Goal: Communication & Community: Answer question/provide support

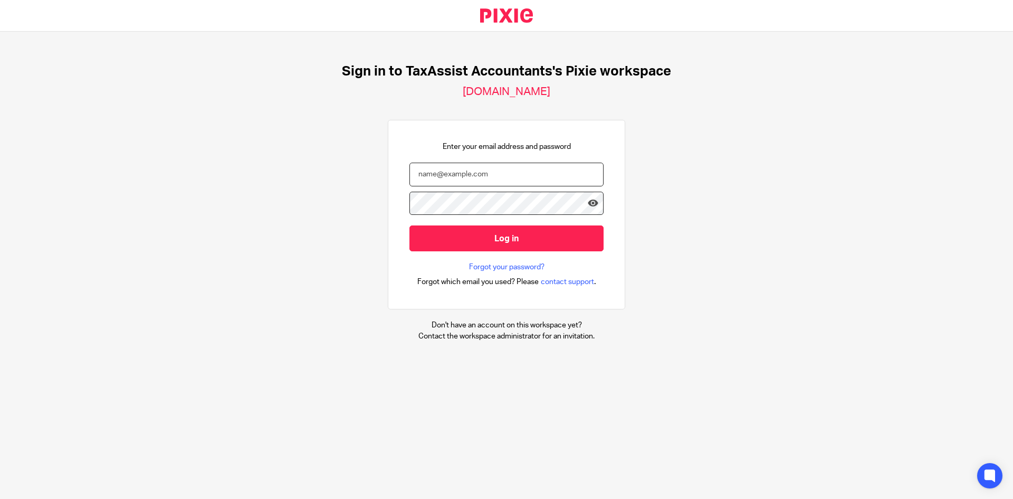
type input "[EMAIL_ADDRESS][DOMAIN_NAME]"
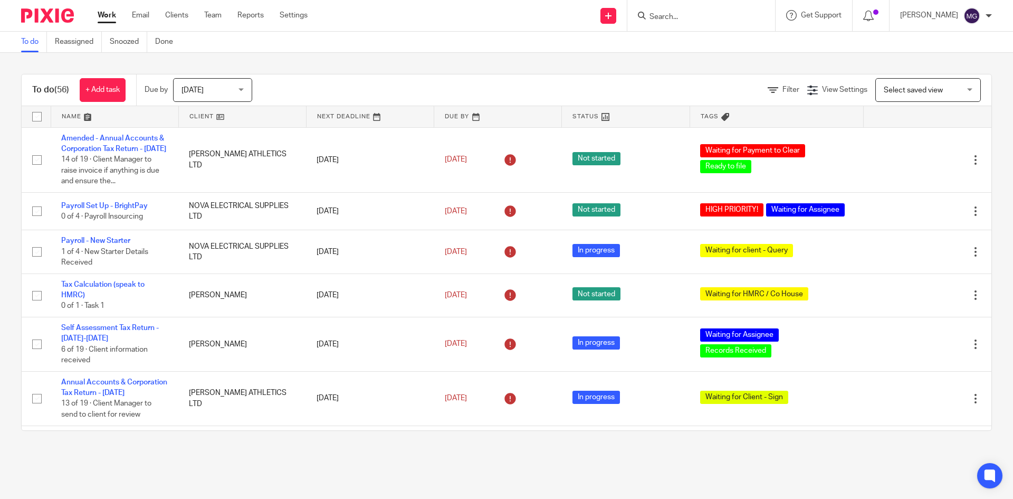
click at [693, 16] on input "Search" at bounding box center [696, 18] width 95 height 10
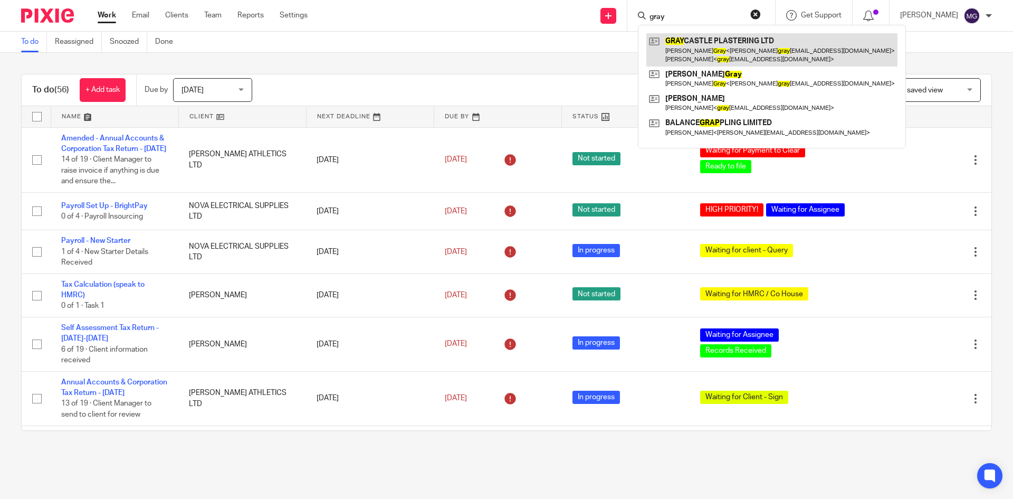
type input "gray"
click at [676, 59] on link at bounding box center [772, 49] width 251 height 33
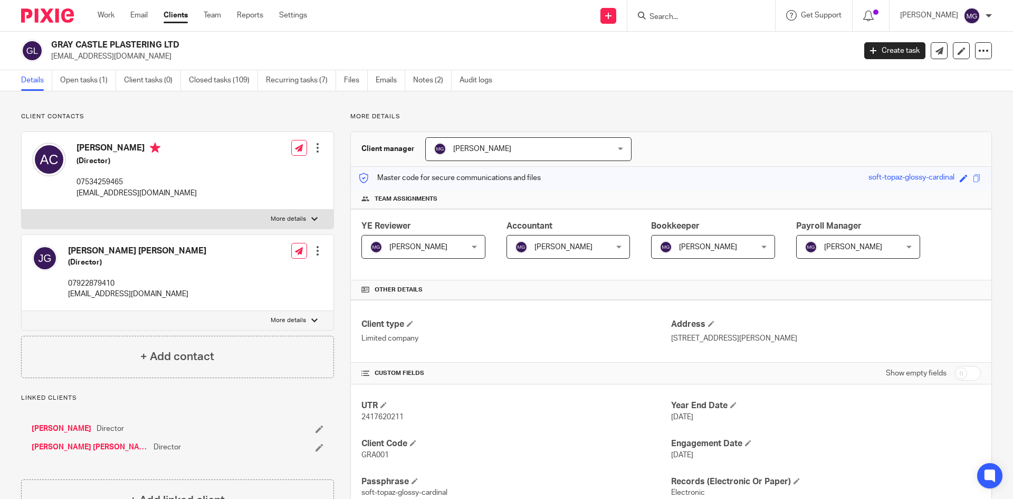
click at [718, 9] on form at bounding box center [705, 15] width 112 height 13
click at [717, 14] on input "Search" at bounding box center [696, 18] width 95 height 10
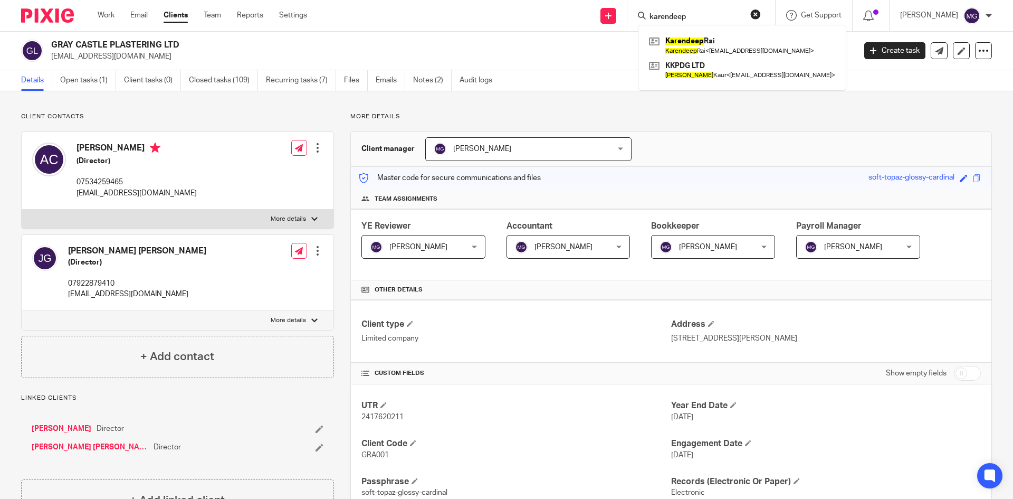
type input "karendeep"
click at [549, 51] on p "graycastleplastering@gmail.com" at bounding box center [450, 56] width 798 height 11
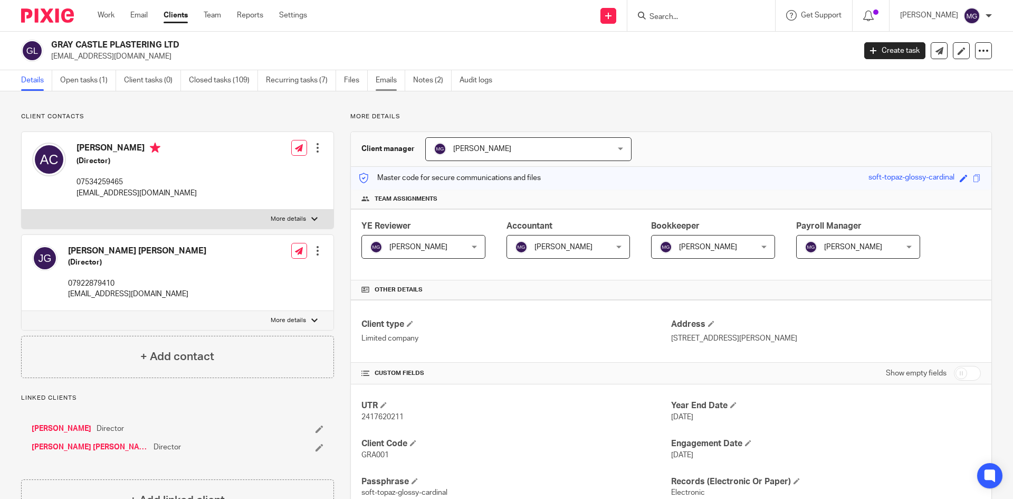
click at [388, 84] on link "Emails" at bounding box center [391, 80] width 30 height 21
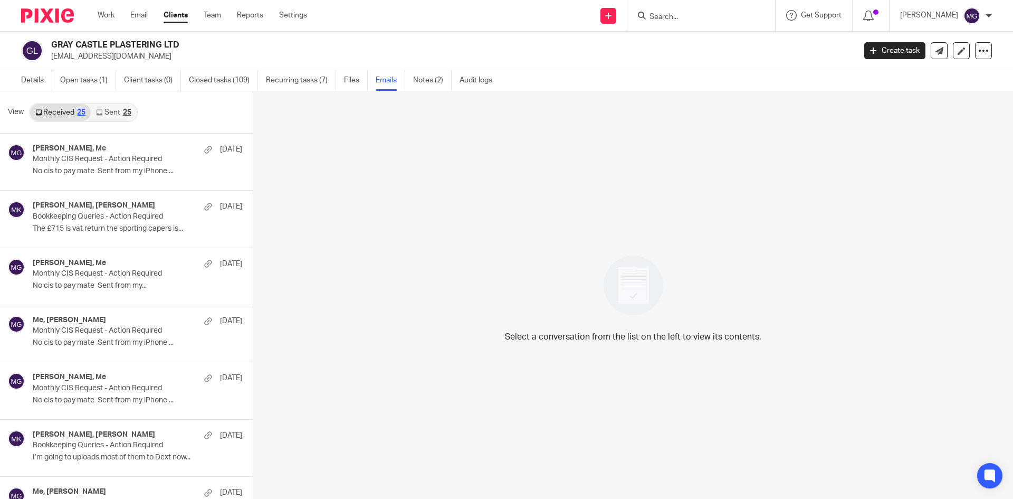
click at [108, 112] on link "Sent 25" at bounding box center [113, 112] width 45 height 17
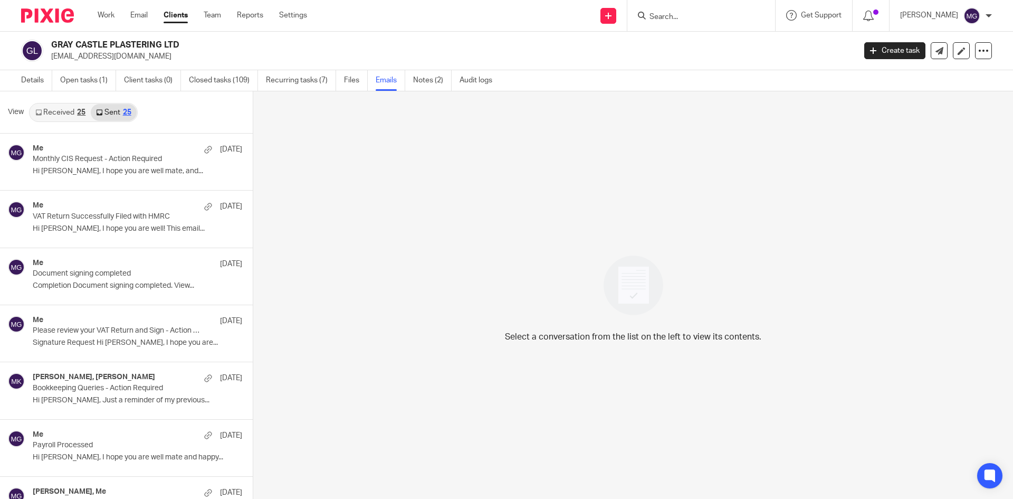
scroll to position [2, 0]
click at [20, 111] on span "View" at bounding box center [16, 110] width 16 height 11
click at [49, 111] on link "Received 25" at bounding box center [60, 110] width 61 height 17
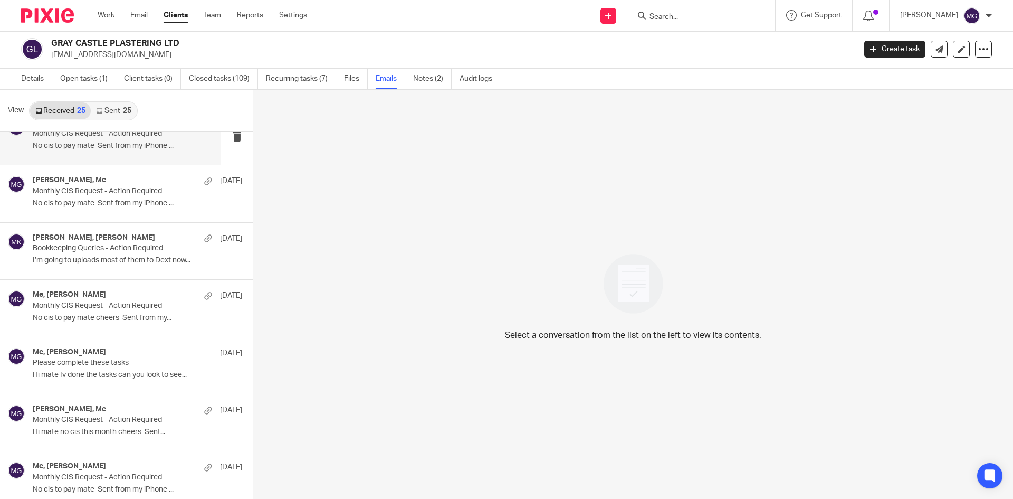
scroll to position [211, 0]
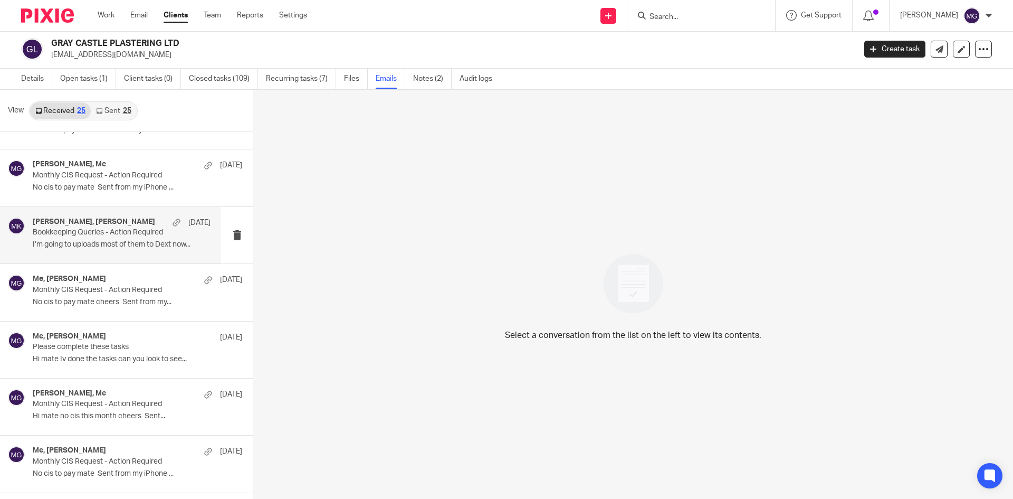
click at [81, 249] on p "I’m going to uploads most of them to Dext now..." at bounding box center [122, 244] width 178 height 9
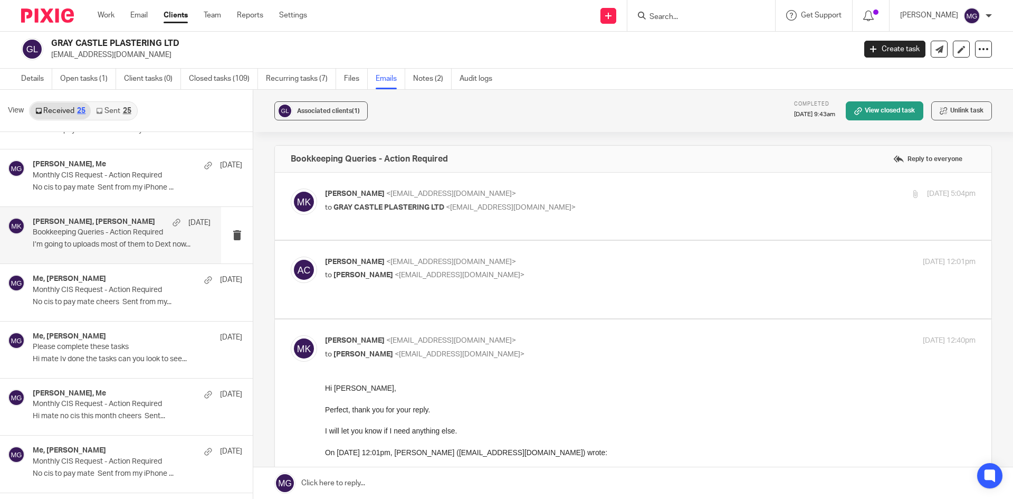
scroll to position [0, 0]
click at [396, 197] on span "<moizkhatri@taxassist.co.uk>" at bounding box center [451, 193] width 130 height 7
checkbox input "true"
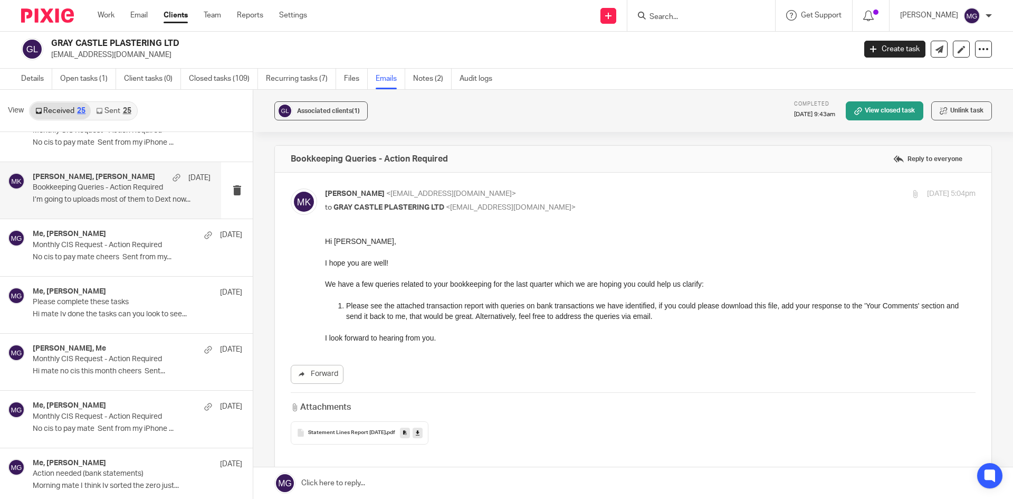
scroll to position [369, 0]
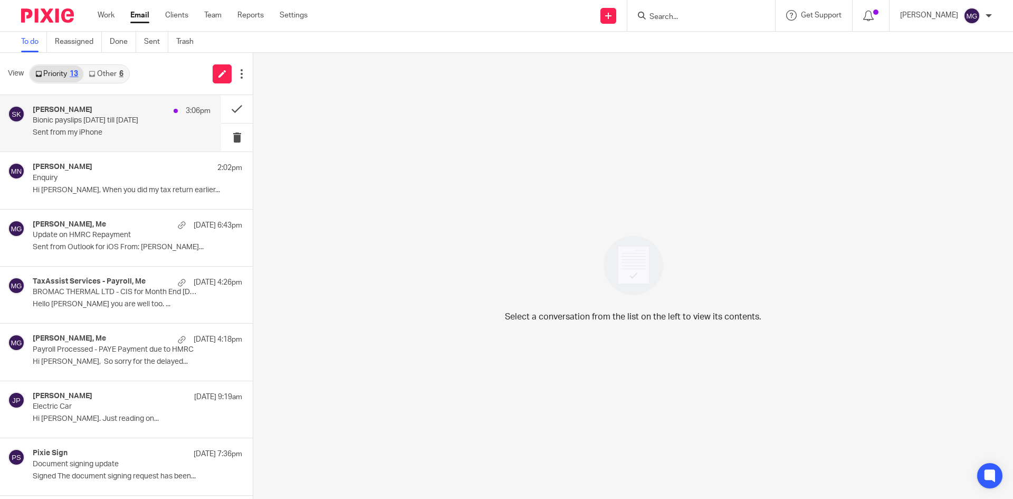
click at [75, 125] on p "Bionic payslips [DATE] till [DATE]" at bounding box center [104, 120] width 143 height 9
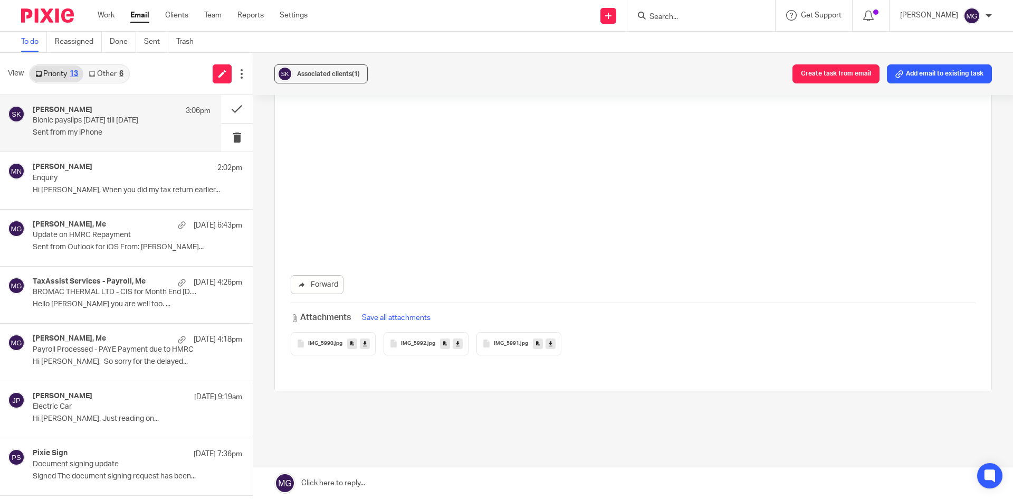
scroll to position [2409, 0]
click at [504, 335] on span "IMG_5991" at bounding box center [506, 333] width 25 height 6
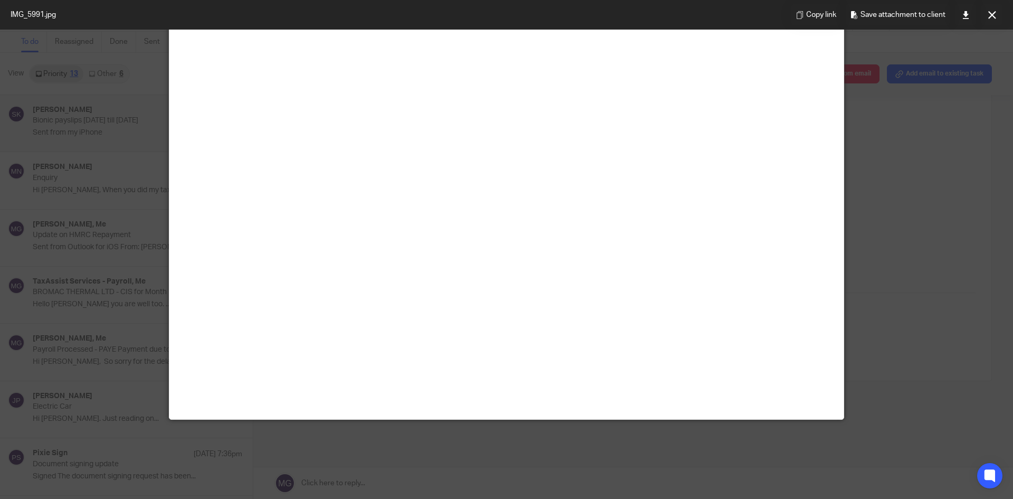
scroll to position [509, 0]
click at [989, 16] on icon at bounding box center [993, 15] width 8 height 8
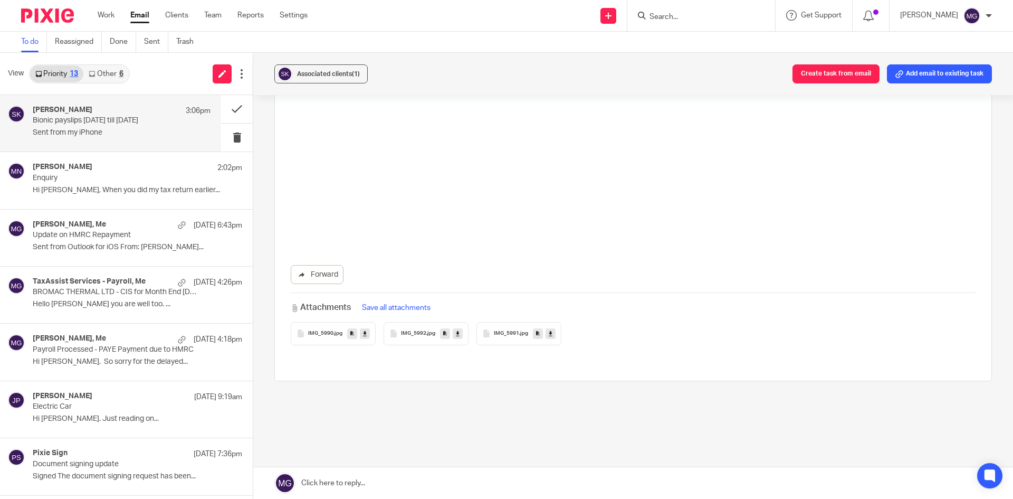
click at [72, 122] on p "Bionic payslips January 25 till March 25" at bounding box center [104, 120] width 143 height 9
click at [496, 335] on span "IMG_5991" at bounding box center [506, 333] width 25 height 6
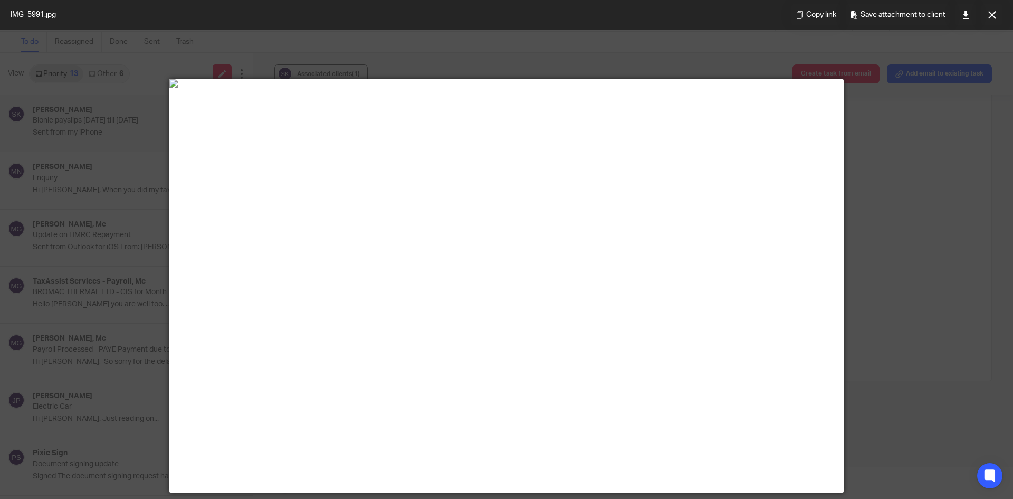
scroll to position [0, 0]
click at [643, 88] on img at bounding box center [506, 84] width 675 height 8
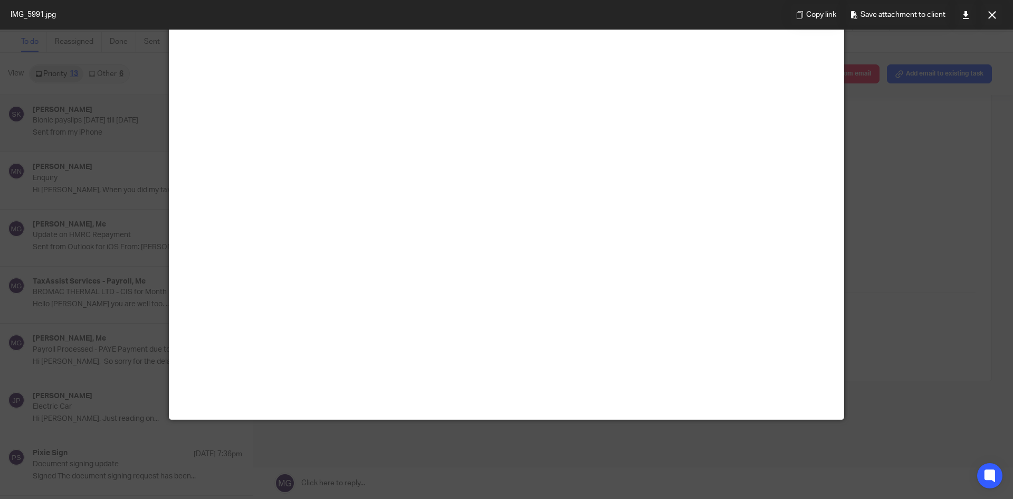
scroll to position [509, 0]
click at [994, 22] on button at bounding box center [992, 14] width 21 height 21
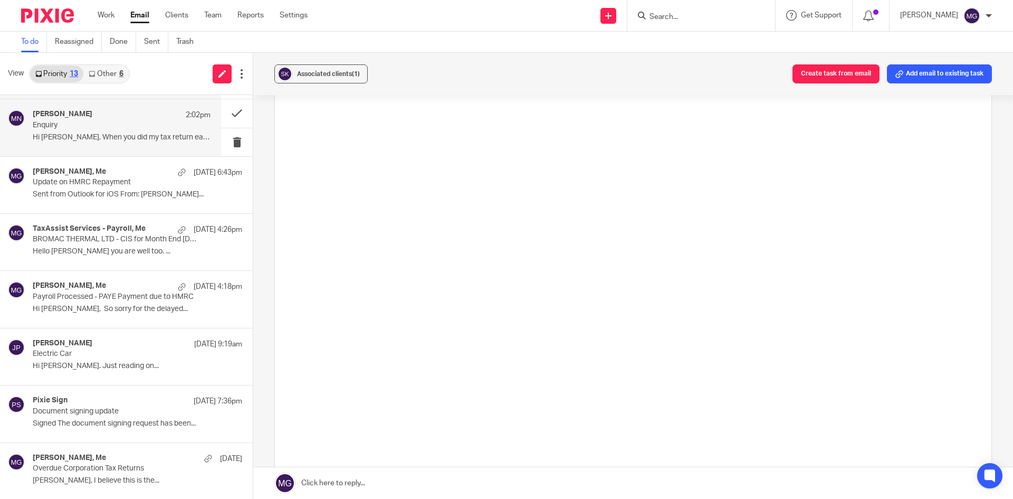
scroll to position [0, 0]
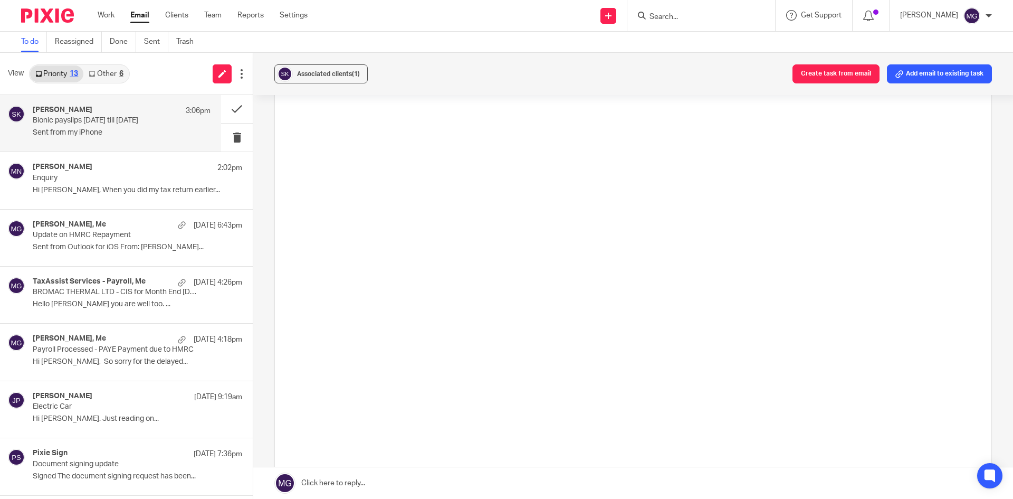
click at [718, 13] on input "Search" at bounding box center [696, 18] width 95 height 10
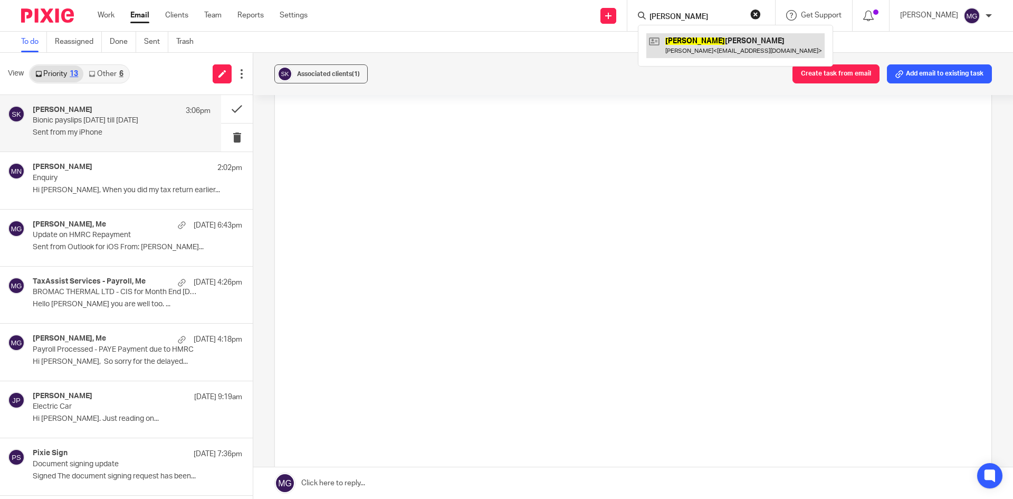
type input "saiyed"
click at [114, 77] on link "Other 6" at bounding box center [105, 73] width 45 height 17
click at [14, 72] on span "View" at bounding box center [16, 73] width 16 height 11
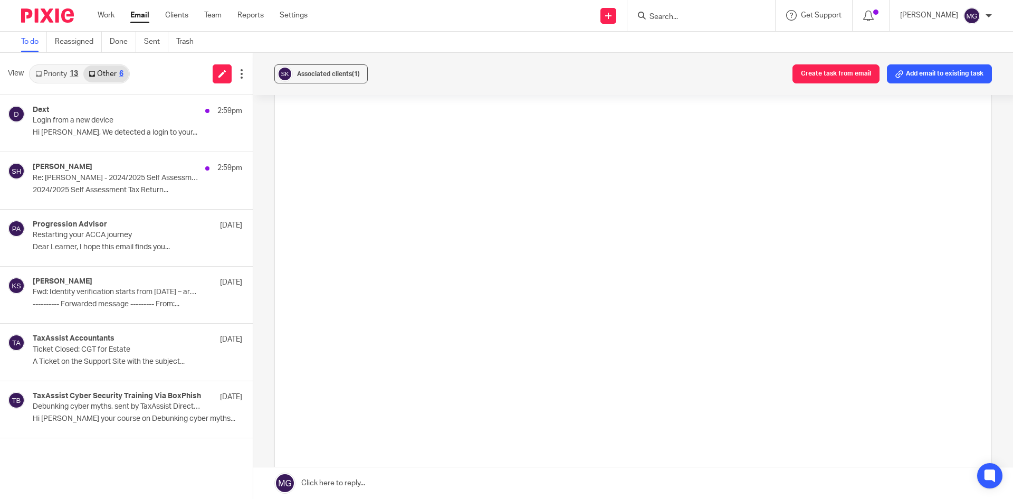
click at [49, 73] on link "Priority 13" at bounding box center [56, 73] width 53 height 17
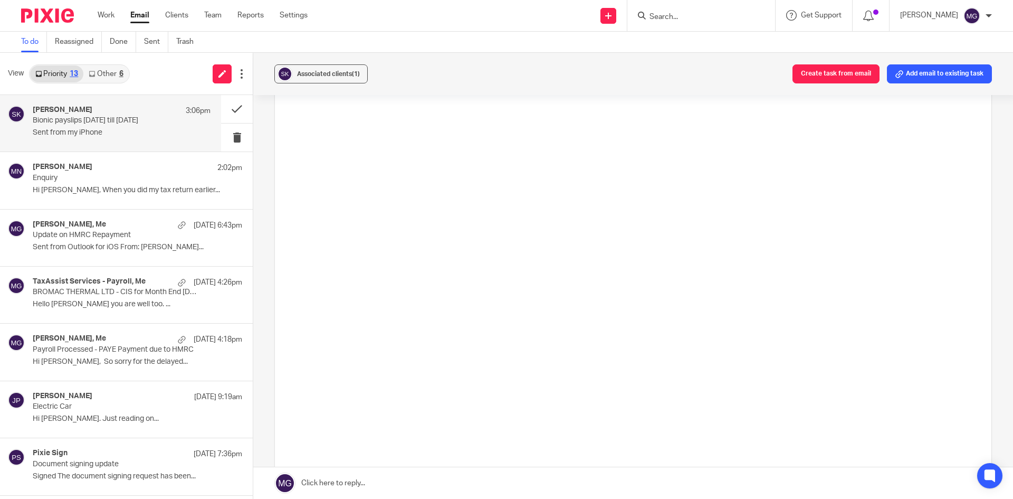
click at [128, 73] on link "Other 6" at bounding box center [105, 73] width 45 height 17
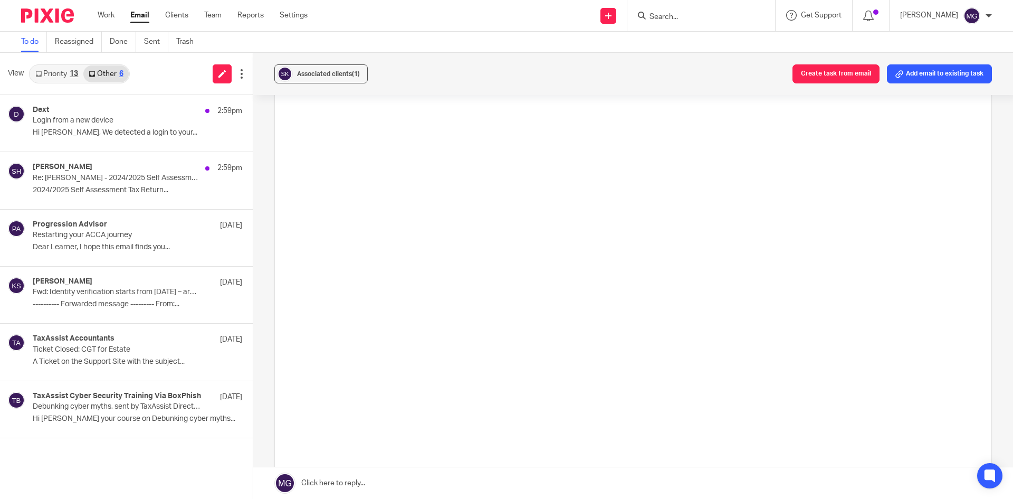
click at [65, 75] on link "Priority 13" at bounding box center [56, 73] width 53 height 17
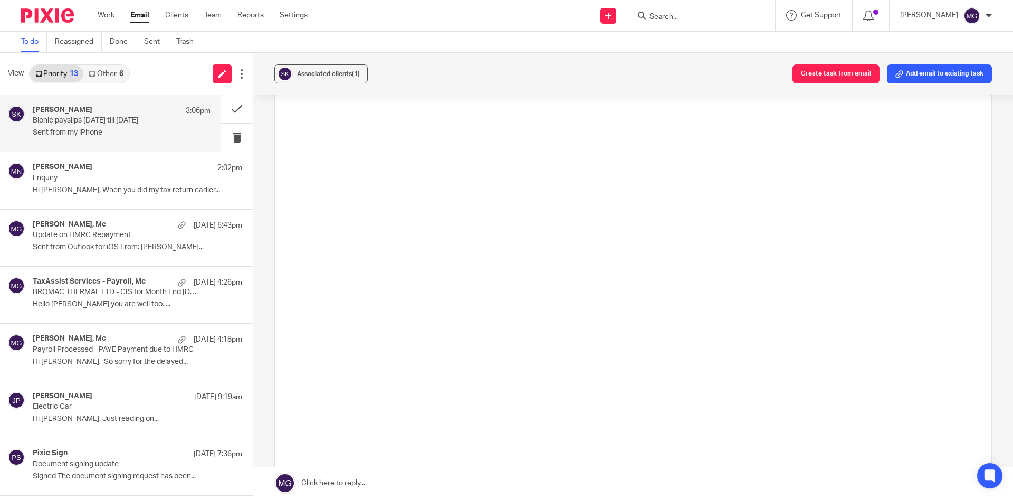
click at [103, 74] on link "Other 6" at bounding box center [105, 73] width 45 height 17
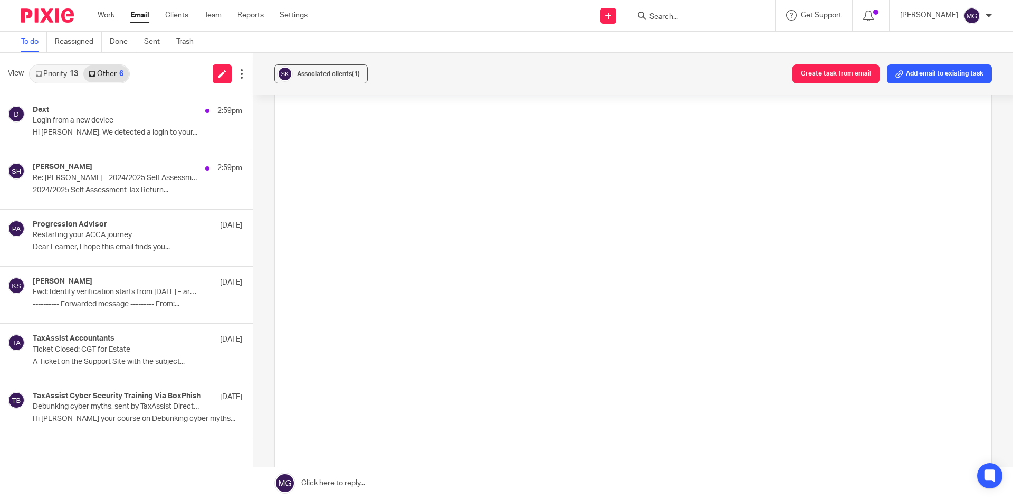
click at [62, 64] on div "Priority 13 Other 6" at bounding box center [79, 73] width 101 height 19
click at [69, 73] on link "Priority 13" at bounding box center [56, 73] width 53 height 17
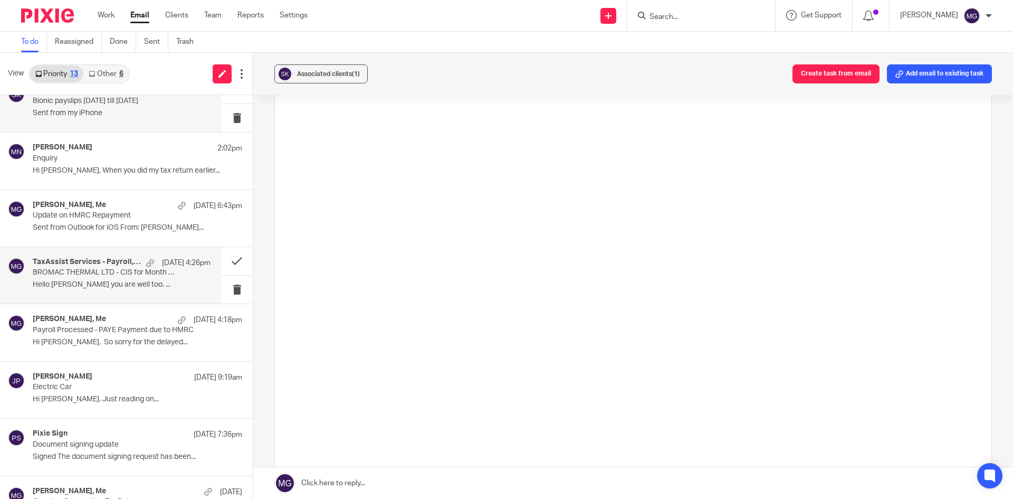
scroll to position [53, 0]
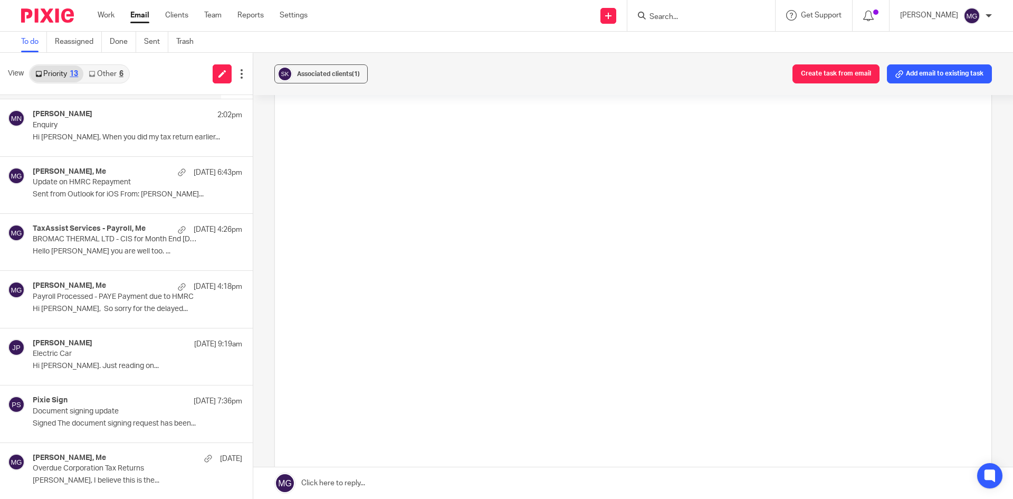
click at [107, 77] on link "Other 6" at bounding box center [105, 73] width 45 height 17
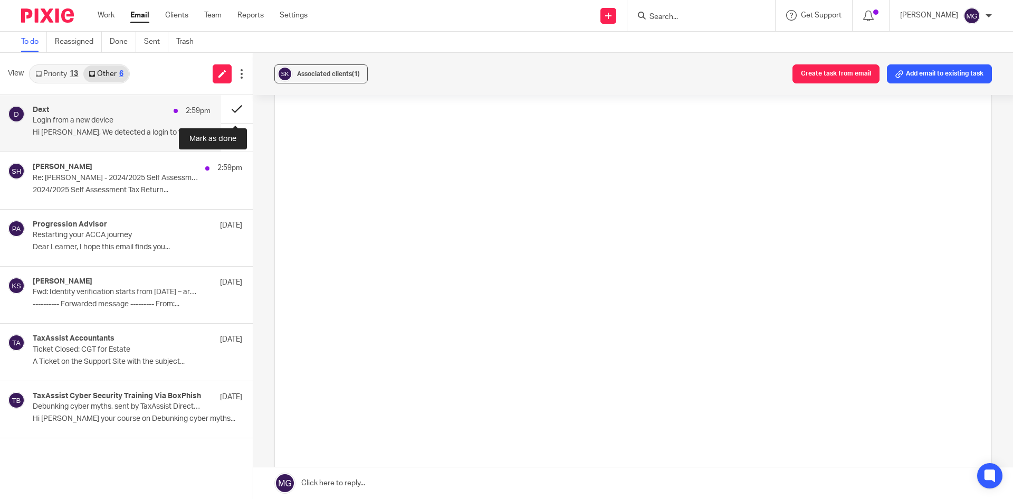
click at [232, 109] on button at bounding box center [237, 109] width 32 height 28
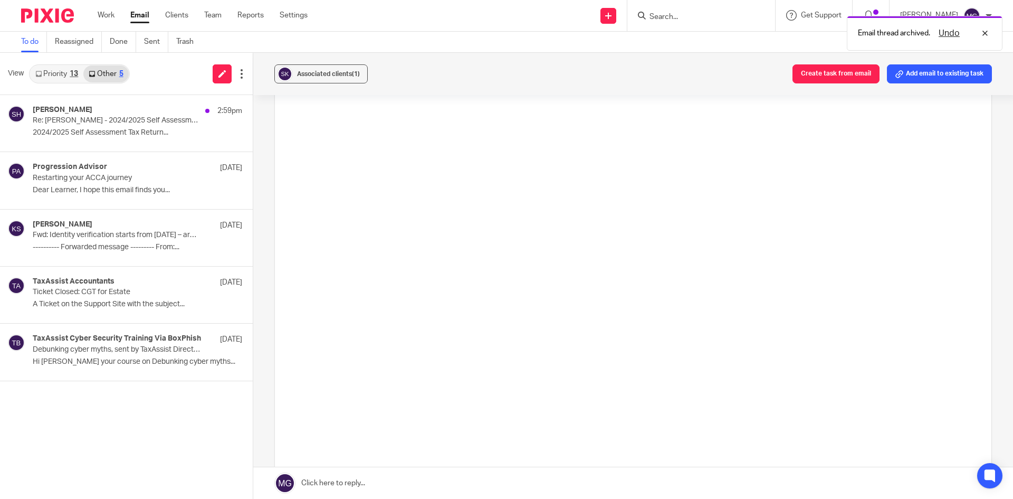
click at [71, 76] on div "13" at bounding box center [74, 73] width 8 height 7
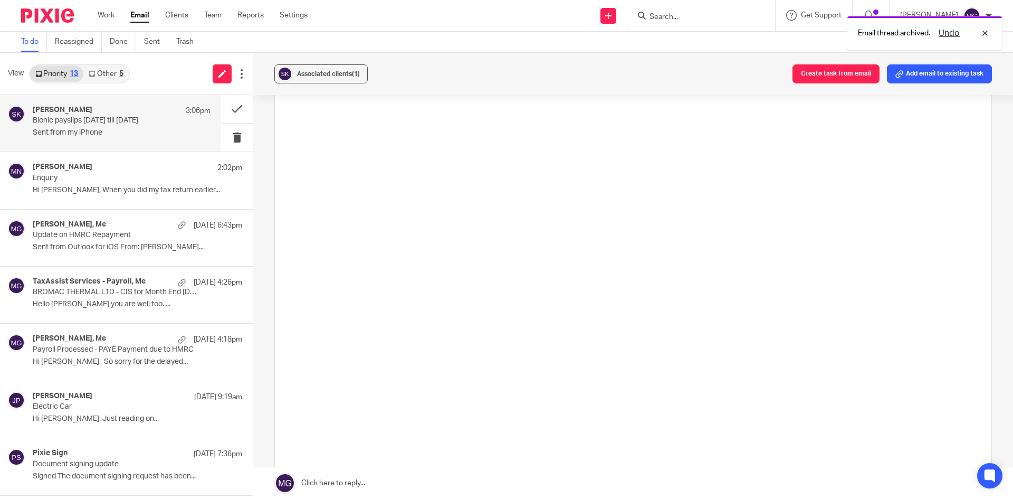
click at [98, 74] on link "Other 5" at bounding box center [105, 73] width 45 height 17
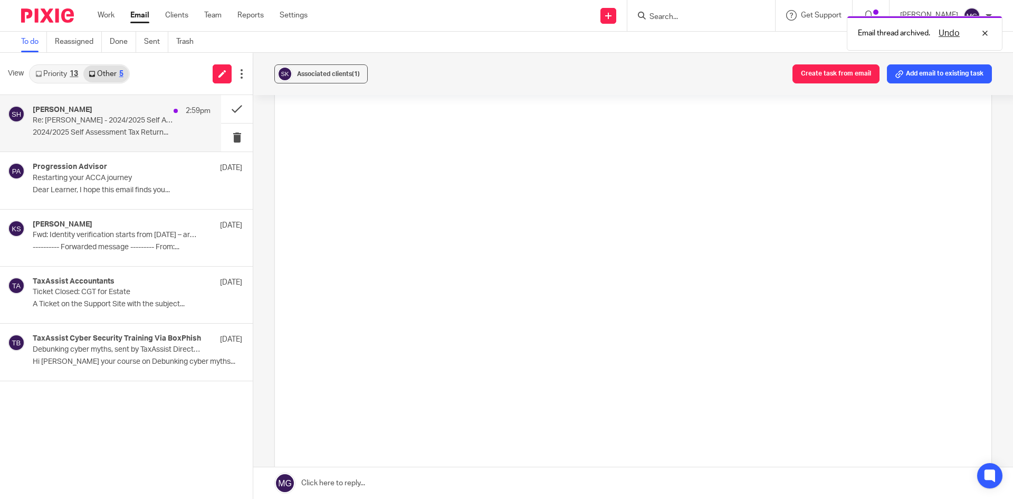
click at [94, 113] on div "Sam Hyde 2:59pm" at bounding box center [122, 111] width 178 height 11
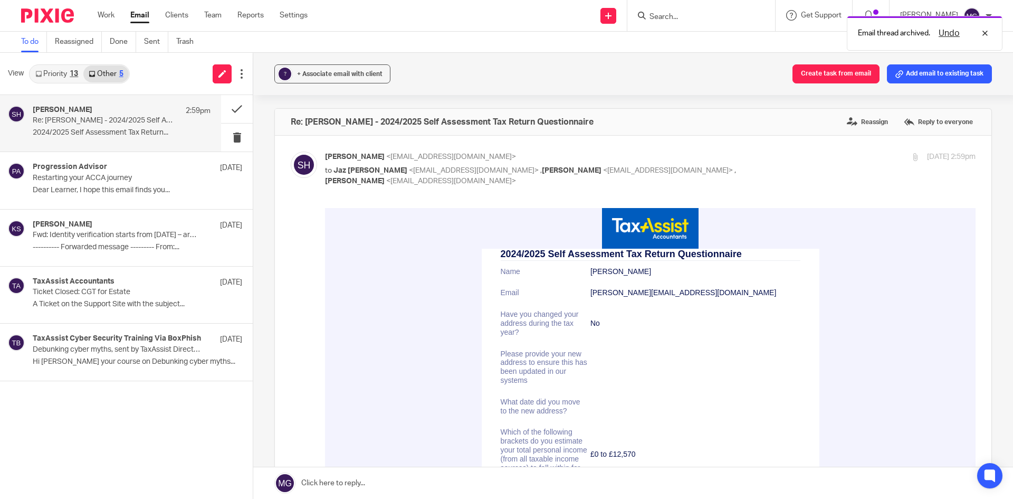
click at [216, 102] on div "Sam Hyde 2:59pm Re: Sam Hyde - 2024/2025 Self Assessment Tax Return Questionnai…" at bounding box center [110, 123] width 221 height 56
drag, startPoint x: 236, startPoint y: 111, endPoint x: 152, endPoint y: 83, distance: 88.5
click at [236, 110] on button at bounding box center [237, 109] width 32 height 28
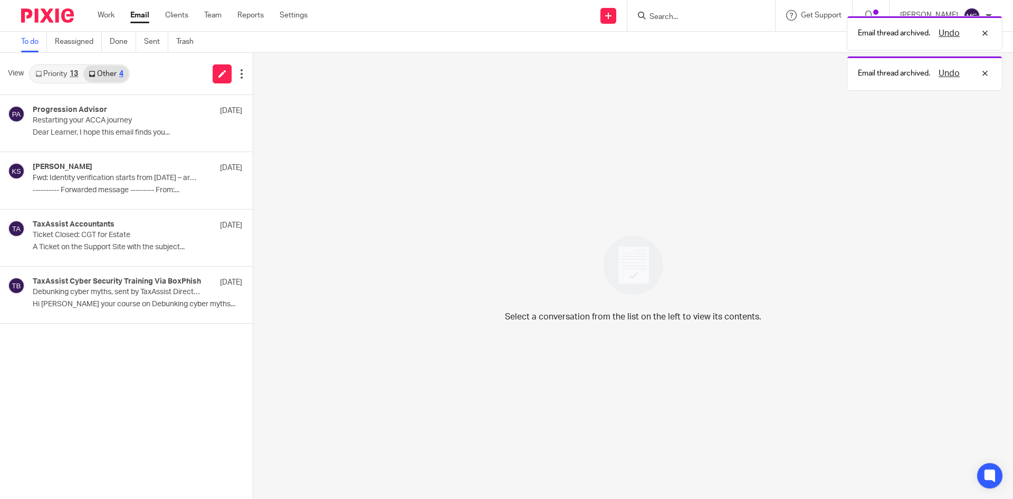
click at [70, 72] on div "13" at bounding box center [74, 73] width 8 height 7
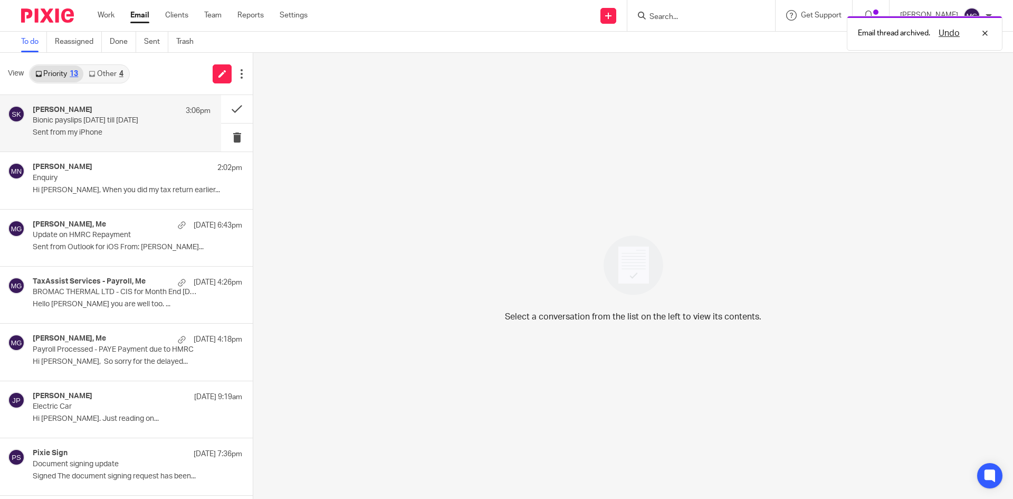
click at [107, 101] on div "sahib kadri 3:06pm Bionic payslips January 25 till March 25 Sent from my iPhone" at bounding box center [110, 123] width 221 height 56
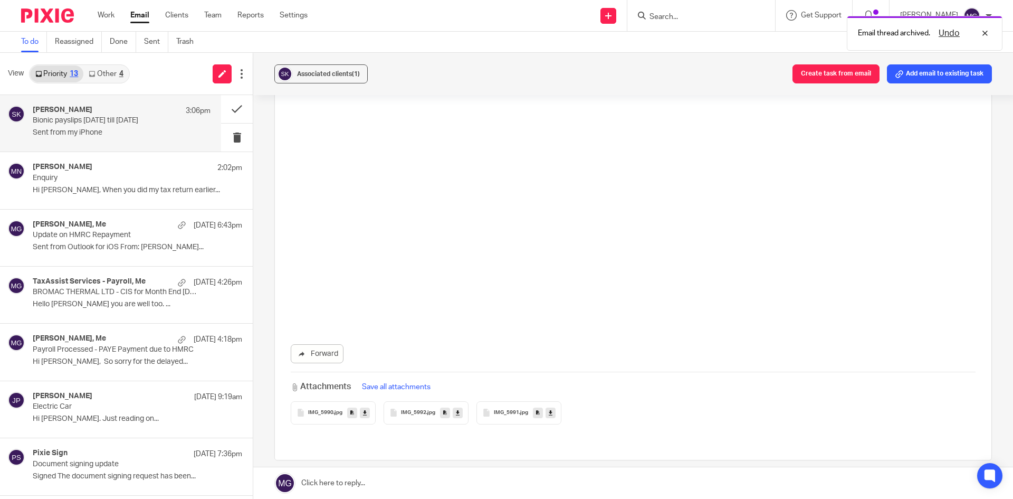
scroll to position [2409, 0]
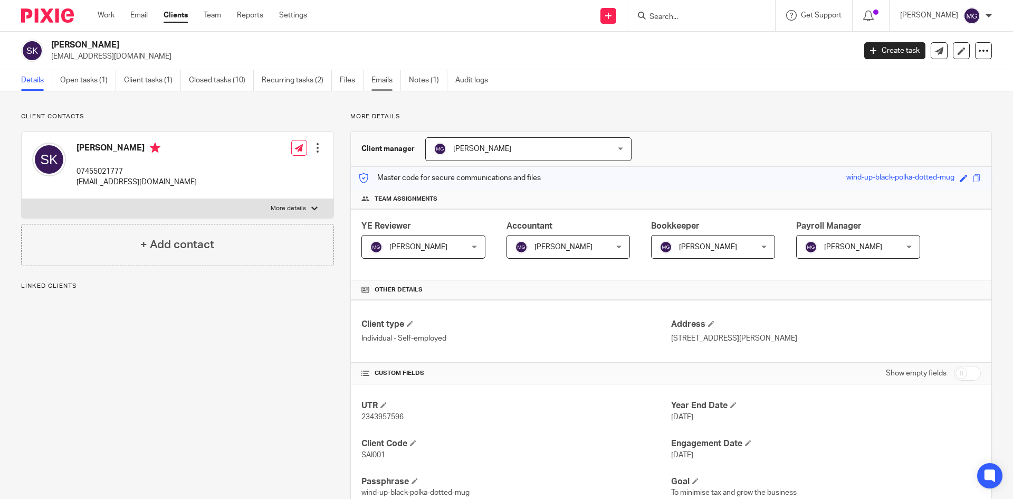
click at [390, 77] on link "Emails" at bounding box center [387, 80] width 30 height 21
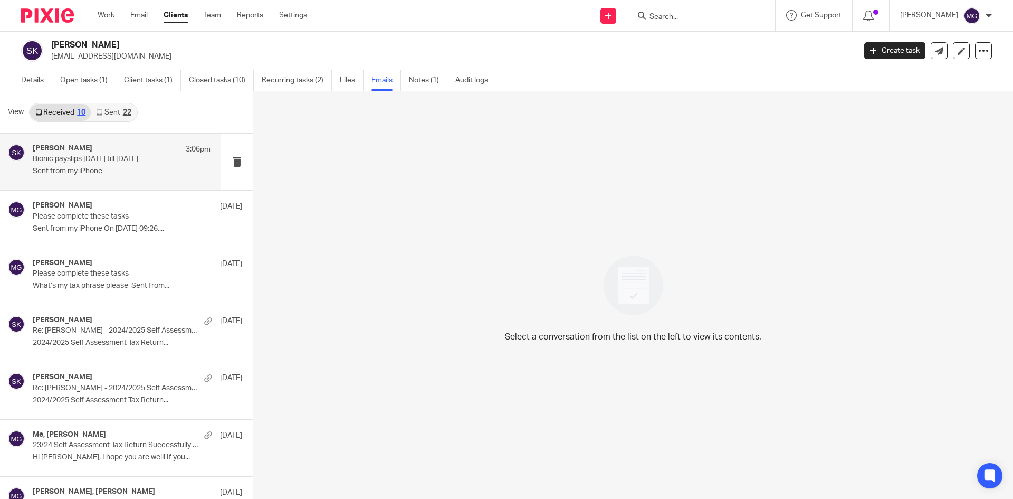
click at [114, 163] on p "Bionic payslips [DATE] till [DATE]" at bounding box center [104, 159] width 143 height 9
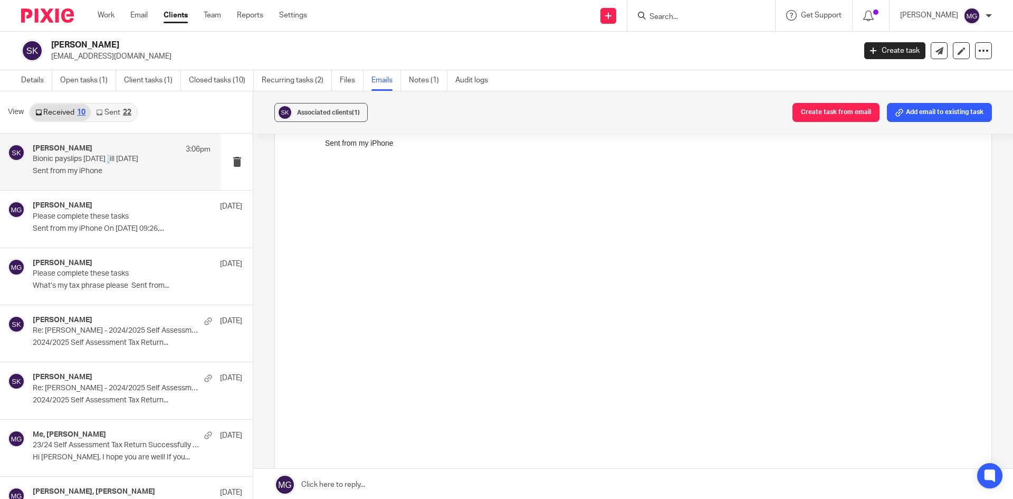
scroll to position [264, 0]
click at [380, 6] on img at bounding box center [352, 0] width 54 height 11
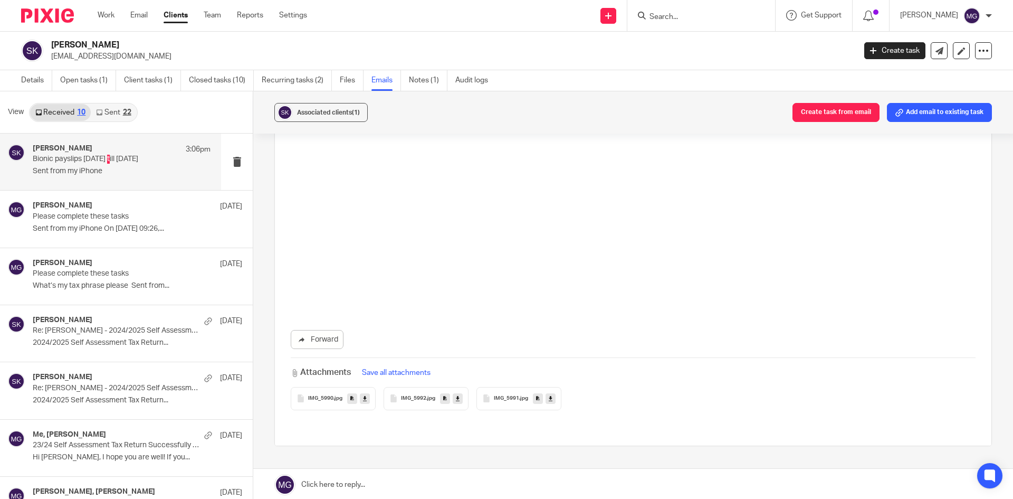
scroll to position [2446, 0]
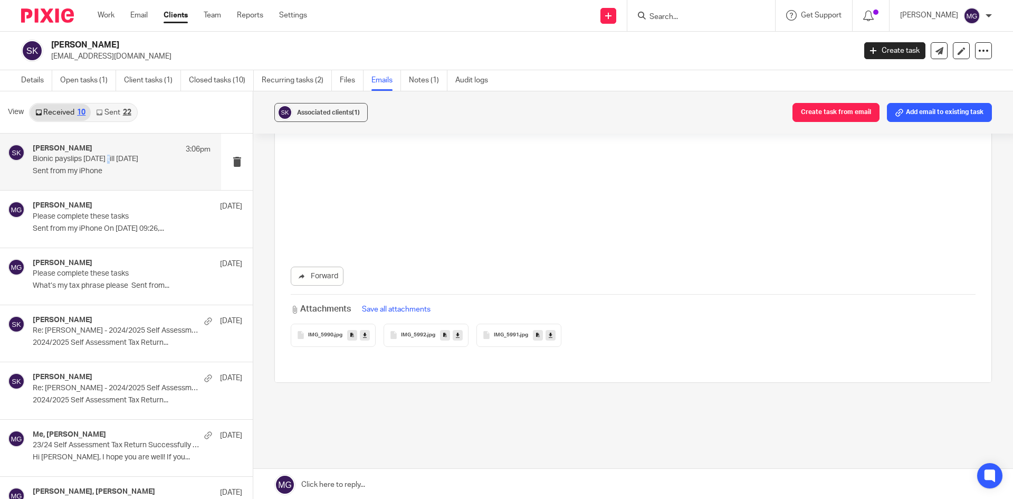
drag, startPoint x: 498, startPoint y: 340, endPoint x: 511, endPoint y: 340, distance: 13.7
click at [498, 340] on div "IMG_5991 .jpg" at bounding box center [519, 335] width 85 height 23
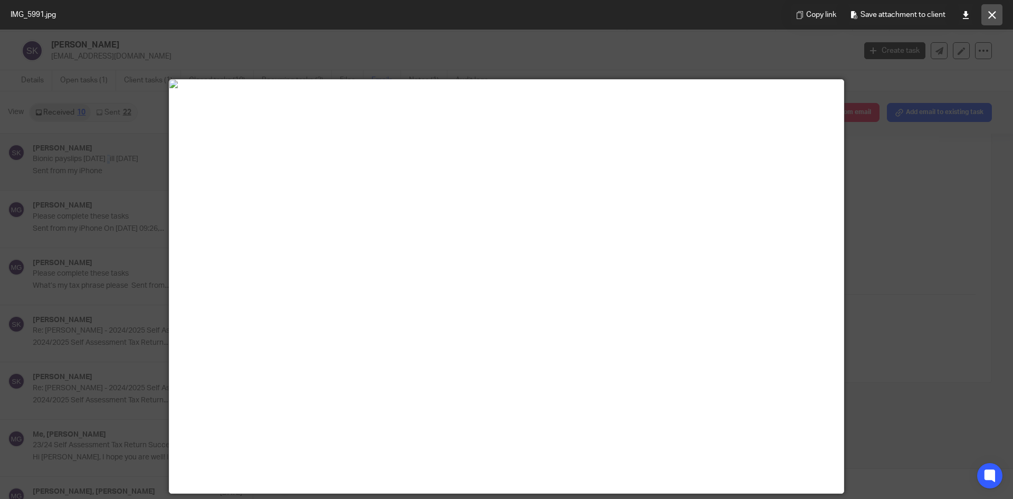
click at [987, 21] on button at bounding box center [992, 14] width 21 height 21
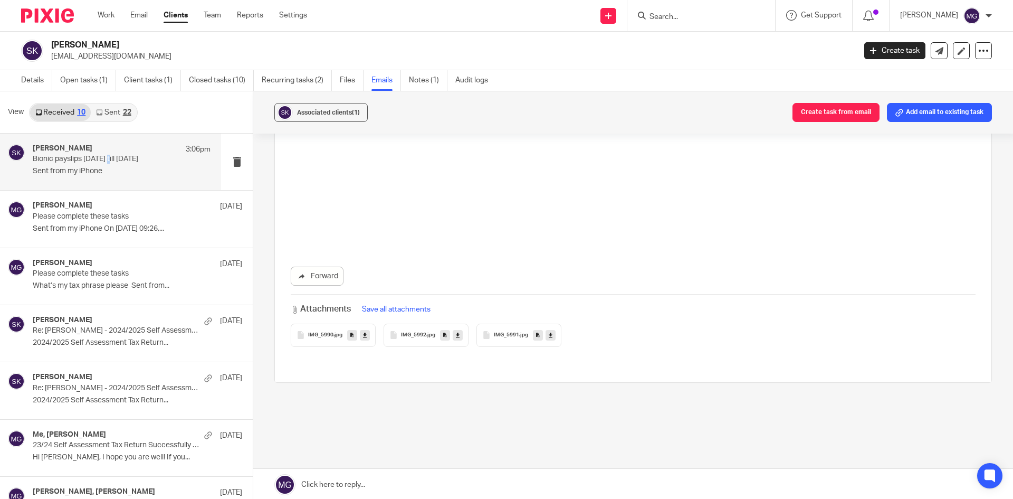
click at [422, 329] on div "IMG_5992 .jpg" at bounding box center [426, 335] width 85 height 23
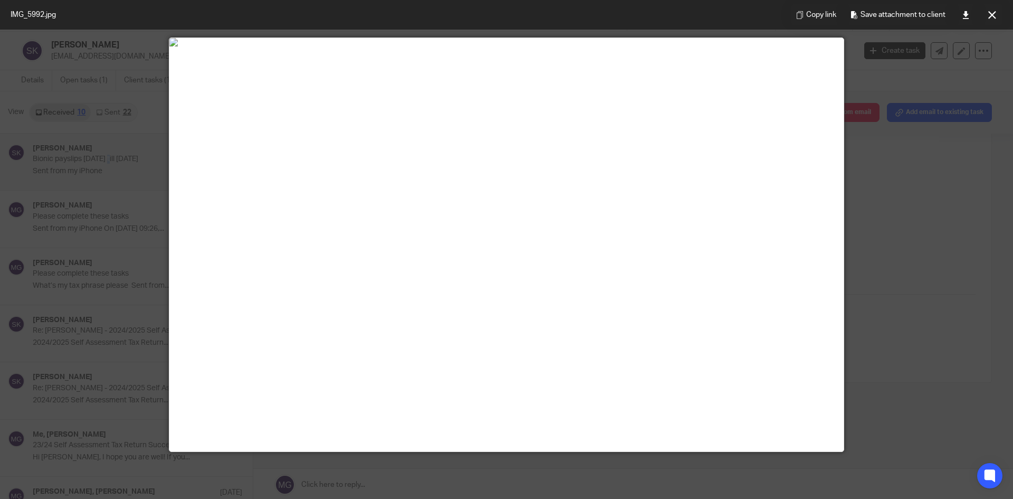
scroll to position [106, 0]
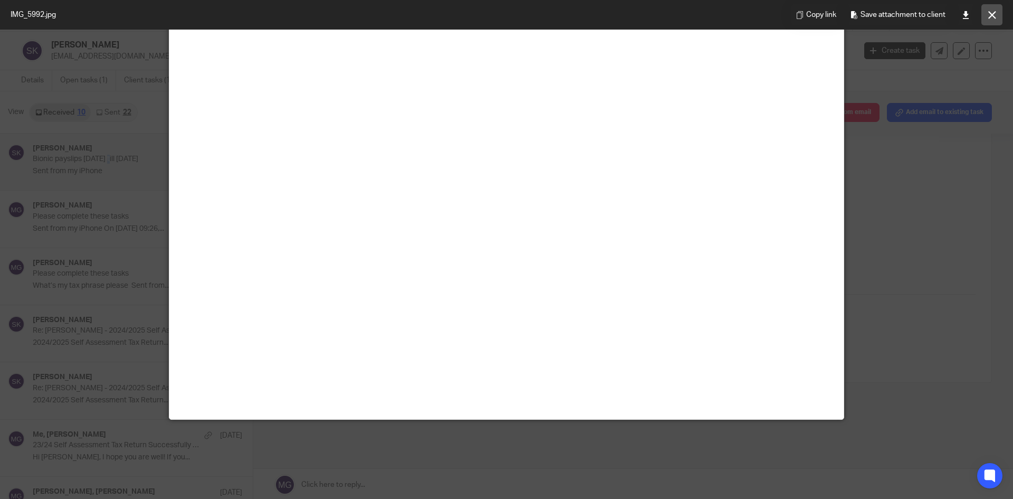
click at [995, 24] on button at bounding box center [992, 14] width 21 height 21
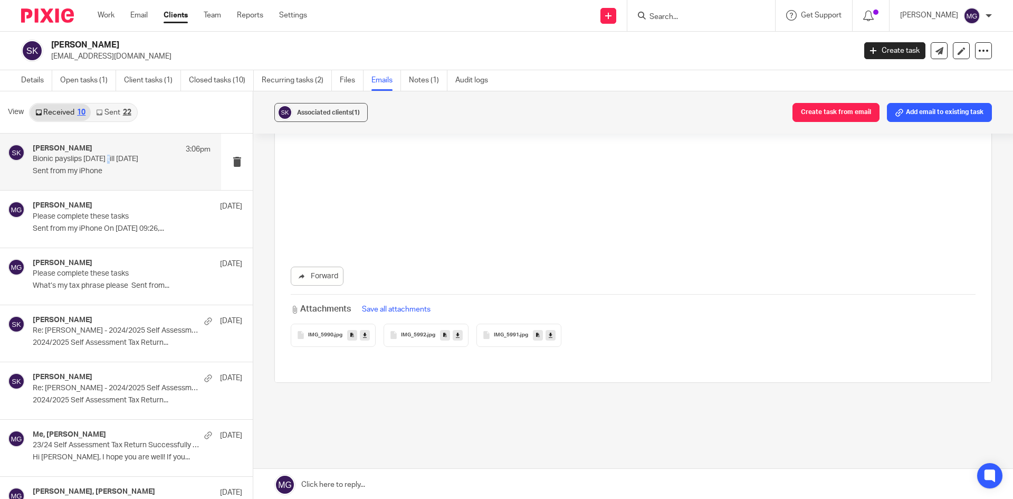
click at [329, 340] on div "IMG_5990 .jpg" at bounding box center [333, 335] width 85 height 23
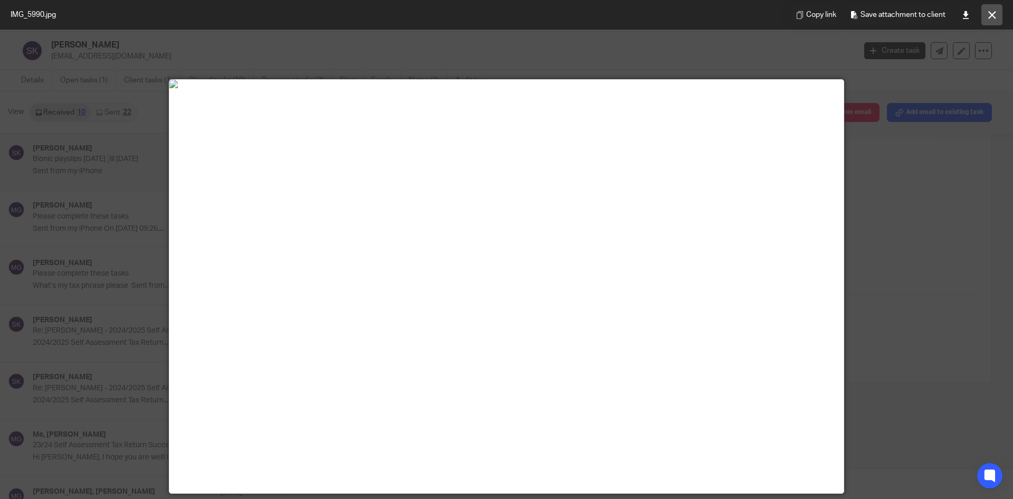
click at [983, 16] on button at bounding box center [992, 14] width 21 height 21
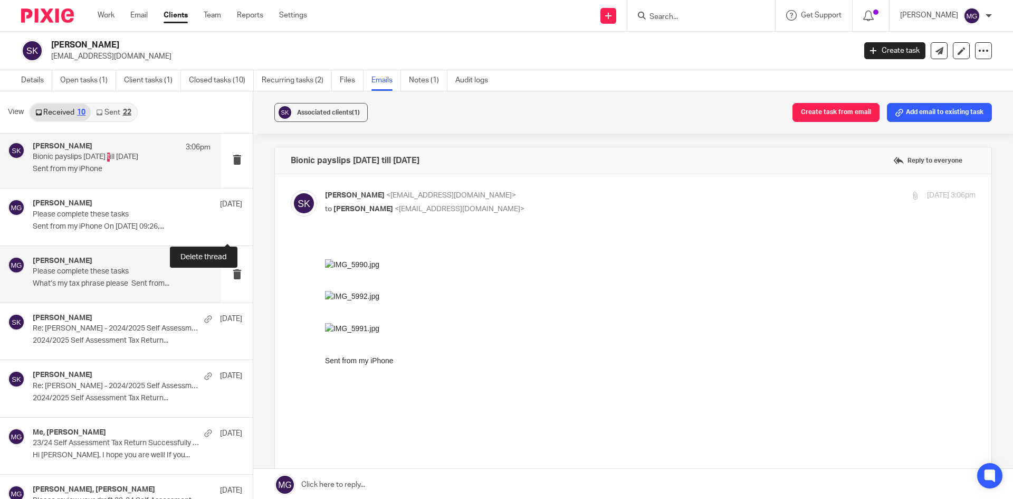
scroll to position [0, 0]
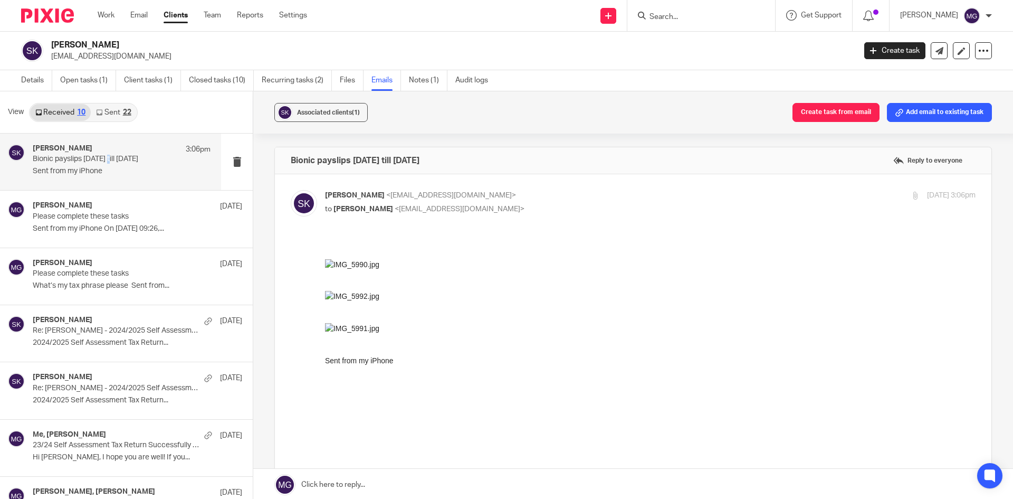
click at [162, 108] on div "View Received 10 Sent 22" at bounding box center [126, 112] width 253 height 42
click at [133, 16] on link "Email" at bounding box center [138, 15] width 17 height 11
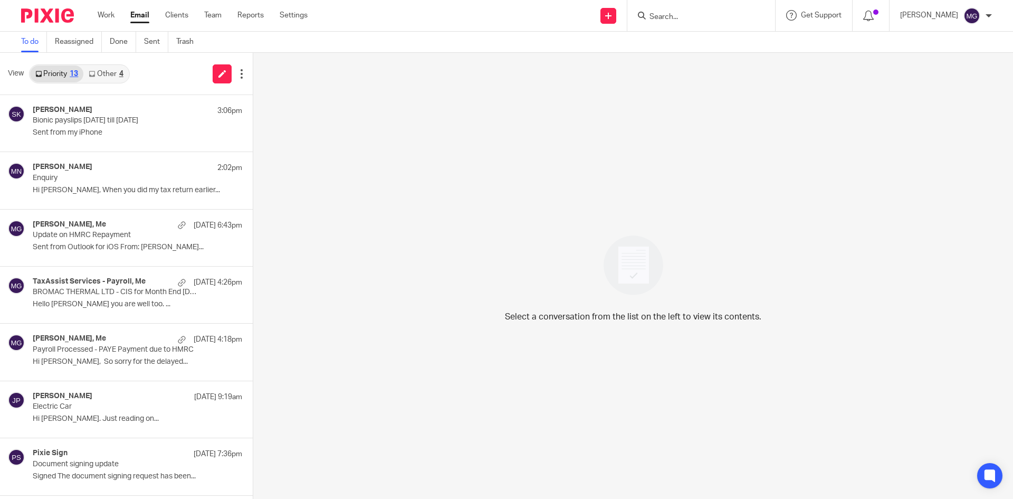
click at [102, 78] on link "Other 4" at bounding box center [105, 73] width 45 height 17
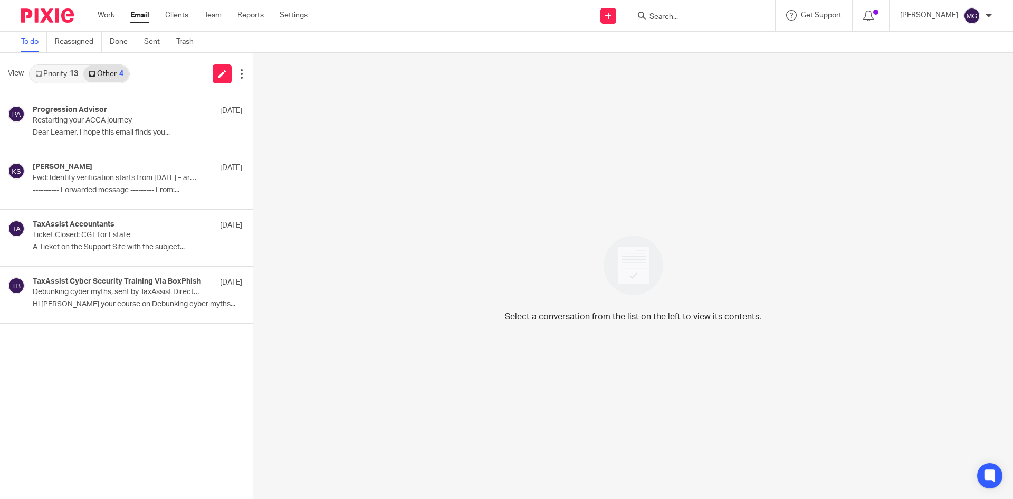
click at [63, 72] on link "Priority 13" at bounding box center [56, 73] width 53 height 17
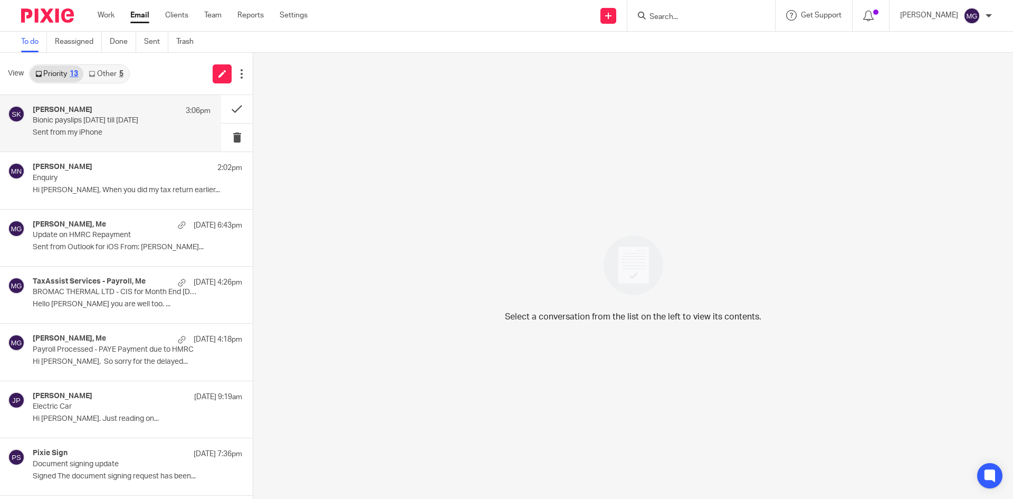
drag, startPoint x: 0, startPoint y: 0, endPoint x: 102, endPoint y: 127, distance: 163.3
click at [102, 127] on div "[PERSON_NAME] 3:06pm Bionic payslips [DATE] till [DATE] Sent from my iPhone" at bounding box center [122, 123] width 178 height 35
click at [121, 74] on div "5" at bounding box center [121, 73] width 4 height 7
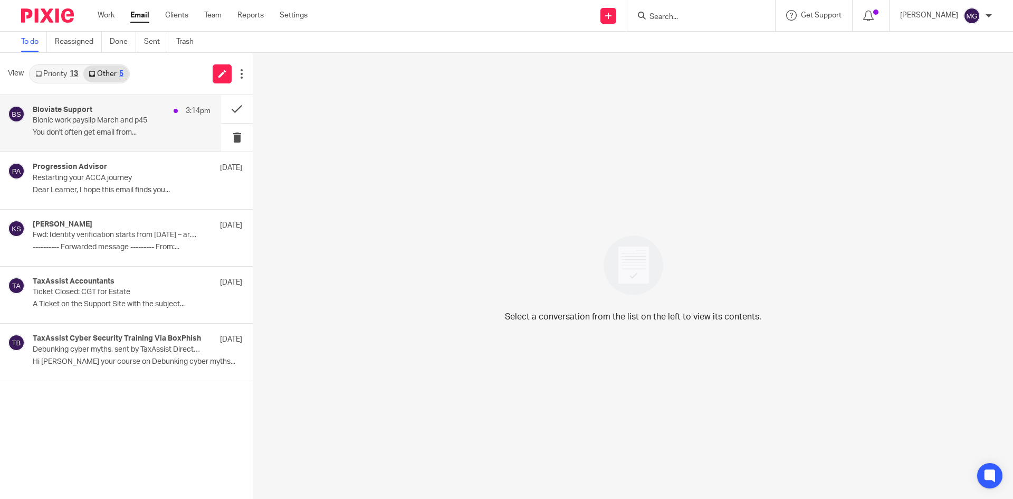
click at [113, 126] on div "Bloviate Support 3:14pm Bionic work payslip March and p45 You don't often get e…" at bounding box center [122, 123] width 178 height 35
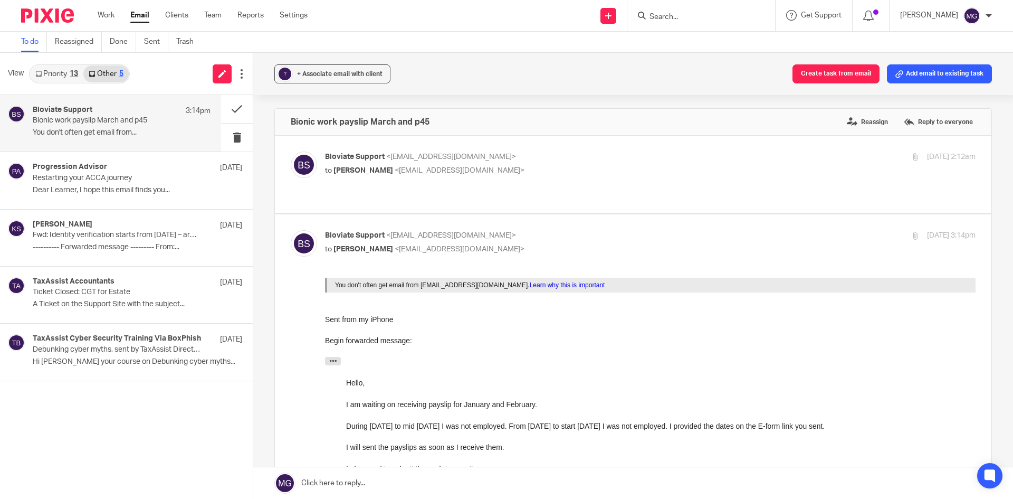
click at [487, 167] on p "to [PERSON_NAME] <[EMAIL_ADDRESS][DOMAIN_NAME]>" at bounding box center [542, 170] width 434 height 11
checkbox input "true"
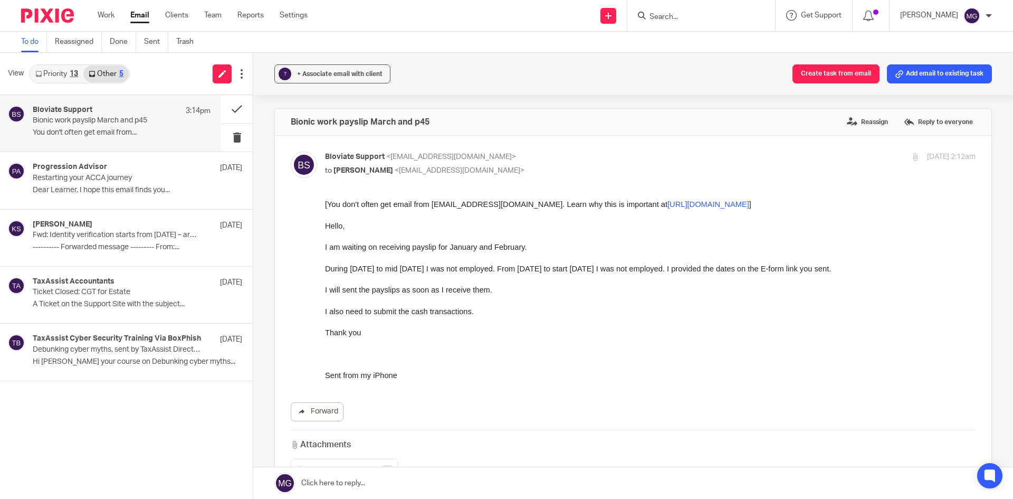
click at [501, 277] on div "[You don't often get email from [EMAIL_ADDRESS][DOMAIN_NAME]. Learn why this is…" at bounding box center [650, 274] width 651 height 150
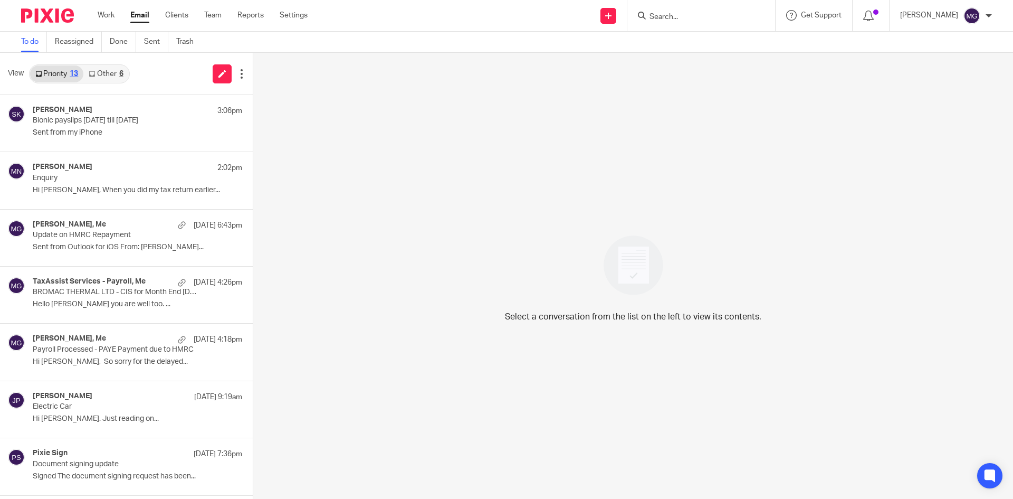
click at [117, 62] on div "View Priority 13 Other 6" at bounding box center [126, 74] width 253 height 42
click at [113, 75] on link "Other 6" at bounding box center [105, 73] width 45 height 17
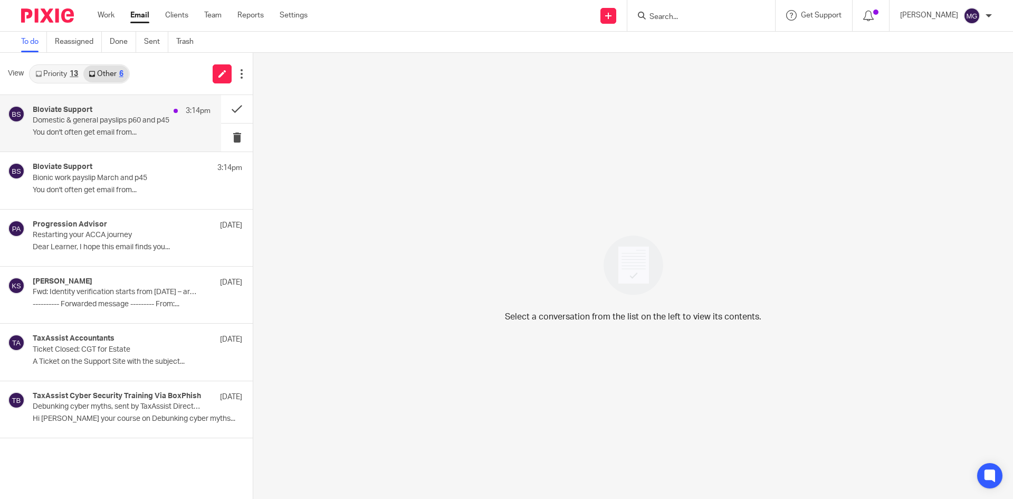
click at [93, 108] on div "Bloviate Support 3:14pm" at bounding box center [122, 111] width 178 height 11
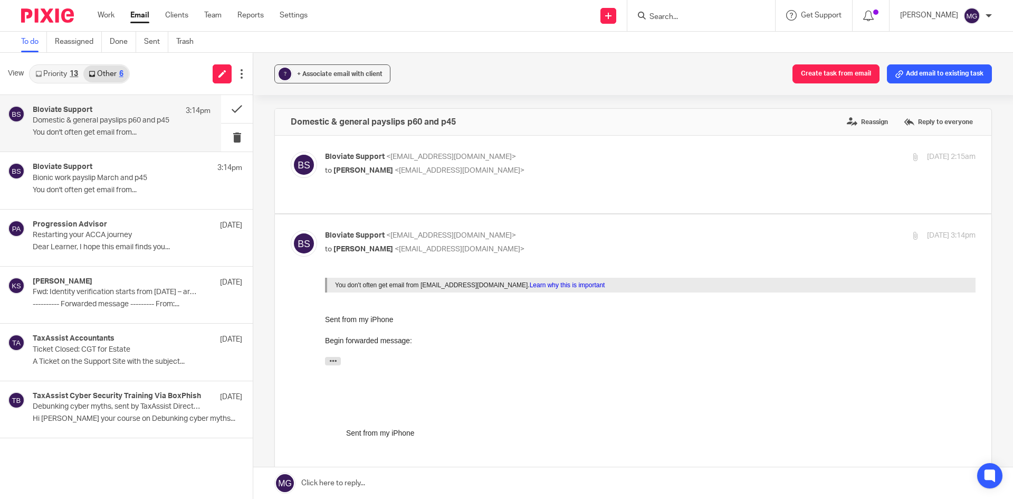
click at [423, 169] on span "<[EMAIL_ADDRESS][DOMAIN_NAME]>" at bounding box center [460, 170] width 130 height 7
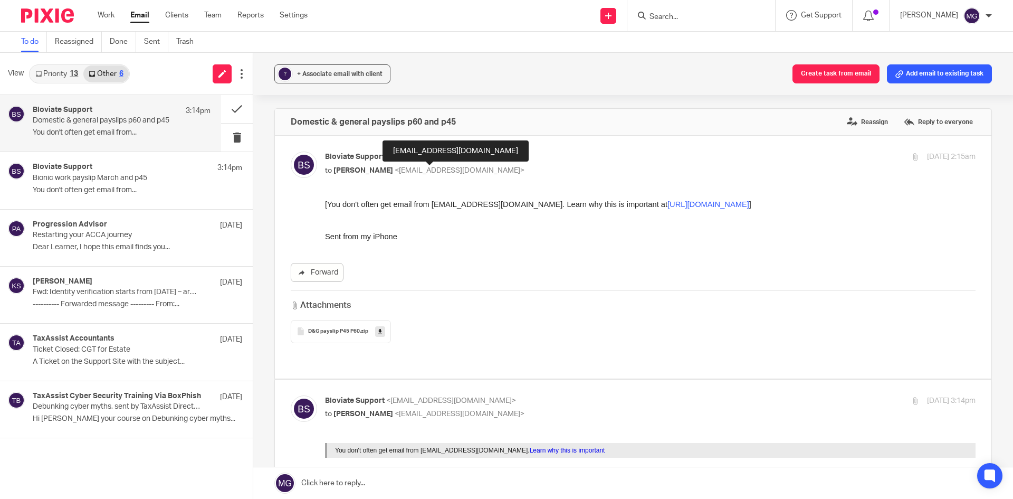
click at [423, 169] on span "<[EMAIL_ADDRESS][DOMAIN_NAME]>" at bounding box center [460, 170] width 130 height 7
checkbox input "false"
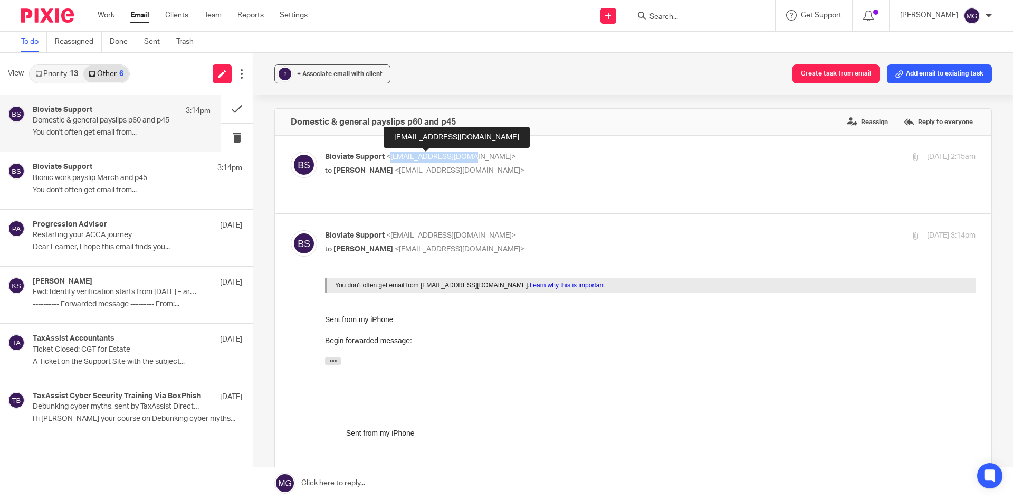
drag, startPoint x: 464, startPoint y: 156, endPoint x: 389, endPoint y: 159, distance: 75.0
click at [389, 159] on span "<[EMAIL_ADDRESS][DOMAIN_NAME]>" at bounding box center [451, 156] width 130 height 7
copy span "[EMAIL_ADDRESS][DOMAIN_NAME]"
click at [52, 74] on link "Priority 13" at bounding box center [56, 73] width 53 height 17
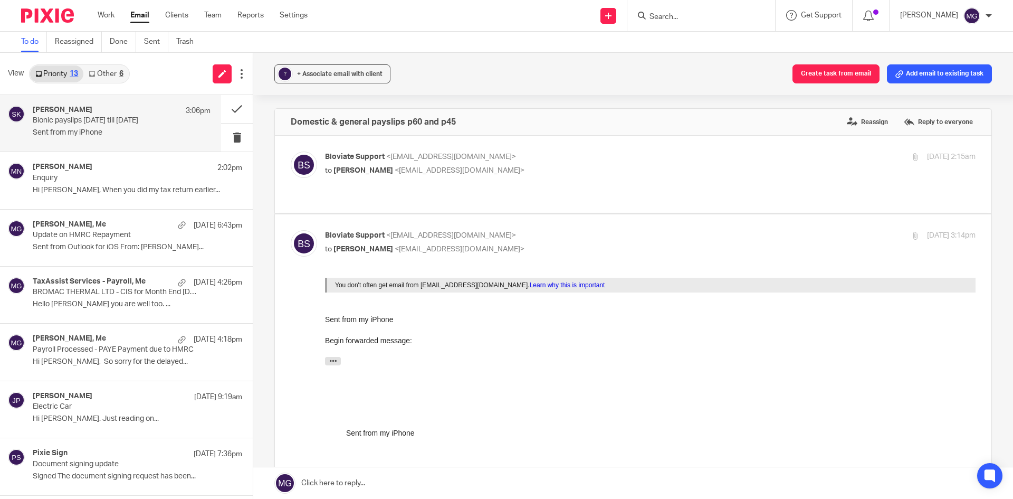
click at [91, 120] on p "Bionic payslips [DATE] till [DATE]" at bounding box center [104, 120] width 143 height 9
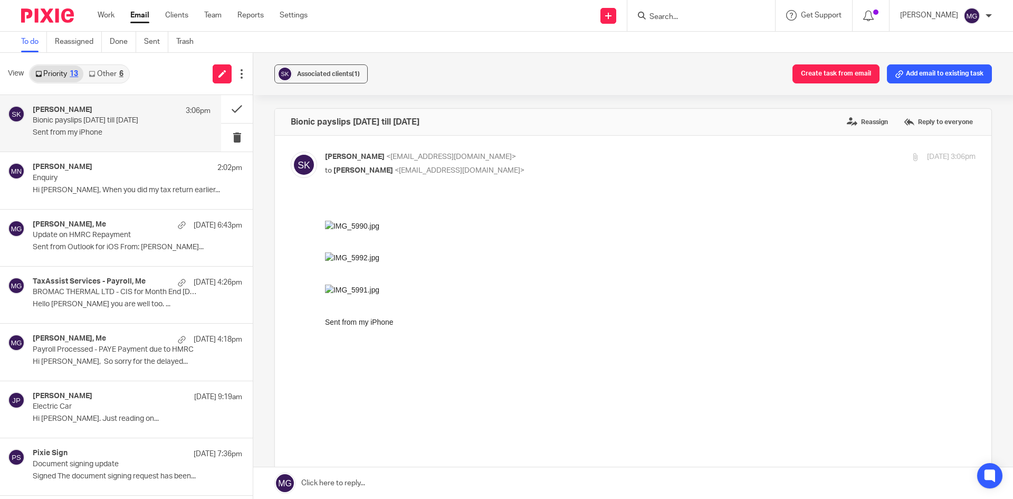
click at [435, 473] on link at bounding box center [633, 483] width 760 height 32
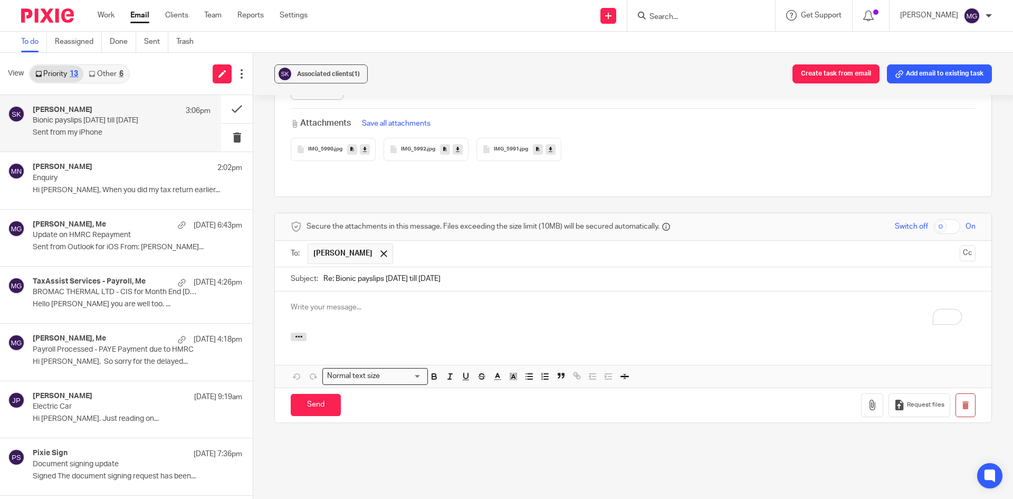
click at [399, 243] on input "text" at bounding box center [677, 253] width 557 height 21
paste input "bloviateuk@gmail.com"
type input "bloviateuk@gmail.com"
click at [390, 302] on p "To enrich screen reader interactions, please activate Accessibility in Grammarl…" at bounding box center [633, 307] width 685 height 11
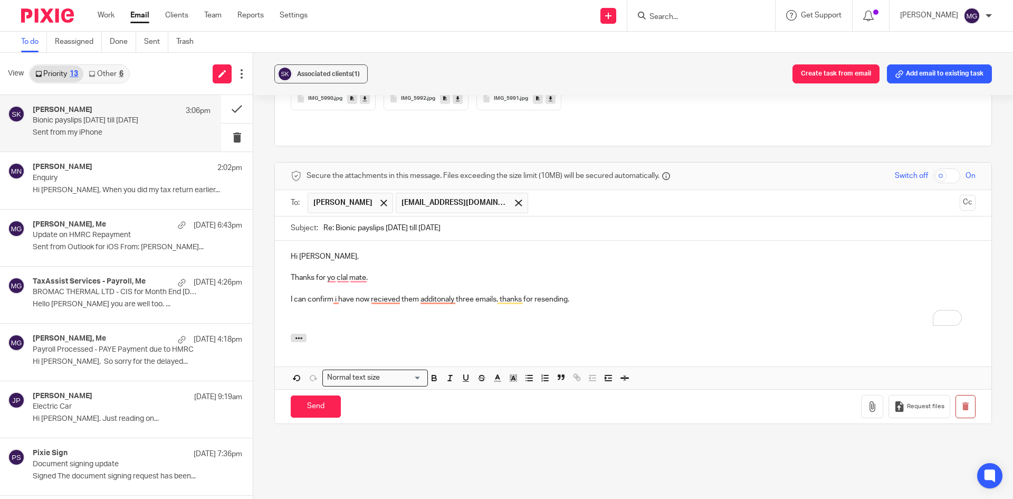
scroll to position [2486, 0]
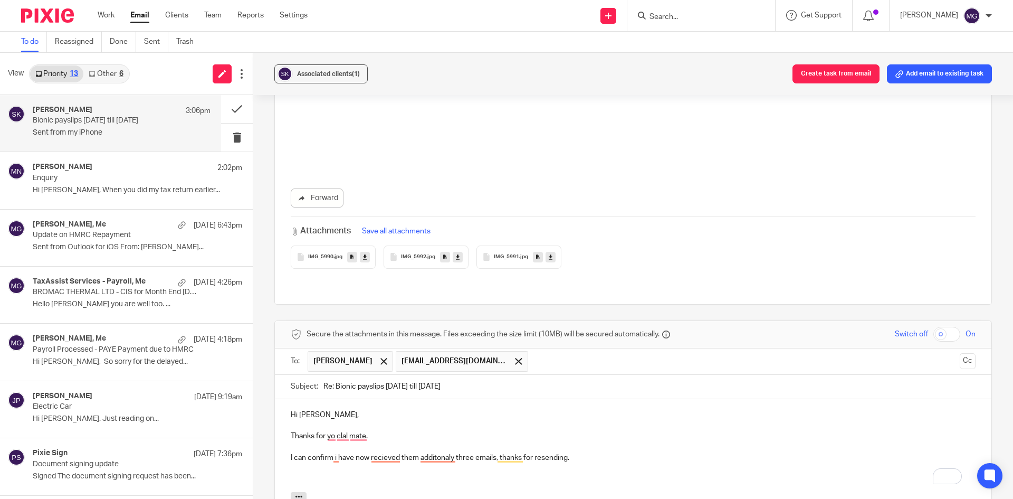
drag, startPoint x: 358, startPoint y: 360, endPoint x: 358, endPoint y: 374, distance: 14.3
click at [358, 375] on input "Re: Bionic payslips January 25 till March 25" at bounding box center [650, 387] width 652 height 24
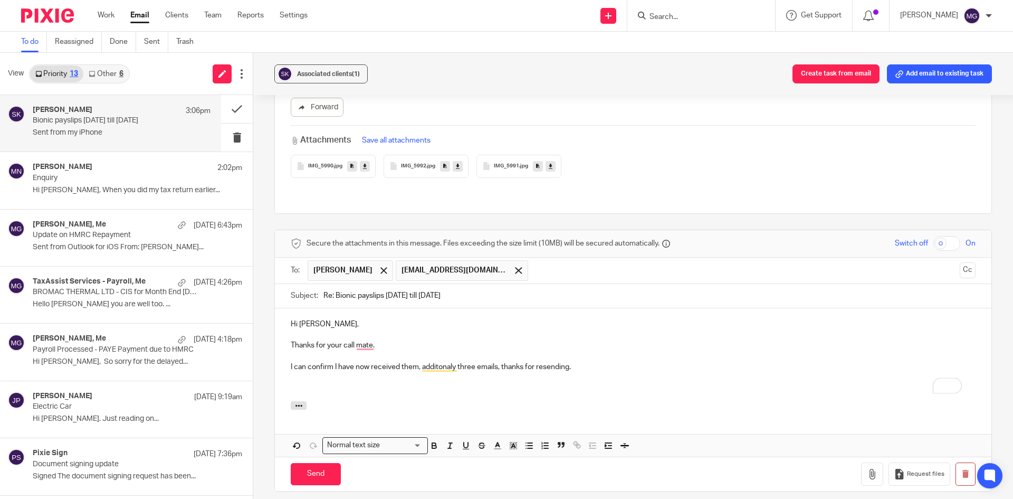
scroll to position [2644, 0]
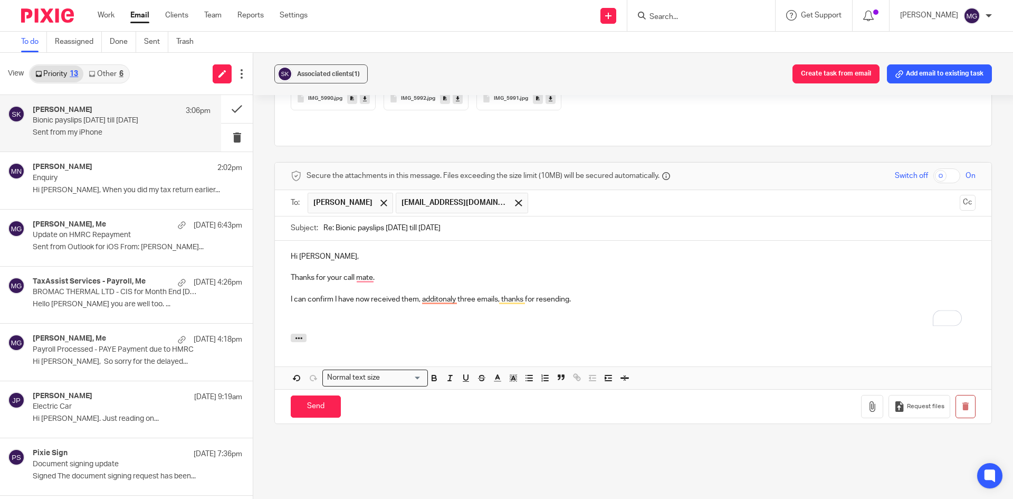
drag, startPoint x: 462, startPoint y: 316, endPoint x: 386, endPoint y: 321, distance: 76.7
click at [462, 334] on div at bounding box center [633, 340] width 717 height 12
click at [341, 315] on p "To enrich screen reader interactions, please activate Accessibility in Grammarl…" at bounding box center [633, 320] width 685 height 11
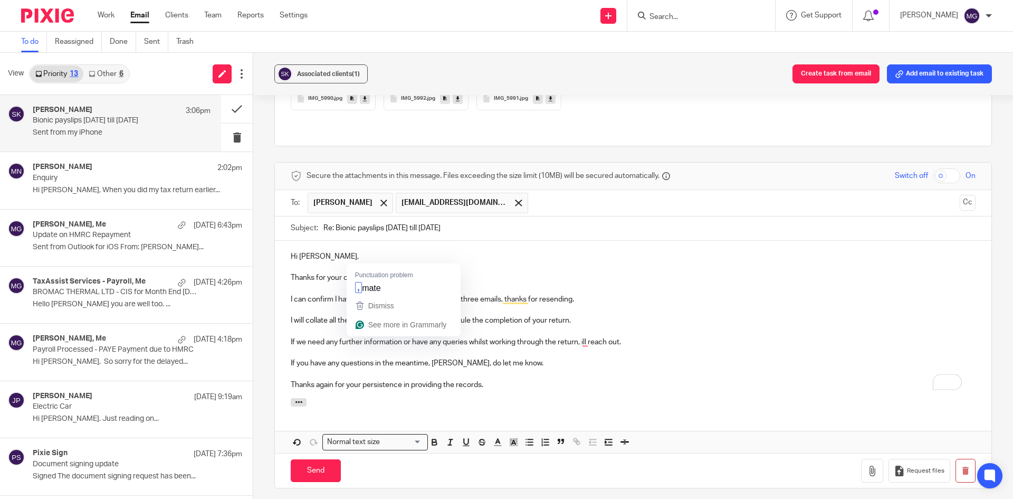
click at [701, 294] on p "I can confirm I have now received them, additionally three emails, thanks for r…" at bounding box center [633, 299] width 685 height 11
click at [555, 372] on div "Hi Saiyed, Thanks for your call mate. I can confirm I have now received them, a…" at bounding box center [633, 319] width 717 height 157
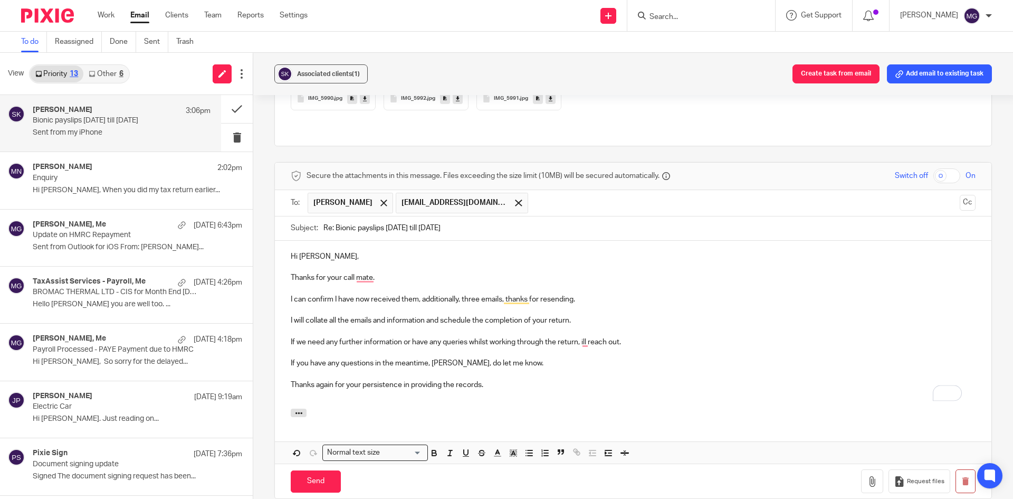
click at [421, 347] on p "To enrich screen reader interactions, please activate Accessibility in Grammarl…" at bounding box center [633, 352] width 685 height 11
drag, startPoint x: 420, startPoint y: 278, endPoint x: 402, endPoint y: 276, distance: 18.6
click at [402, 294] on p "I can confirm I have now received them, additionally, three emails, thanks for …" at bounding box center [633, 299] width 685 height 11
click at [442, 294] on p "I can confirm I have now received the additionally, three emails, thanks for re…" at bounding box center [633, 299] width 685 height 11
click at [491, 326] on p "To enrich screen reader interactions, please activate Accessibility in Grammarl…" at bounding box center [633, 331] width 685 height 11
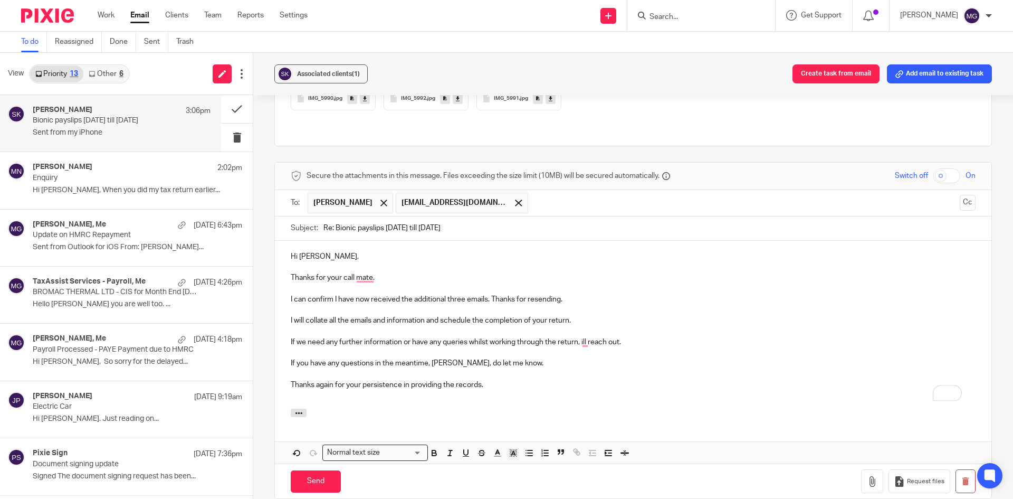
click at [500, 315] on p "I will collate all the emails and information and schedule the completion of yo…" at bounding box center [633, 320] width 685 height 11
click at [564, 294] on p "I can confirm I have now received the additional three emails. Thanks for resen…" at bounding box center [633, 299] width 685 height 11
click at [481, 390] on p "To enrich screen reader interactions, please activate Accessibility in Grammarl…" at bounding box center [633, 395] width 685 height 11
click at [283, 324] on div "Hi Saiyed, Thanks for your call mate. I can confirm I have now received the add…" at bounding box center [633, 325] width 717 height 168
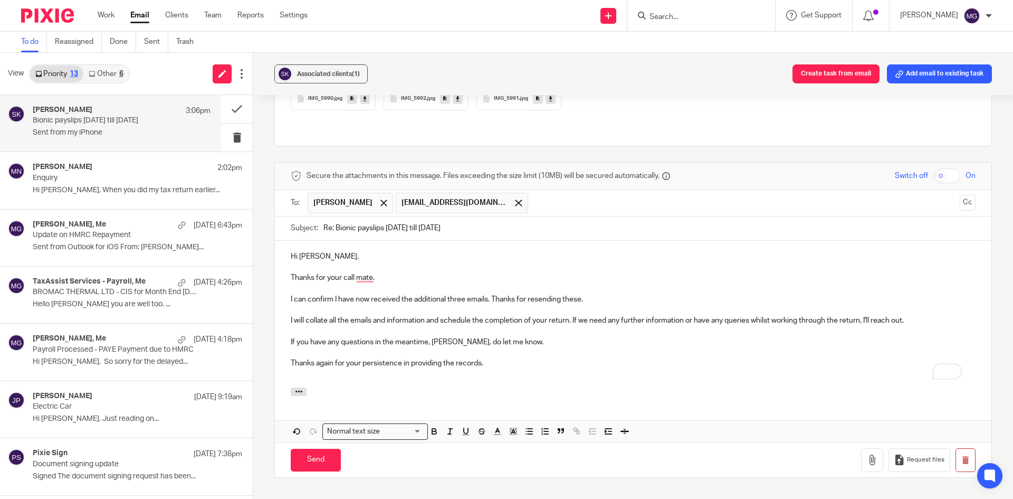
click at [727, 347] on p "To enrich screen reader interactions, please activate Accessibility in Grammarl…" at bounding box center [633, 352] width 685 height 11
click at [505, 347] on p "To enrich screen reader interactions, please activate Accessibility in Grammarl…" at bounding box center [633, 352] width 685 height 11
click at [433, 337] on p "If you have any questions in the meantime, Siayed, do let me know." at bounding box center [633, 342] width 685 height 11
click at [434, 337] on p "If you have any questions in the meantime, Siayed, do let me know." at bounding box center [633, 342] width 685 height 11
click at [426, 337] on p "If you have any questions in the meantime, Saiyed, do let me know." at bounding box center [633, 342] width 685 height 11
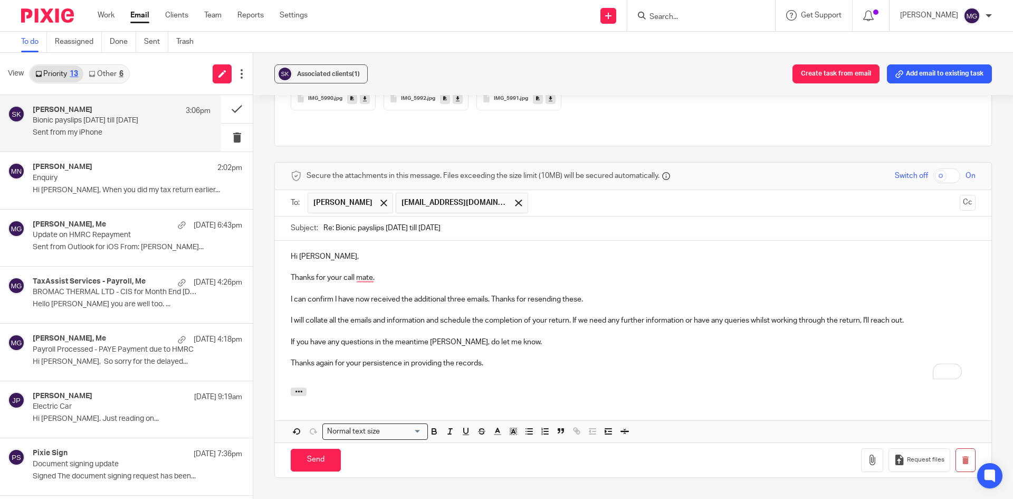
click at [510, 347] on p "To enrich screen reader interactions, please activate Accessibility in Grammarl…" at bounding box center [633, 352] width 685 height 11
click at [495, 368] on p "To enrich screen reader interactions, please activate Accessibility in Grammarl…" at bounding box center [633, 373] width 685 height 11
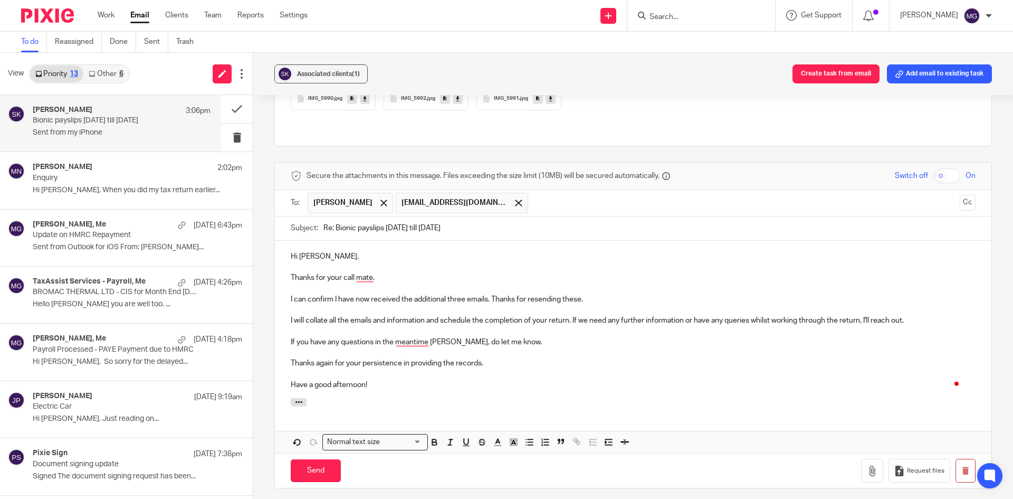
click at [442, 398] on div at bounding box center [633, 404] width 717 height 12
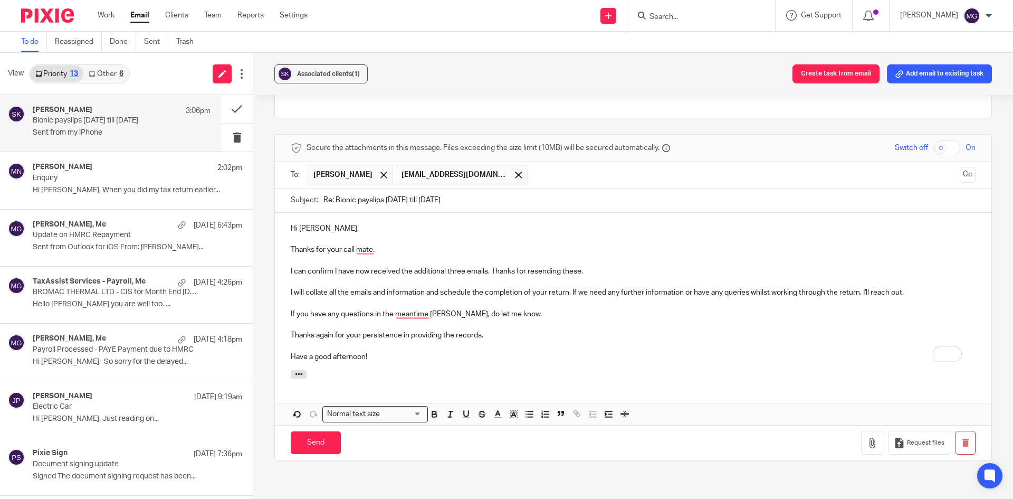
scroll to position [2697, 0]
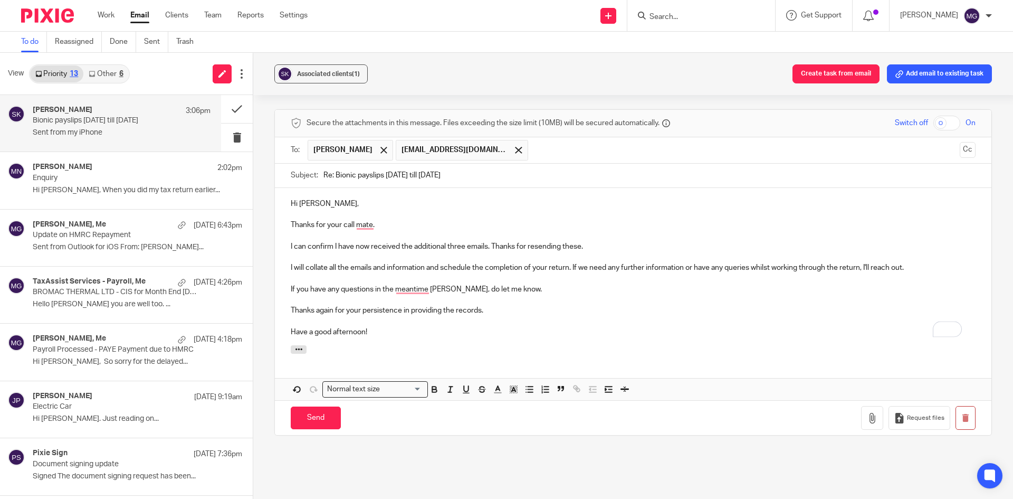
click at [329, 411] on div "Send You have unsaved changes Request files" at bounding box center [633, 417] width 717 height 35
click at [318, 406] on input "Send" at bounding box center [316, 417] width 50 height 23
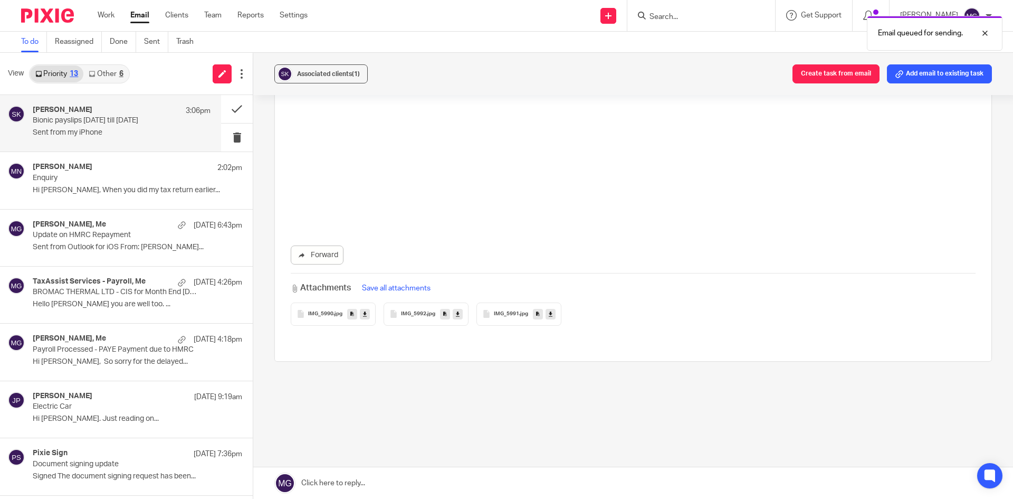
scroll to position [2409, 0]
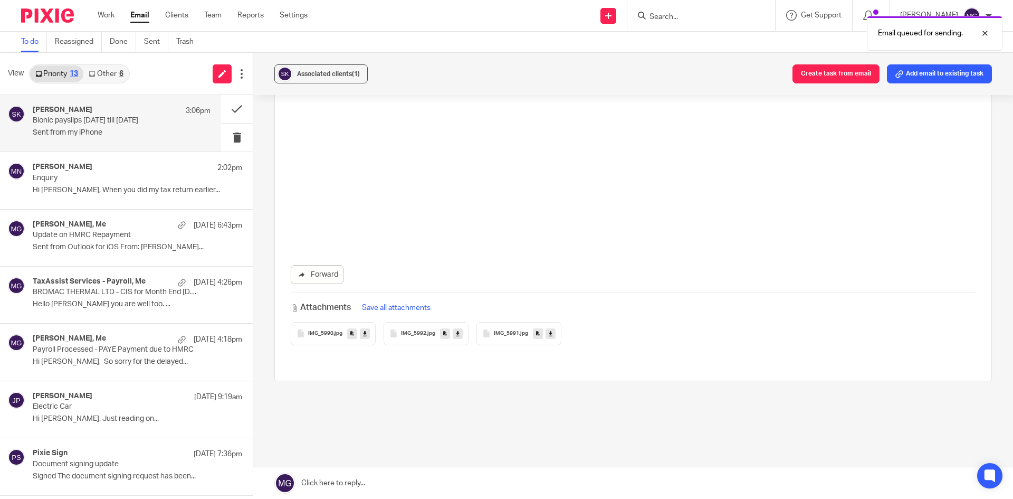
click at [955, 87] on div "Associated clients (1) Create task from email Add email to existing task" at bounding box center [633, 74] width 760 height 42
click at [953, 81] on button "Add email to existing task" at bounding box center [939, 73] width 105 height 19
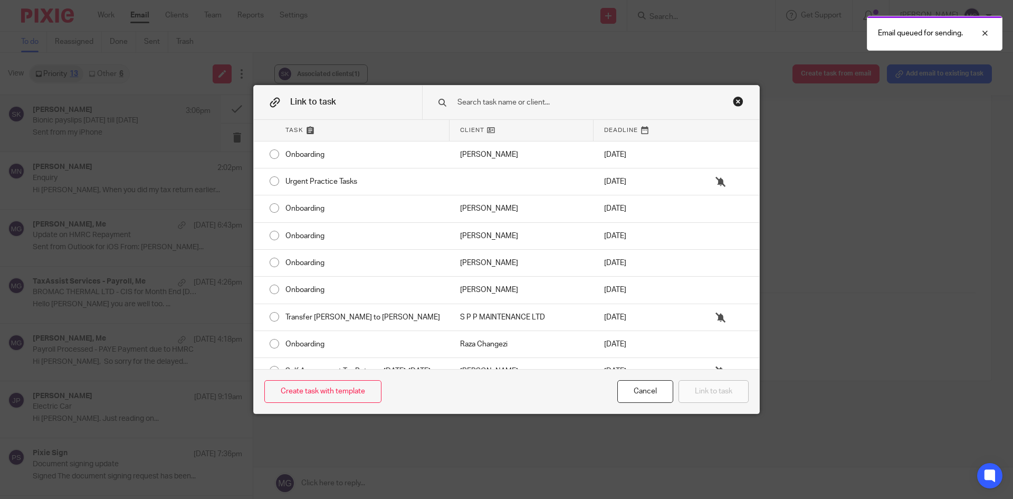
click at [564, 114] on div at bounding box center [590, 102] width 337 height 33
click at [473, 103] on input "text" at bounding box center [584, 103] width 254 height 12
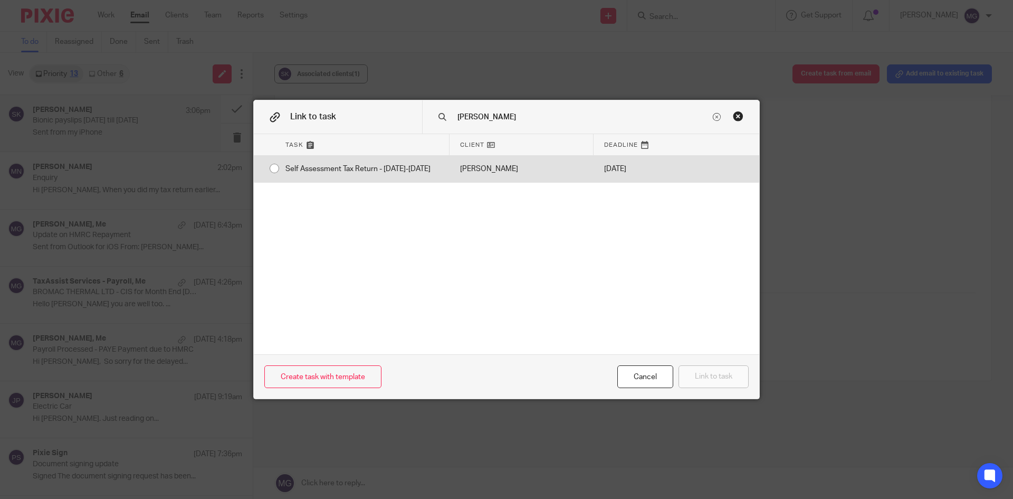
type input "[PERSON_NAME]"
click at [441, 158] on div "Self Assessment Tax Return - [DATE]-[DATE]" at bounding box center [362, 169] width 175 height 26
radio input "true"
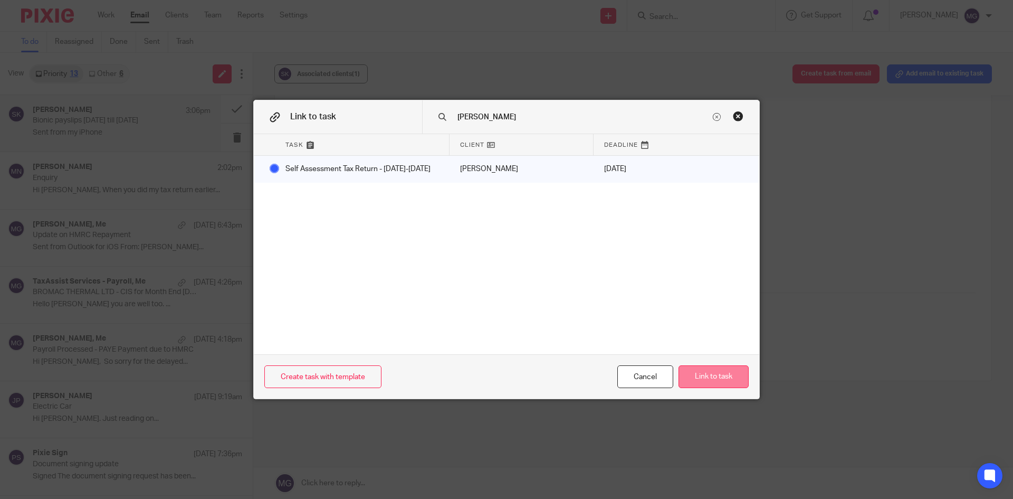
click at [693, 386] on button "Link to task" at bounding box center [714, 376] width 70 height 23
radio input "false"
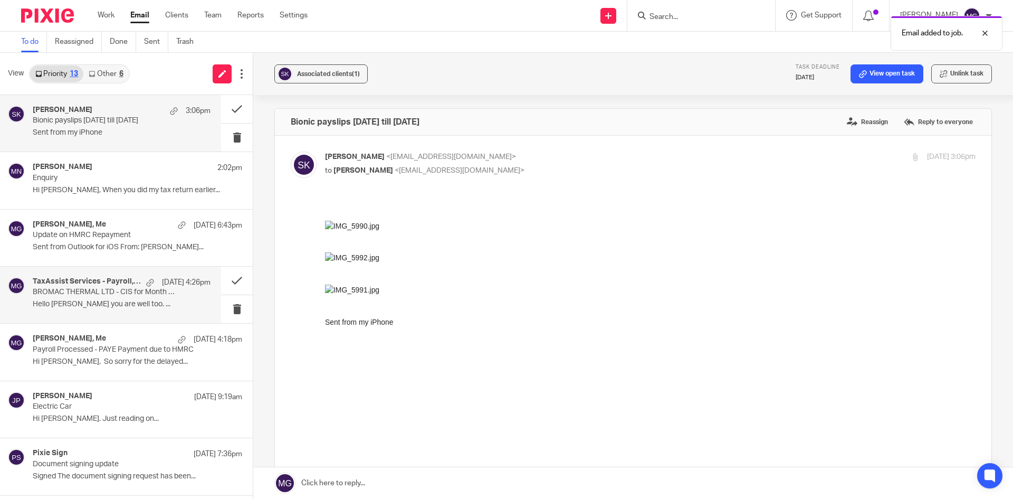
scroll to position [0, 0]
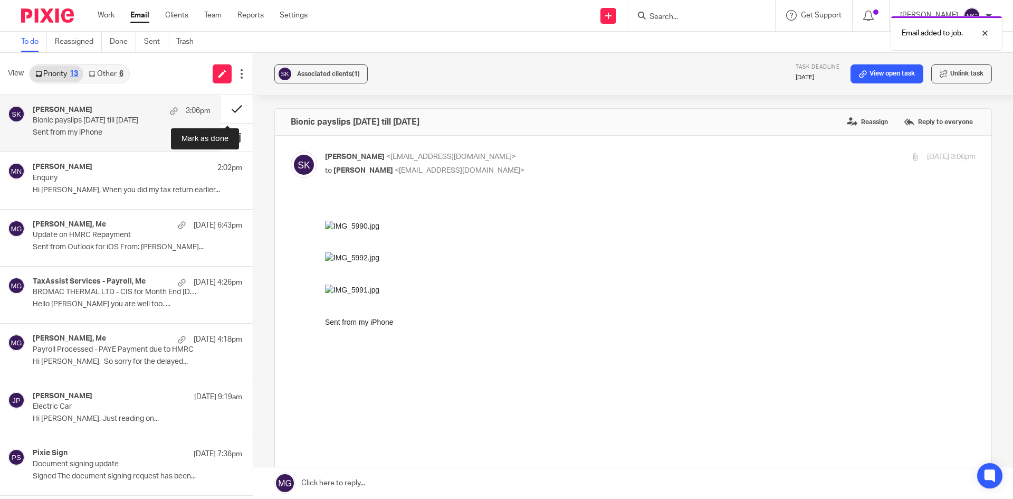
click at [224, 107] on button at bounding box center [237, 109] width 32 height 28
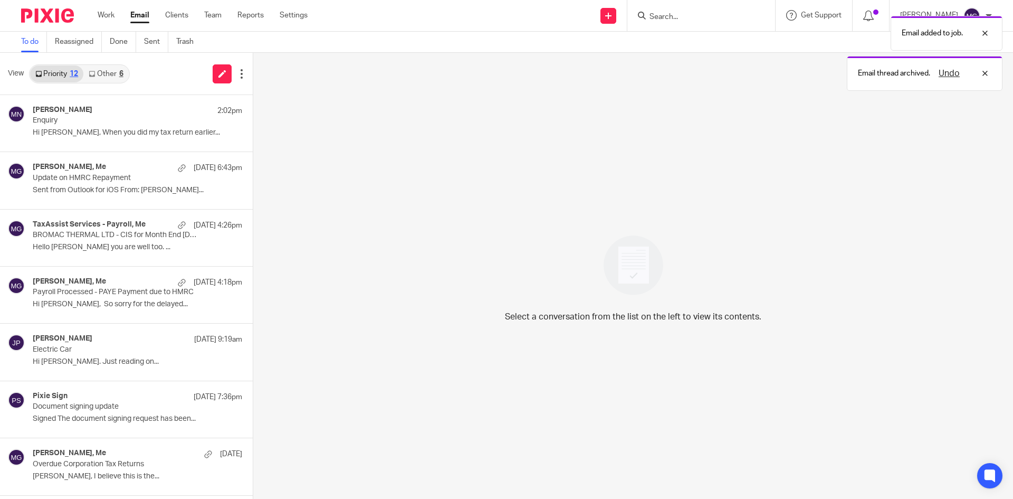
drag, startPoint x: 111, startPoint y: 72, endPoint x: 144, endPoint y: 80, distance: 33.7
click at [110, 72] on link "Other 6" at bounding box center [105, 73] width 45 height 17
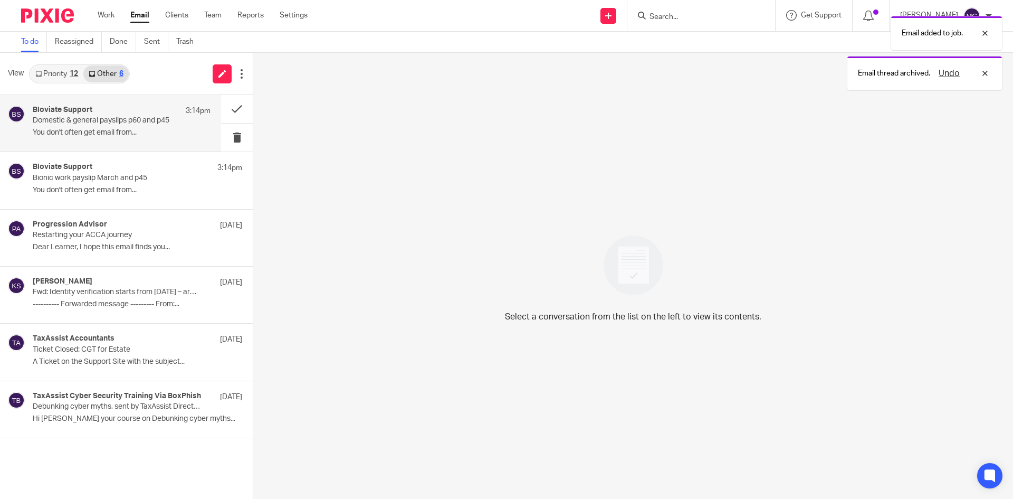
click at [126, 137] on p "You don't often get email from..." at bounding box center [122, 132] width 178 height 9
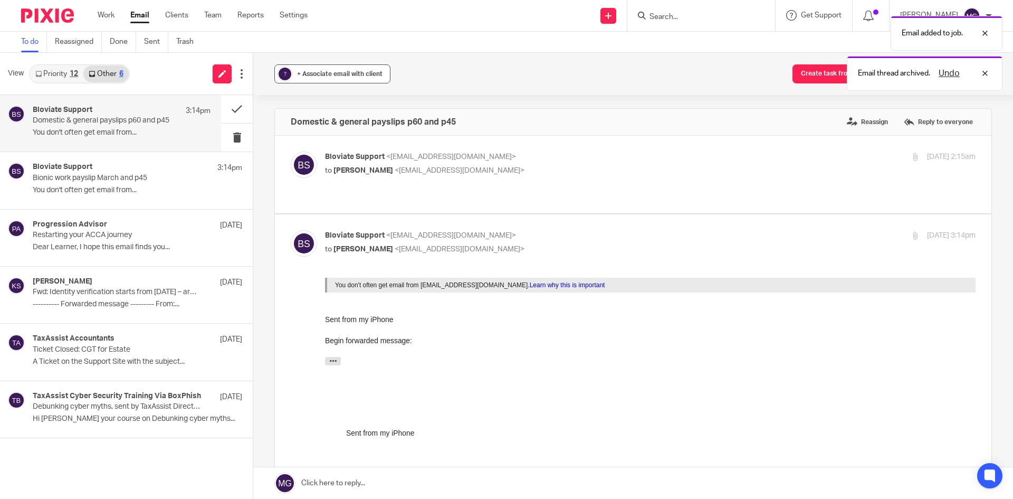
click at [331, 76] on span "+ Associate email with client" at bounding box center [340, 74] width 86 height 6
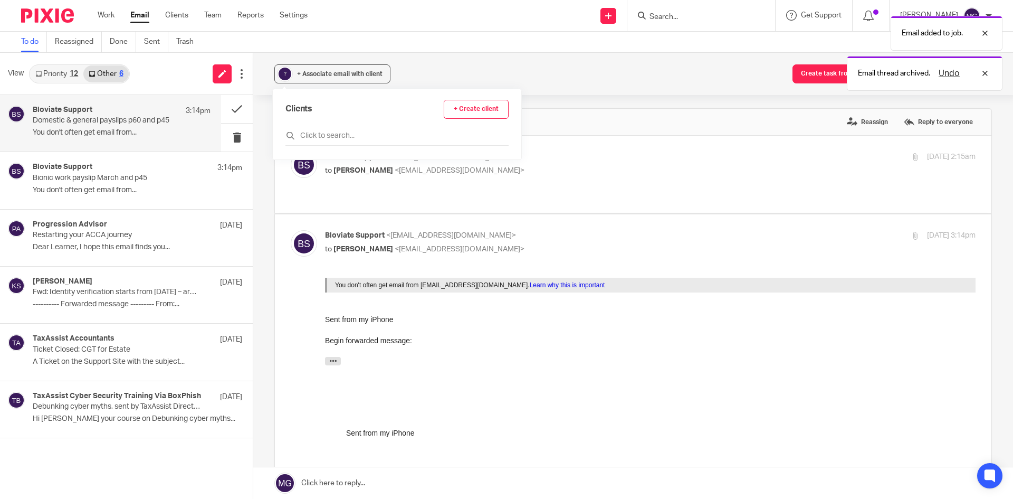
click at [352, 129] on div "Clients + Create client" at bounding box center [397, 123] width 223 height 46
click at [352, 136] on input "text" at bounding box center [397, 135] width 223 height 11
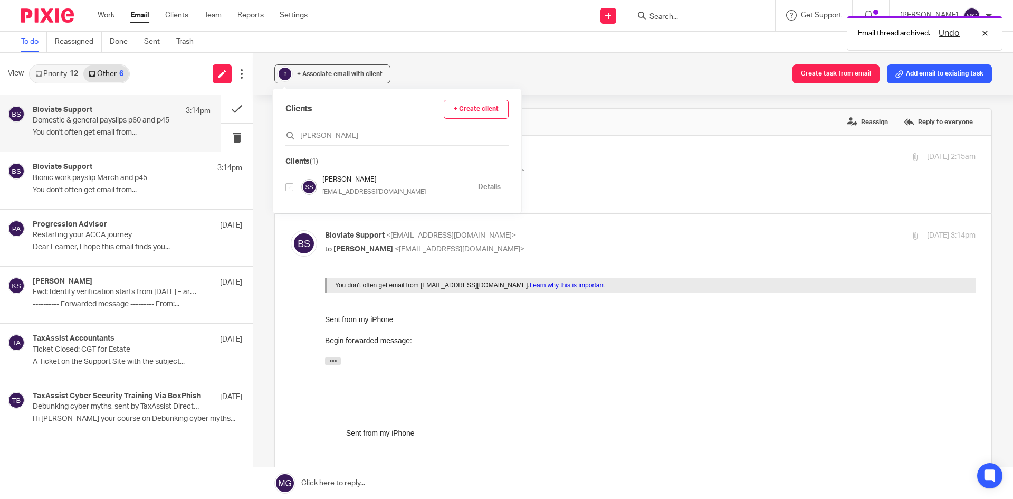
type input "[PERSON_NAME]"
click at [334, 182] on h4 "[PERSON_NAME]" at bounding box center [398, 180] width 150 height 10
click at [283, 185] on div "Clients + Create client saiyed Clients (1) Saiyed Sahib Kadri sahibkadri@outloo…" at bounding box center [397, 151] width 249 height 124
click at [288, 187] on input "checkbox" at bounding box center [290, 187] width 8 height 8
checkbox input "true"
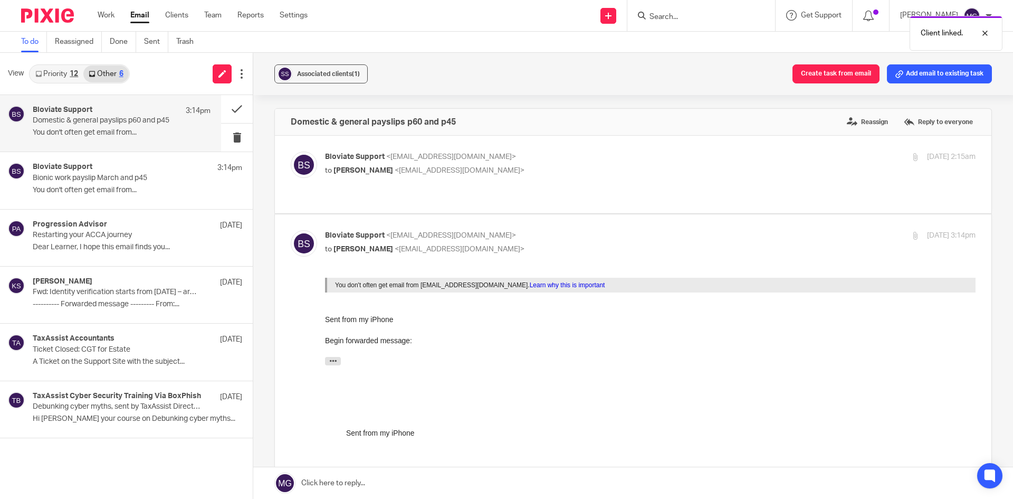
click at [639, 104] on div "Associated clients (1) Create task from email Add email to existing task Domest…" at bounding box center [633, 276] width 760 height 446
click at [949, 78] on button "Add email to existing task" at bounding box center [939, 73] width 105 height 19
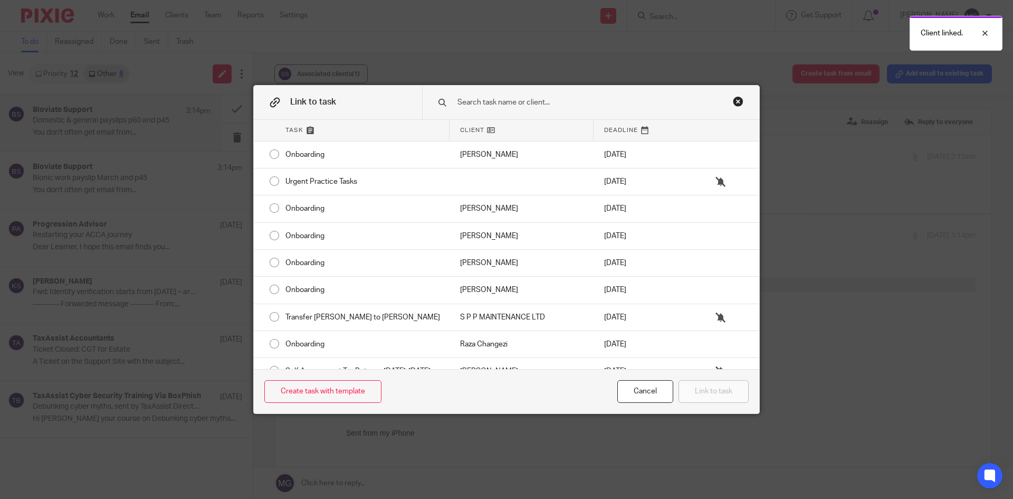
click at [526, 110] on div at bounding box center [590, 102] width 337 height 33
click at [510, 104] on input "text" at bounding box center [584, 103] width 254 height 12
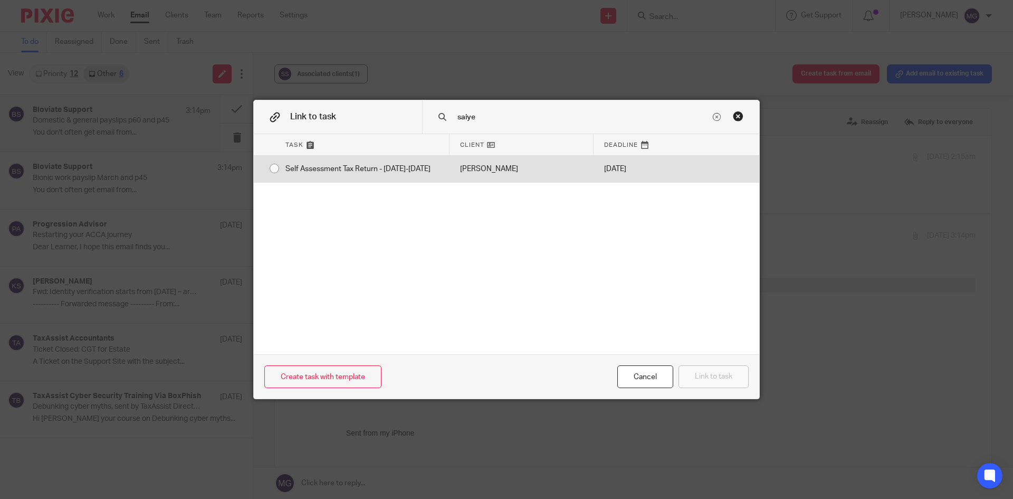
type input "saiye"
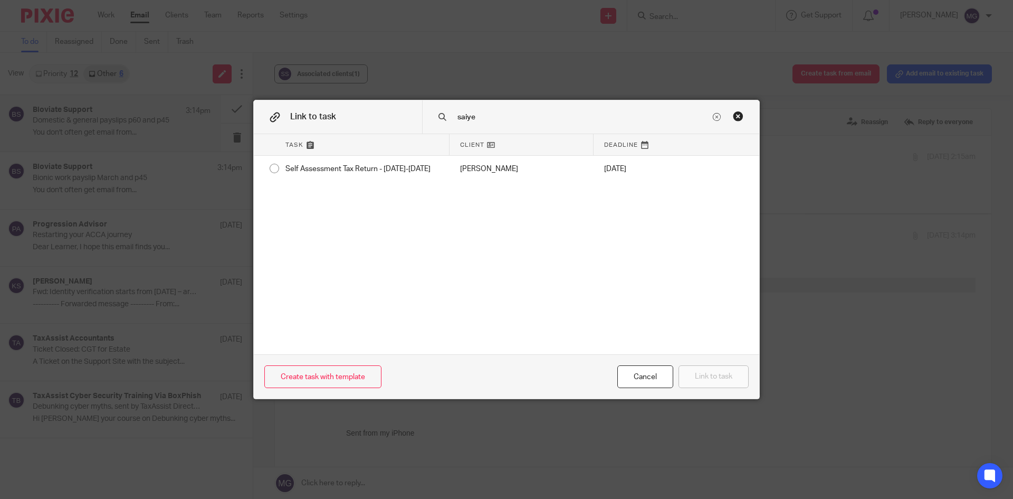
drag, startPoint x: 507, startPoint y: 164, endPoint x: 549, endPoint y: 185, distance: 47.2
click at [508, 164] on div "[PERSON_NAME]" at bounding box center [522, 169] width 144 height 26
radio input "true"
drag, startPoint x: 693, startPoint y: 376, endPoint x: 608, endPoint y: 367, distance: 84.9
click at [693, 376] on button "Link to task" at bounding box center [714, 376] width 70 height 23
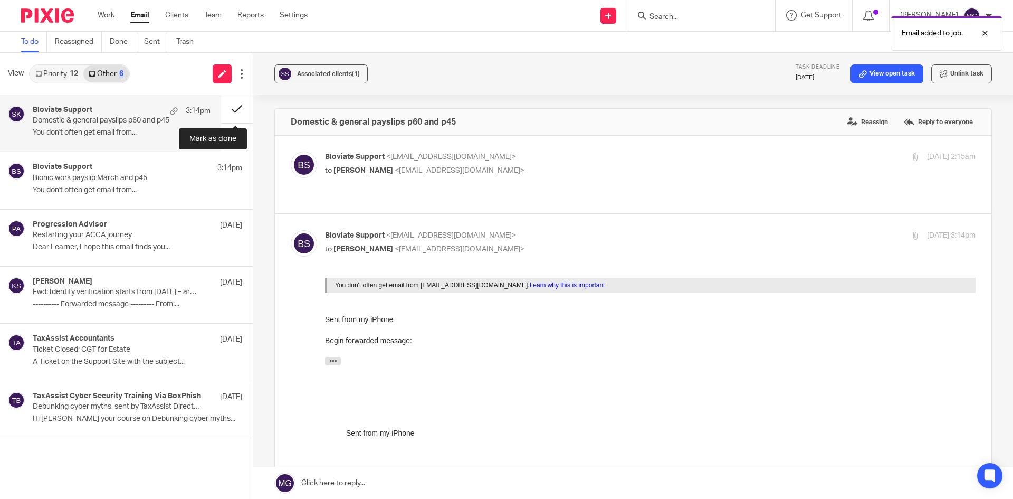
click at [225, 108] on button at bounding box center [237, 109] width 32 height 28
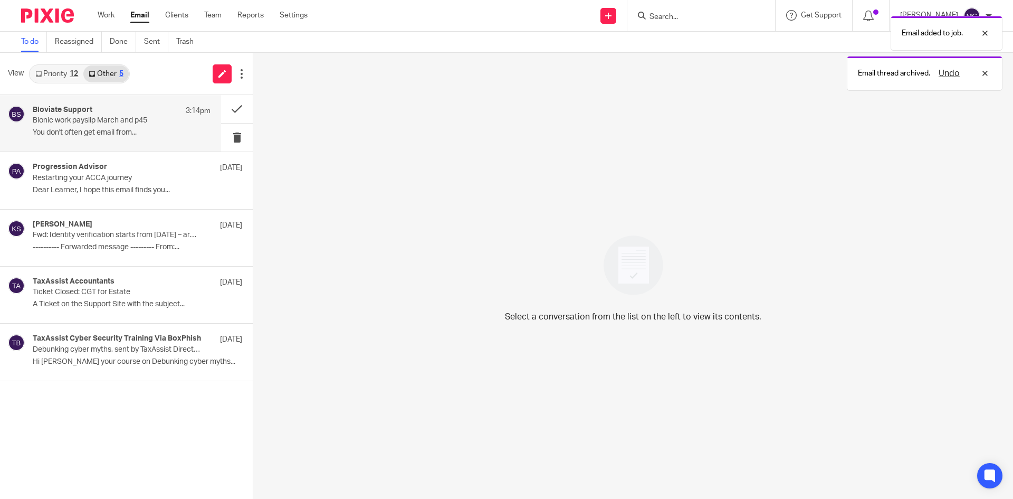
click at [181, 115] on div "3:14pm" at bounding box center [196, 111] width 30 height 11
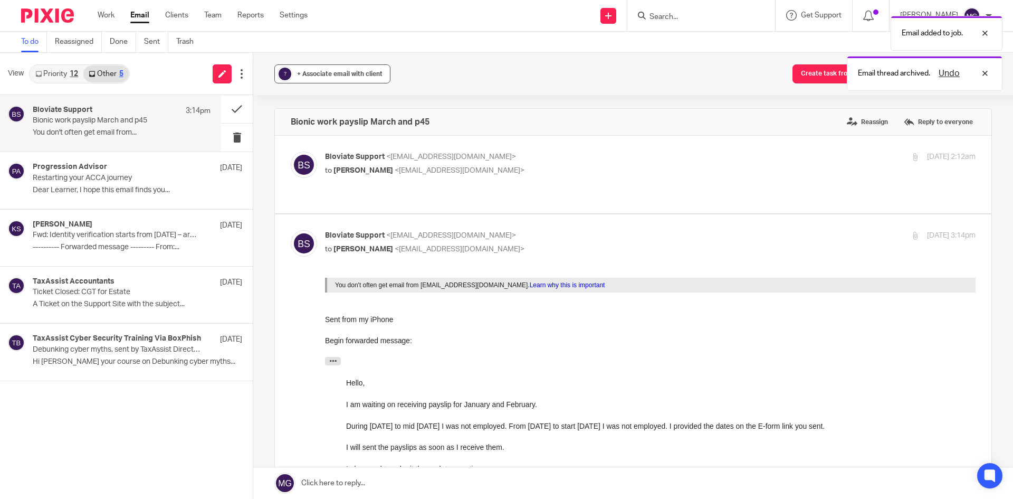
click at [363, 73] on span "+ Associate email with client" at bounding box center [340, 74] width 86 height 6
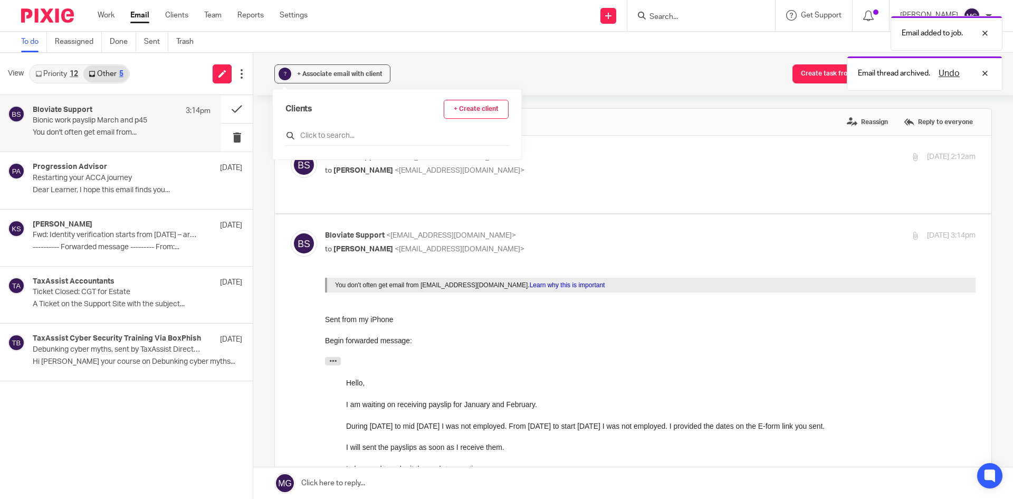
click at [388, 135] on input "text" at bounding box center [397, 135] width 223 height 11
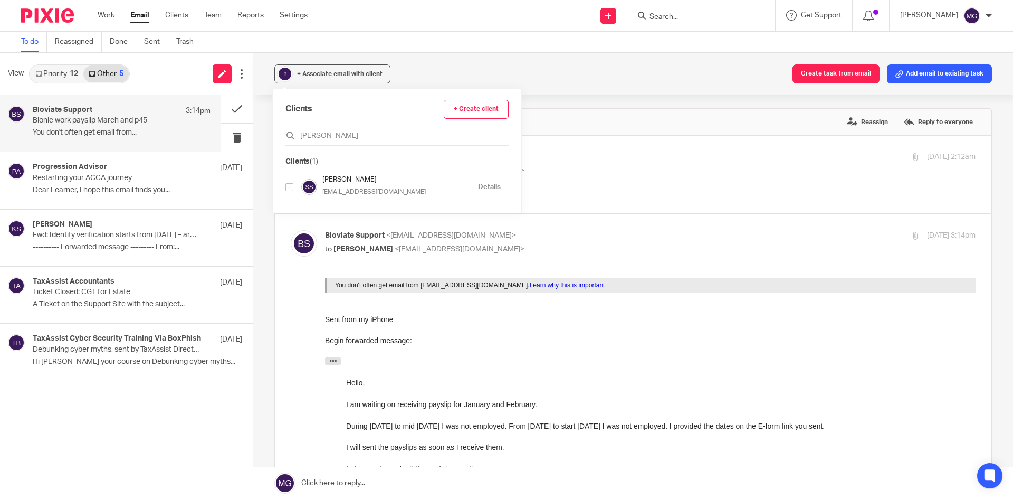
type input "saiyed"
click at [290, 187] on input "checkbox" at bounding box center [290, 187] width 8 height 8
checkbox input "true"
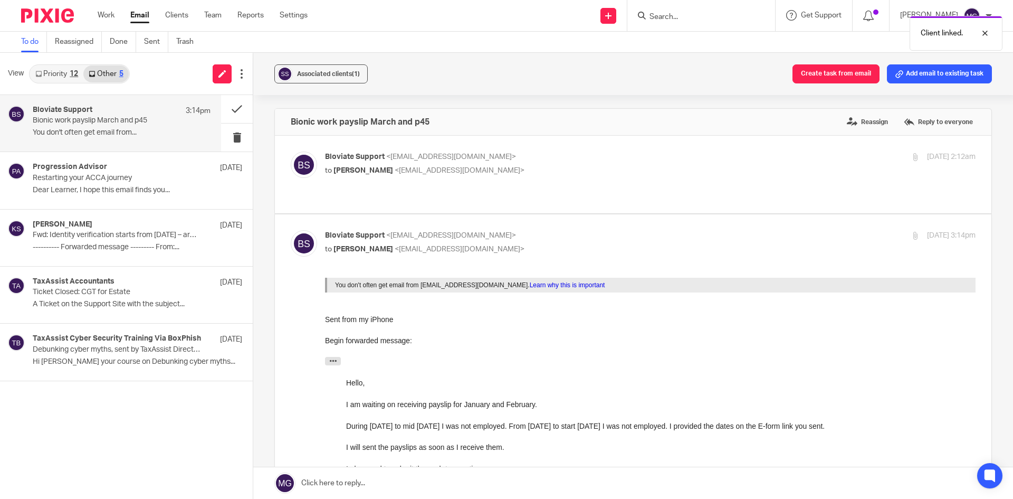
click at [620, 100] on div "Associated clients (1) Create task from email Add email to existing task Bionic…" at bounding box center [633, 276] width 760 height 446
click at [916, 72] on button "Add email to existing task" at bounding box center [939, 73] width 105 height 19
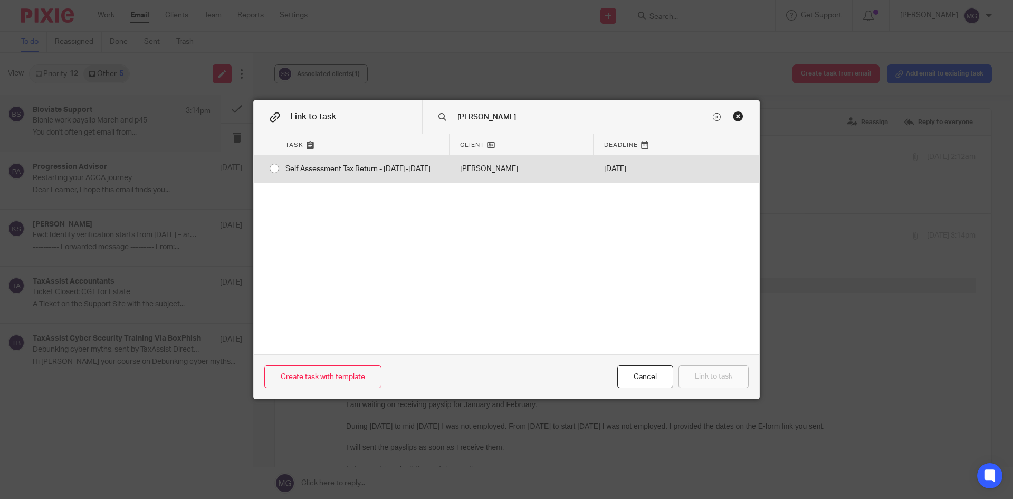
type input "saiyed"
click at [519, 182] on div "[PERSON_NAME]" at bounding box center [522, 169] width 144 height 26
radio input "true"
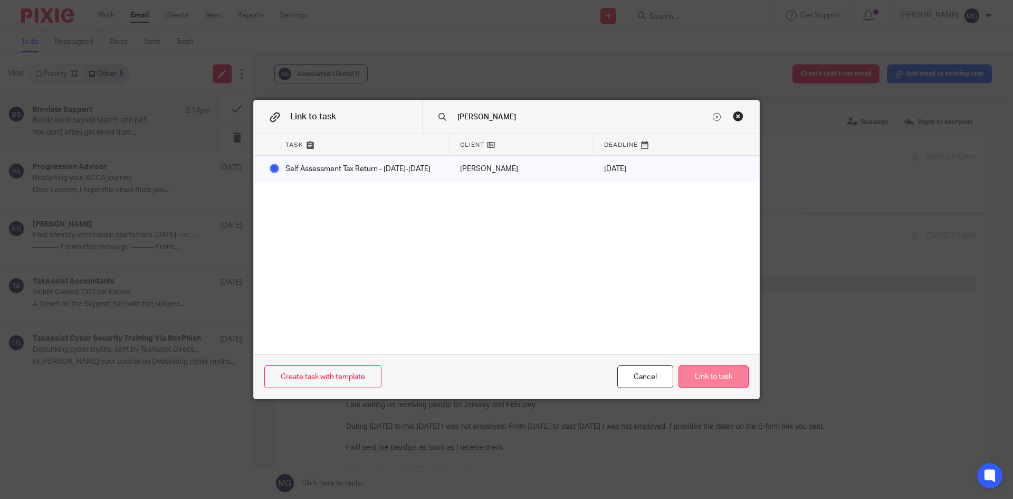
click at [699, 371] on button "Link to task" at bounding box center [714, 376] width 70 height 23
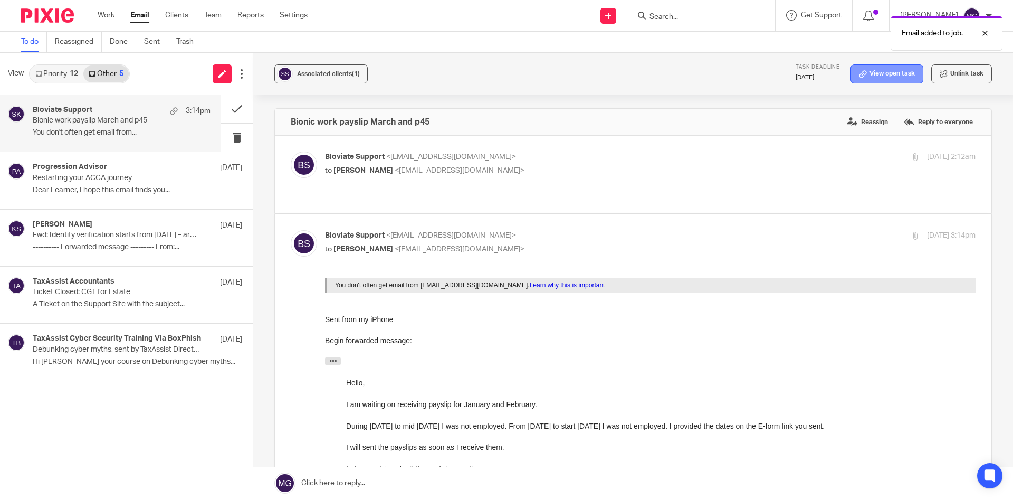
click at [891, 75] on link "View open task" at bounding box center [887, 73] width 73 height 19
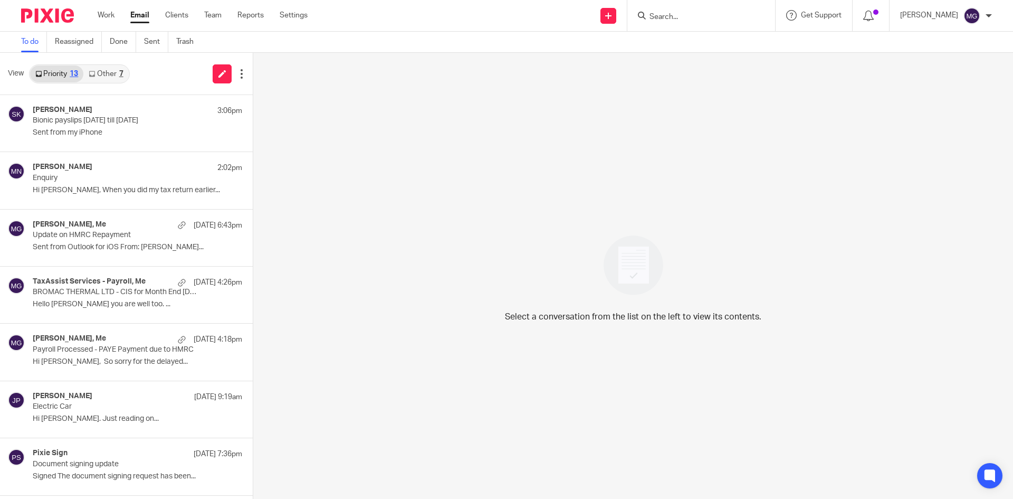
click at [141, 75] on div "View Priority 13 Other 7" at bounding box center [126, 74] width 253 height 42
click at [118, 159] on div "[PERSON_NAME] 2:02pm Enquiry Hi [PERSON_NAME], When you did my tax return earli…" at bounding box center [110, 180] width 221 height 56
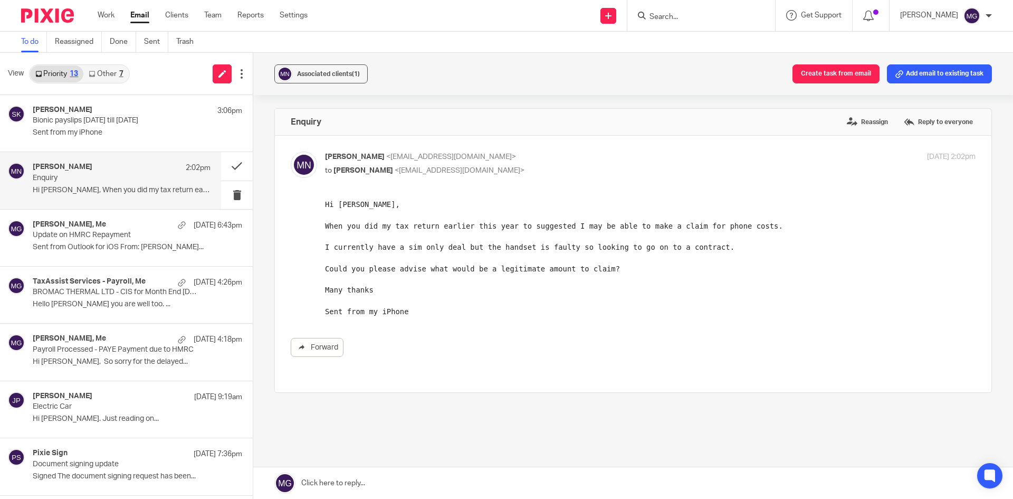
click at [107, 86] on div "View Priority 13 Other 7" at bounding box center [126, 74] width 253 height 42
click at [110, 80] on link "Other 7" at bounding box center [105, 73] width 45 height 17
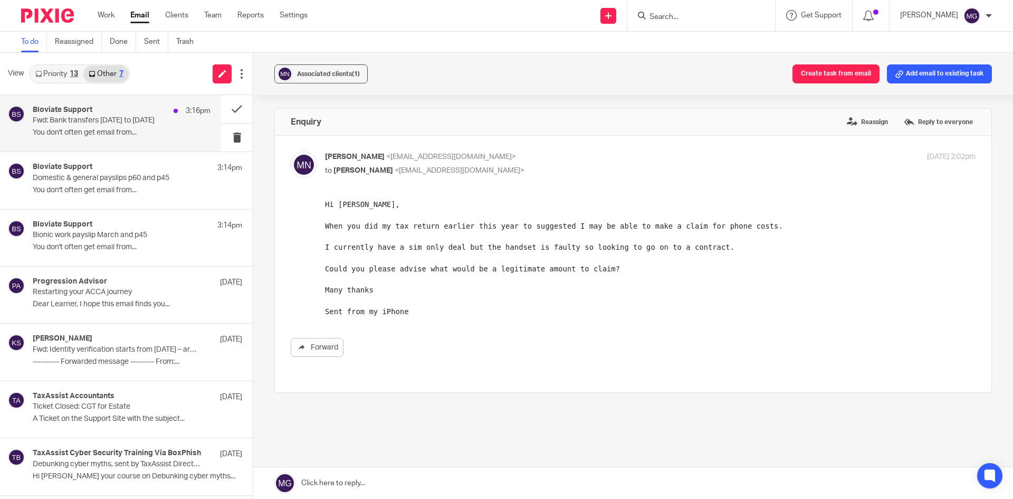
click at [97, 124] on p "Fwd: Bank transfers April 24 to April 25" at bounding box center [104, 120] width 143 height 9
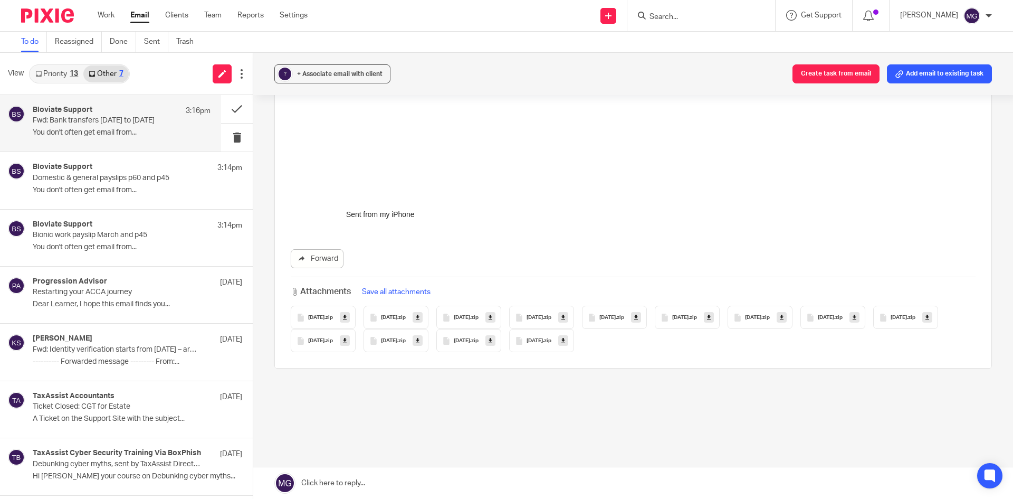
scroll to position [641, 0]
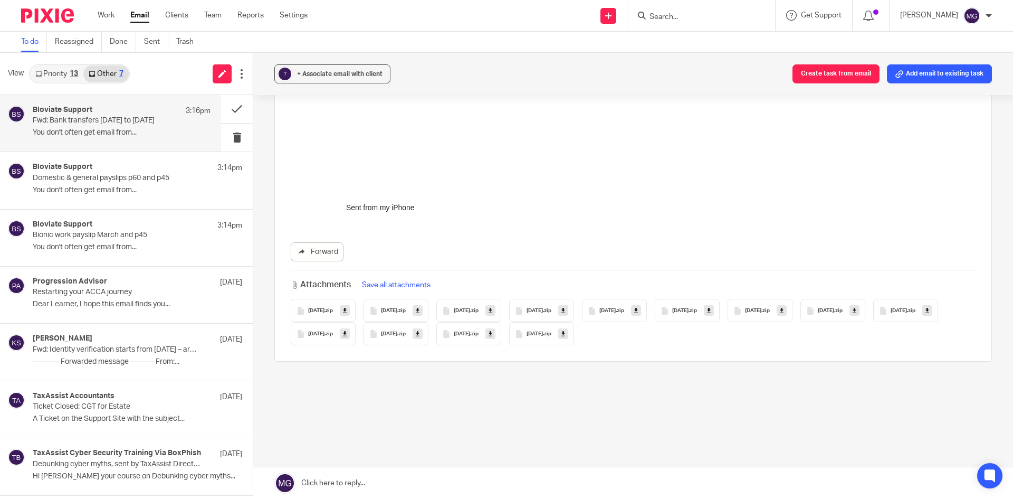
click at [397, 309] on span "February 2025" at bounding box center [389, 311] width 16 height 6
click at [425, 315] on div "February 2025 .zip" at bounding box center [396, 310] width 65 height 23
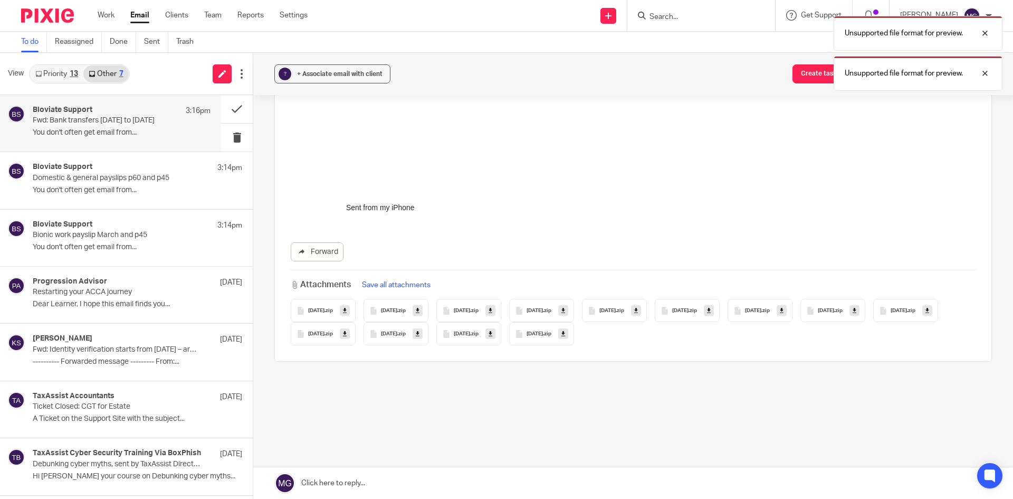
click at [429, 316] on div "February 2025 .zip" at bounding box center [396, 310] width 65 height 23
click at [982, 110] on div at bounding box center [977, 113] width 29 height 13
click at [981, 88] on div "Unsupported file format for preview." at bounding box center [918, 73] width 169 height 35
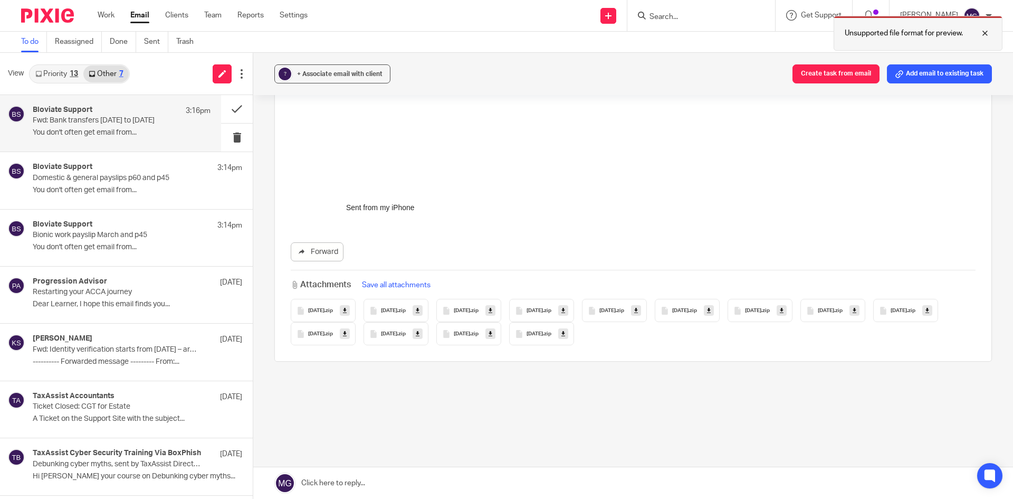
click at [984, 37] on div at bounding box center [977, 33] width 29 height 13
click at [423, 315] on link at bounding box center [418, 310] width 10 height 11
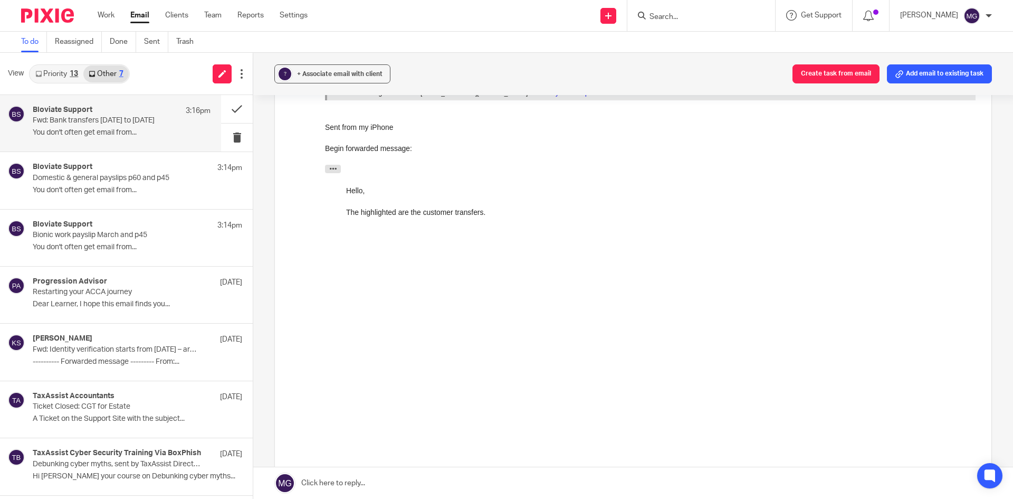
scroll to position [0, 0]
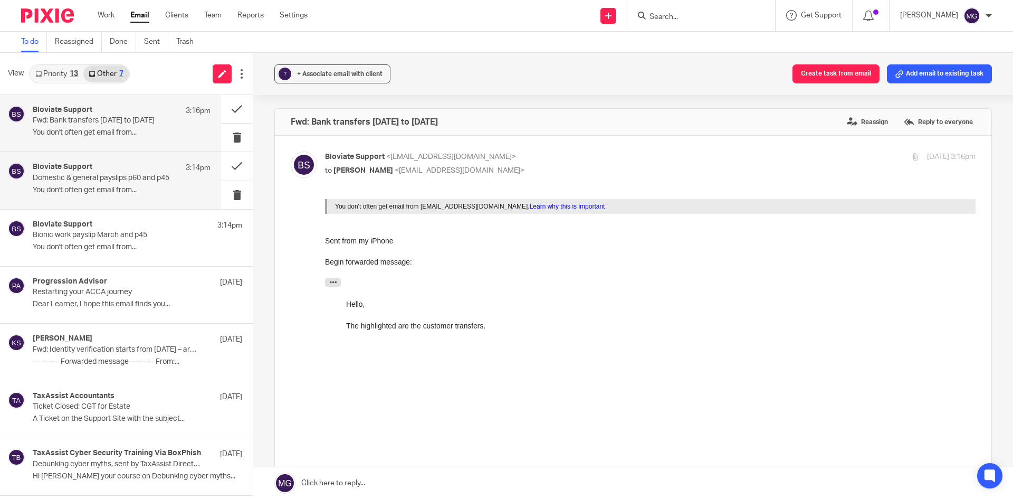
click at [131, 159] on div "Bloviate Support 3:14pm Domestic & general payslips p60 and p45 You don't often…" at bounding box center [110, 180] width 221 height 56
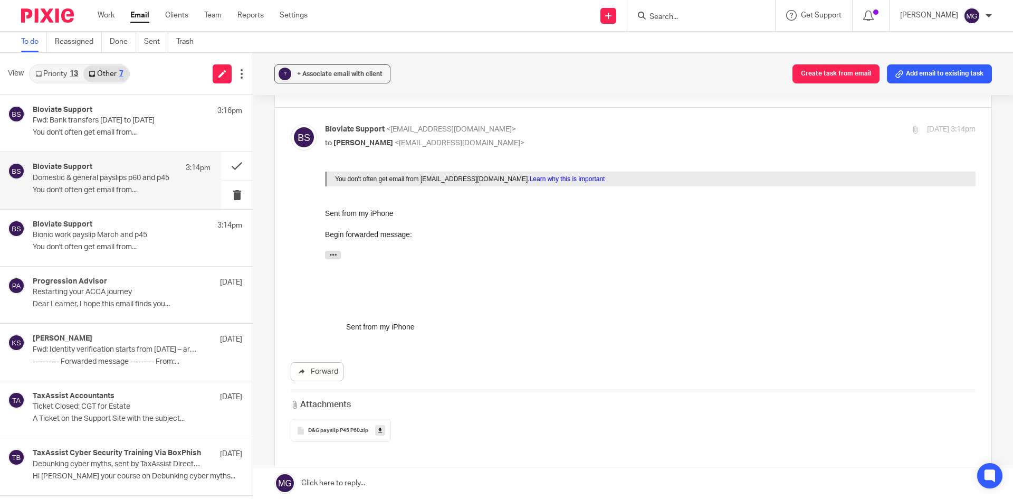
scroll to position [106, 0]
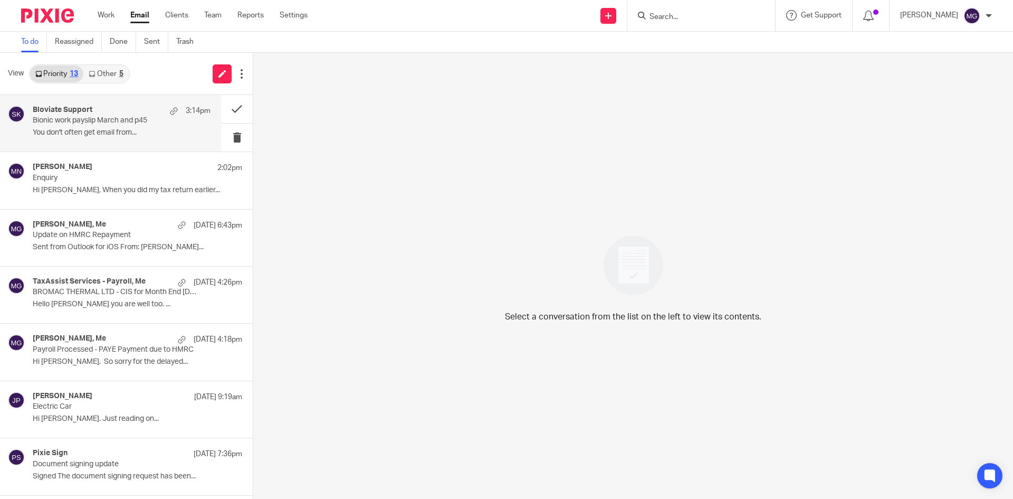
click at [65, 116] on p "Bionic work payslip March and p45" at bounding box center [104, 120] width 143 height 9
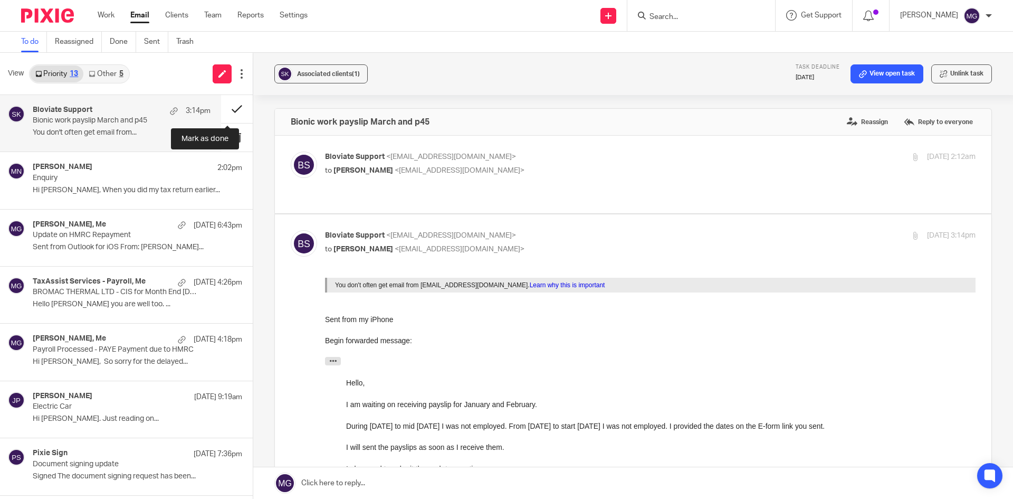
click at [225, 109] on button at bounding box center [237, 109] width 32 height 28
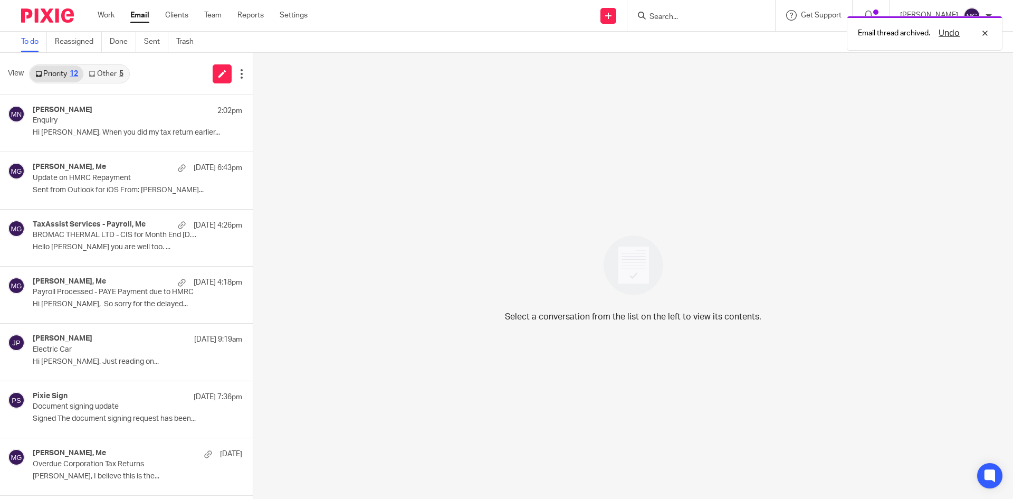
click at [110, 70] on link "Other 5" at bounding box center [105, 73] width 45 height 17
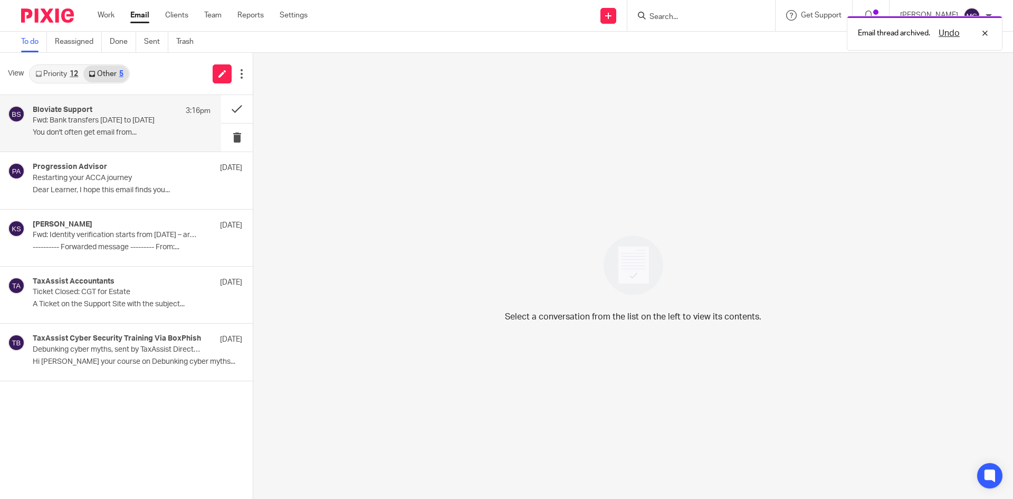
click at [91, 110] on h4 "Bloviate Support" at bounding box center [63, 110] width 60 height 9
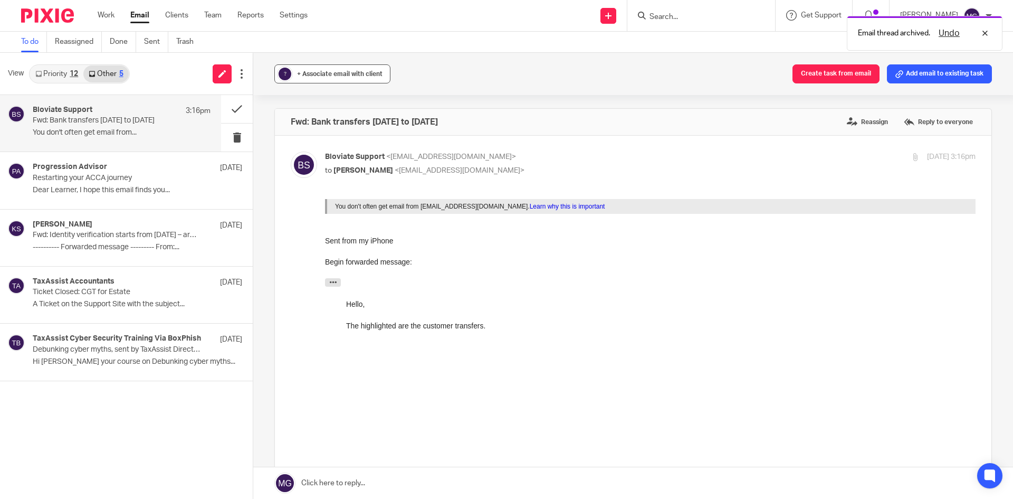
click at [304, 74] on span "+ Associate email with client" at bounding box center [340, 74] width 86 height 6
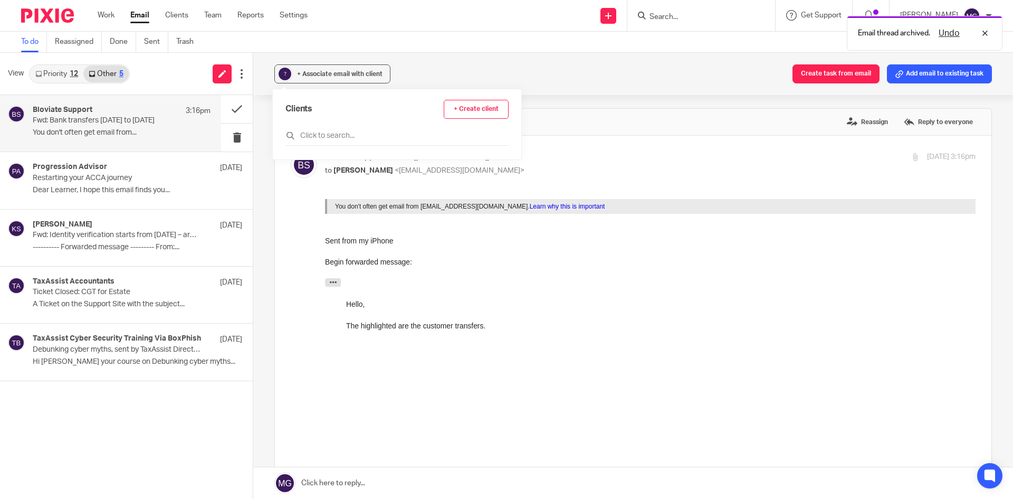
click at [326, 129] on div "Clients + Create client" at bounding box center [397, 123] width 223 height 46
click at [331, 136] on input "text" at bounding box center [397, 135] width 223 height 11
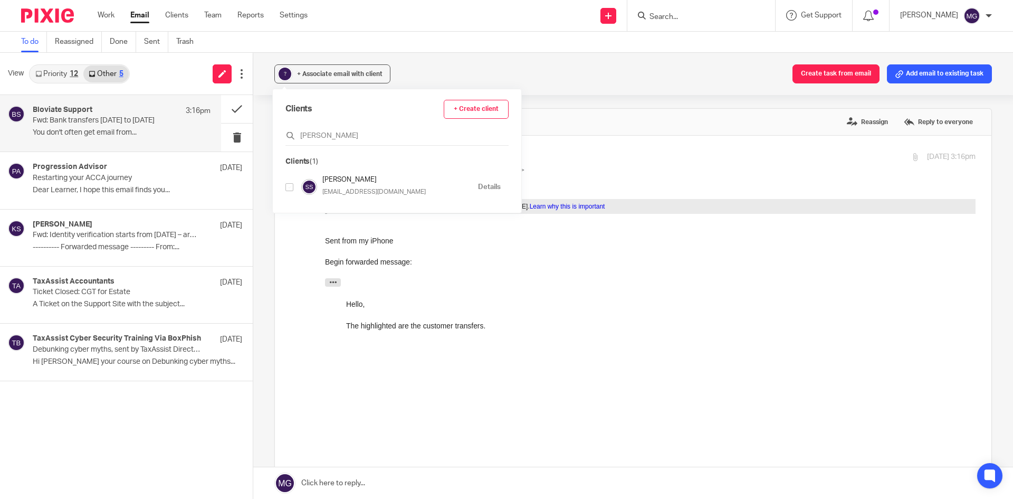
type input "saiyed"
click at [358, 184] on h4 "[PERSON_NAME]" at bounding box center [398, 180] width 150 height 10
click at [287, 188] on input "checkbox" at bounding box center [290, 187] width 8 height 8
checkbox input "true"
click at [638, 92] on div "Associated clients (1) Create task from email Add email to existing task" at bounding box center [633, 74] width 760 height 42
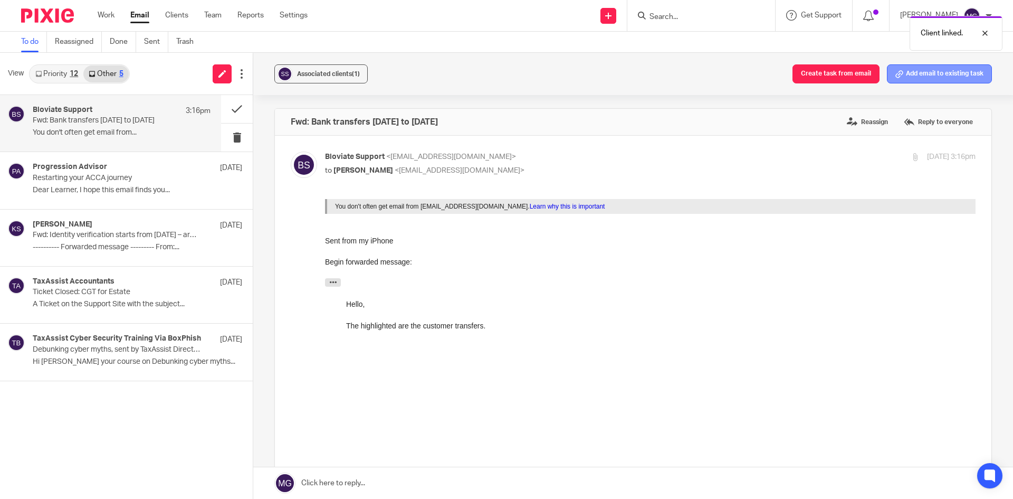
click at [944, 77] on button "Add email to existing task" at bounding box center [939, 73] width 105 height 19
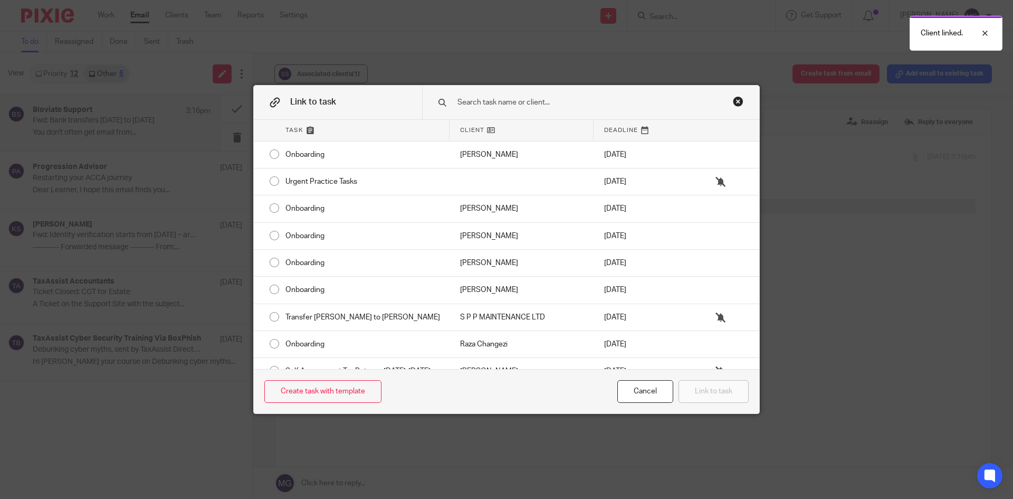
click at [468, 96] on div at bounding box center [590, 102] width 337 height 33
click at [472, 100] on input "text" at bounding box center [584, 103] width 254 height 12
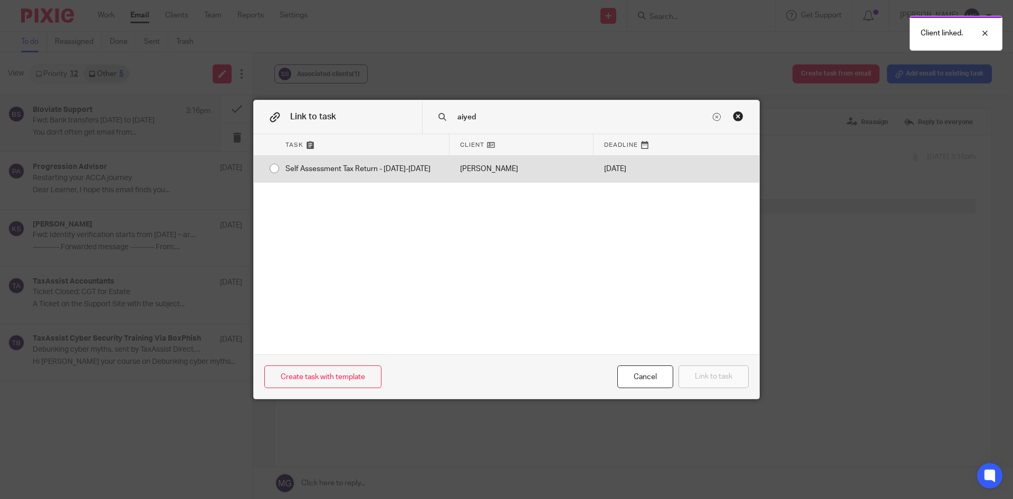
type input "aiyed"
click at [300, 174] on div "Self Assessment Tax Return - [DATE]-[DATE]" at bounding box center [362, 169] width 175 height 26
radio input "true"
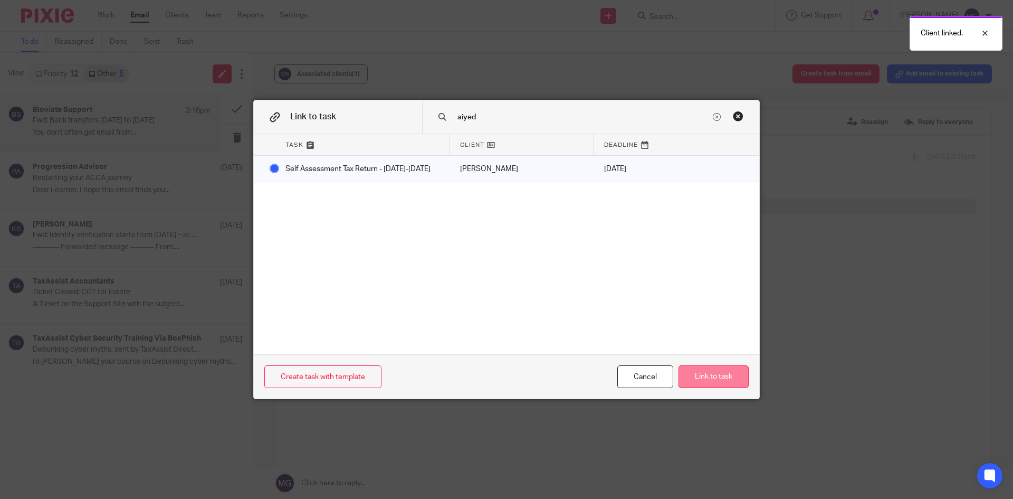
click at [695, 372] on button "Link to task" at bounding box center [714, 376] width 70 height 23
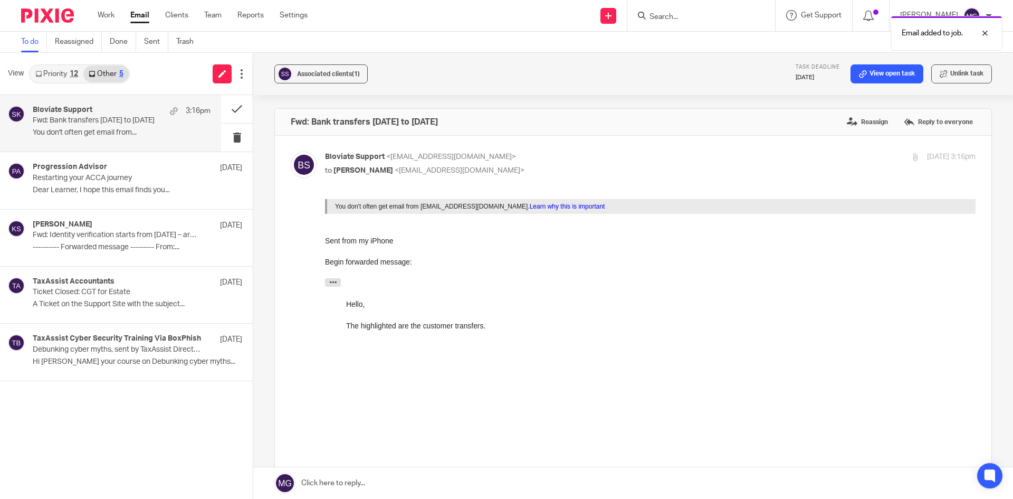
click at [510, 87] on div "Associated clients (1) Task deadline 31 Jan 2026 View open task Unlink task" at bounding box center [633, 74] width 760 height 42
click at [237, 113] on button at bounding box center [237, 109] width 32 height 28
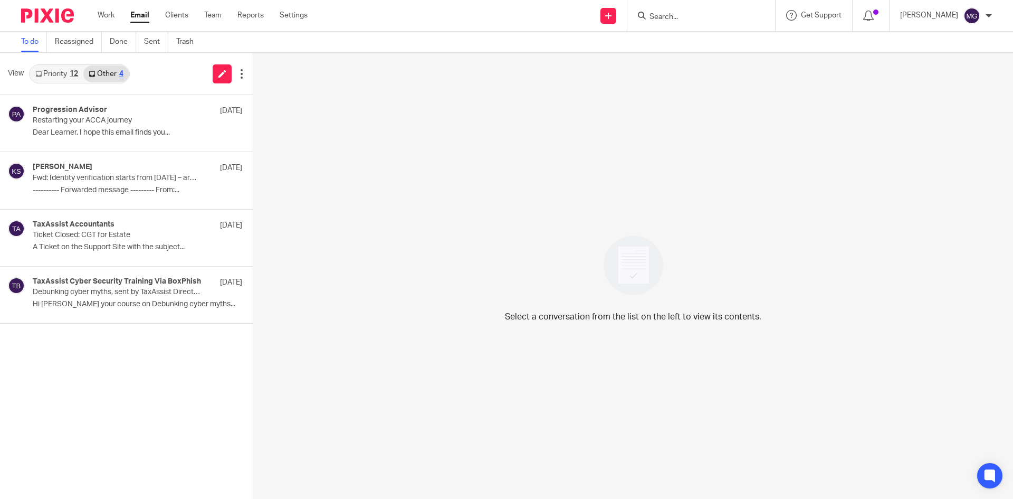
click at [65, 80] on link "Priority 12" at bounding box center [56, 73] width 53 height 17
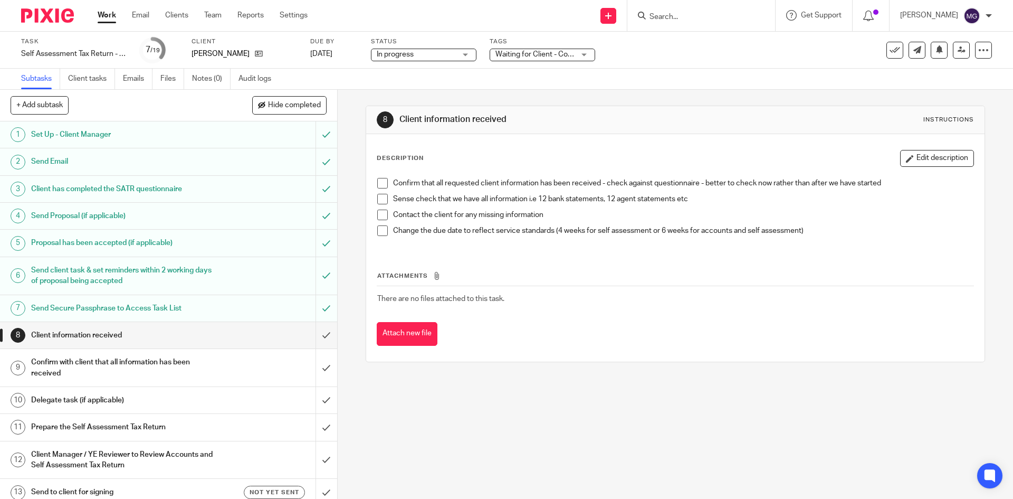
click at [553, 52] on span "Waiting for Client - Complete Task" at bounding box center [551, 54] width 111 height 7
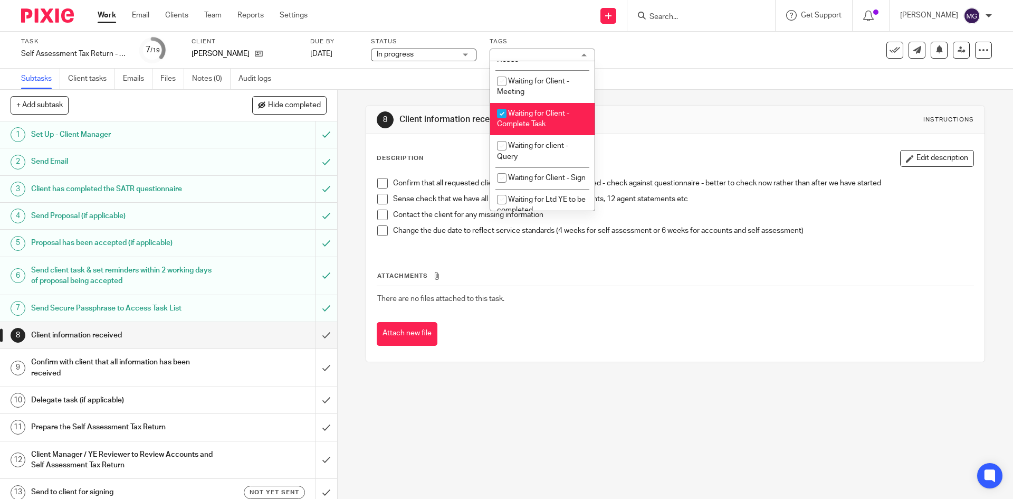
click at [539, 124] on span "Waiting for Client - Complete Task" at bounding box center [533, 119] width 72 height 18
checkbox input "false"
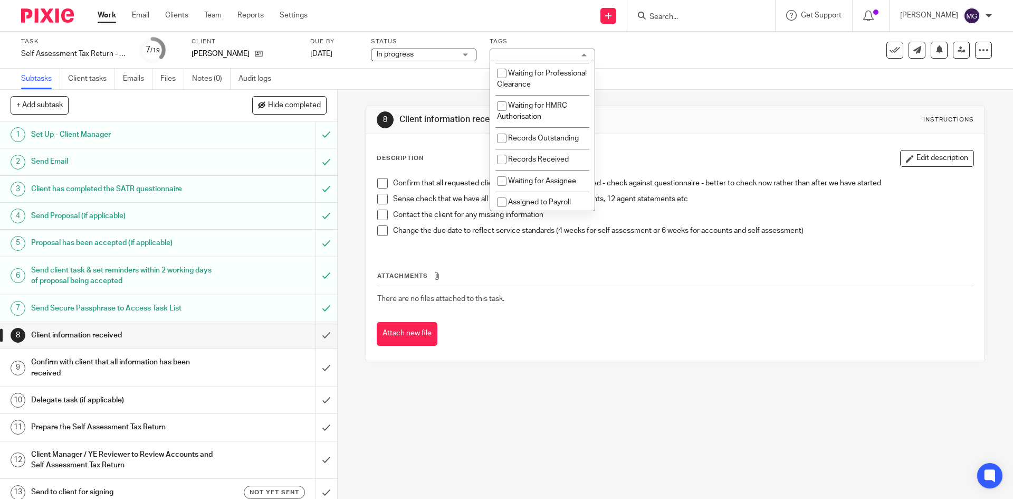
scroll to position [158, 0]
click at [534, 110] on span "Records Received" at bounding box center [538, 106] width 61 height 7
checkbox input "true"
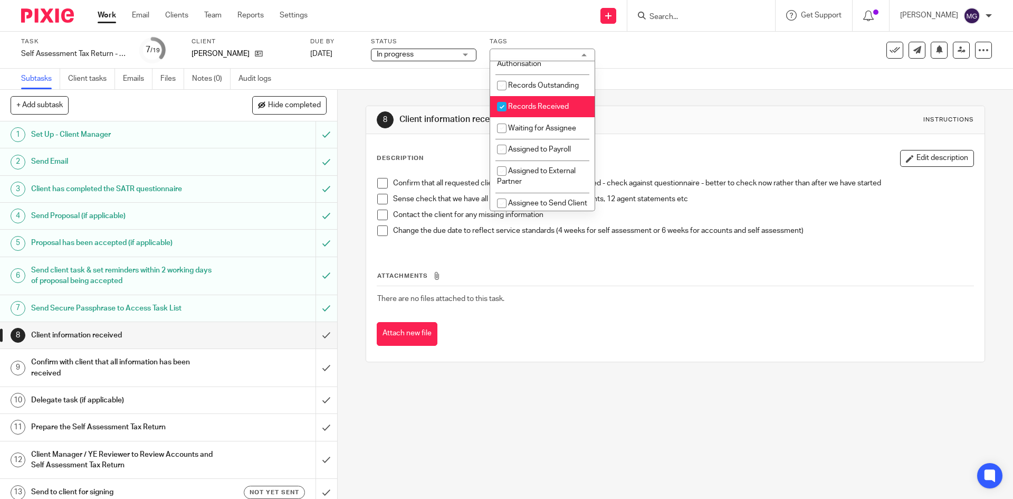
click at [539, 132] on li "Waiting for Assignee" at bounding box center [542, 128] width 105 height 22
checkbox input "true"
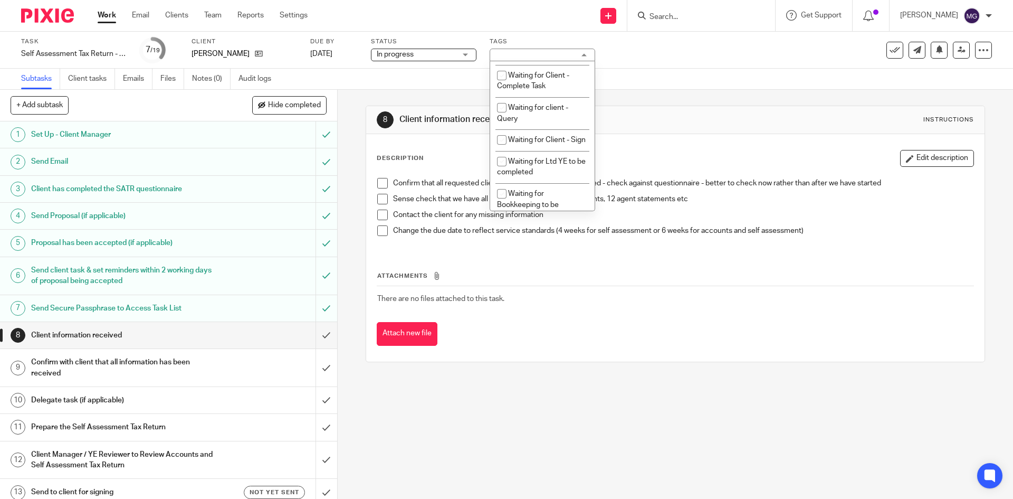
scroll to position [699, 0]
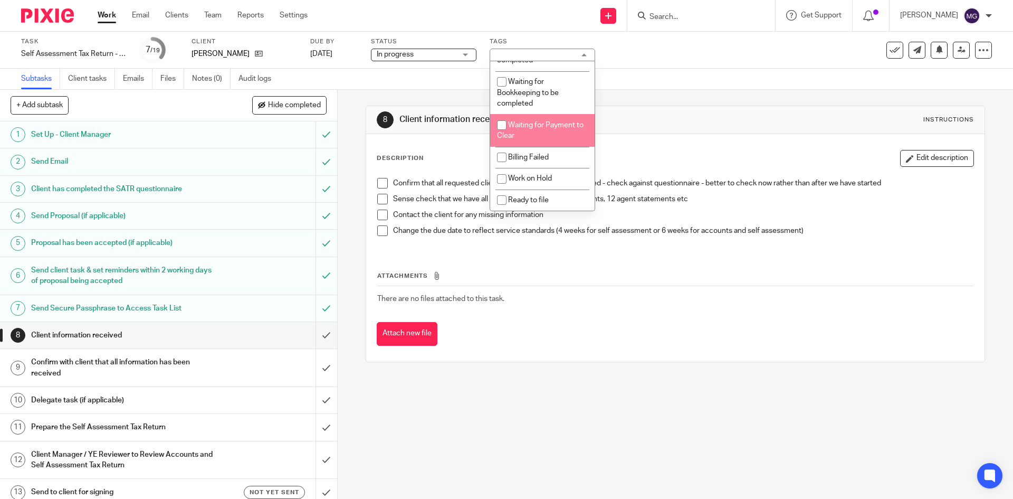
drag, startPoint x: 686, startPoint y: 72, endPoint x: 679, endPoint y: 74, distance: 7.2
click at [690, 77] on div "Subtasks Client tasks Emails Files Notes (0) Audit logs" at bounding box center [506, 79] width 1013 height 21
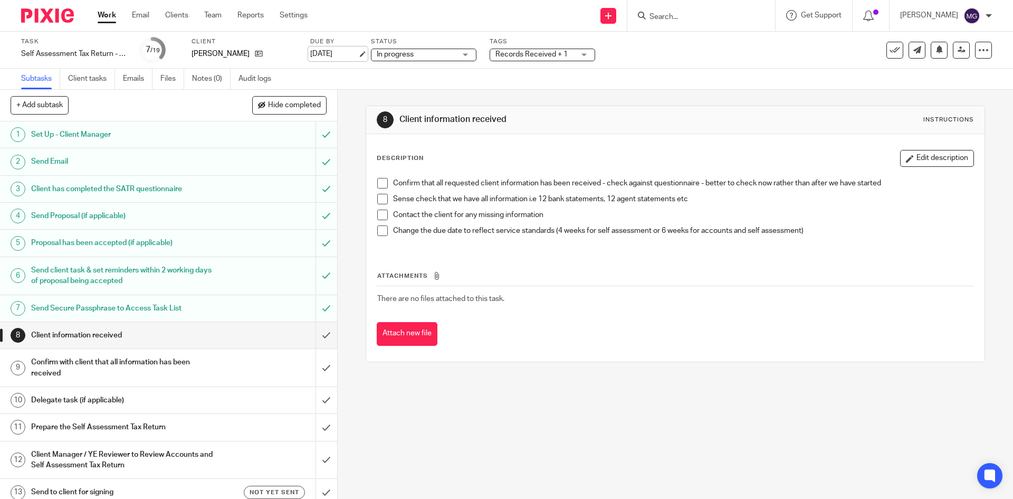
click at [317, 52] on link "[DATE]" at bounding box center [334, 54] width 48 height 11
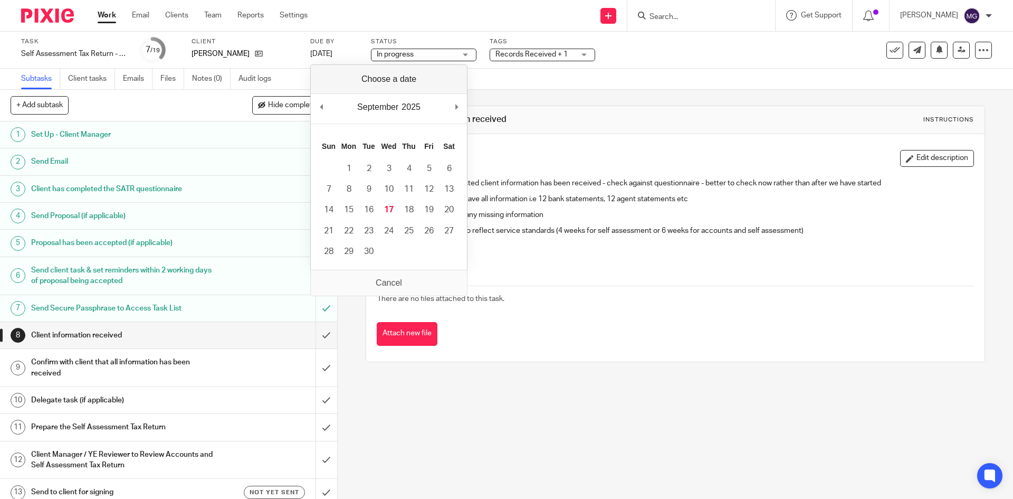
click at [467, 106] on div "September January February March April May June July August September October N…" at bounding box center [389, 109] width 156 height 30
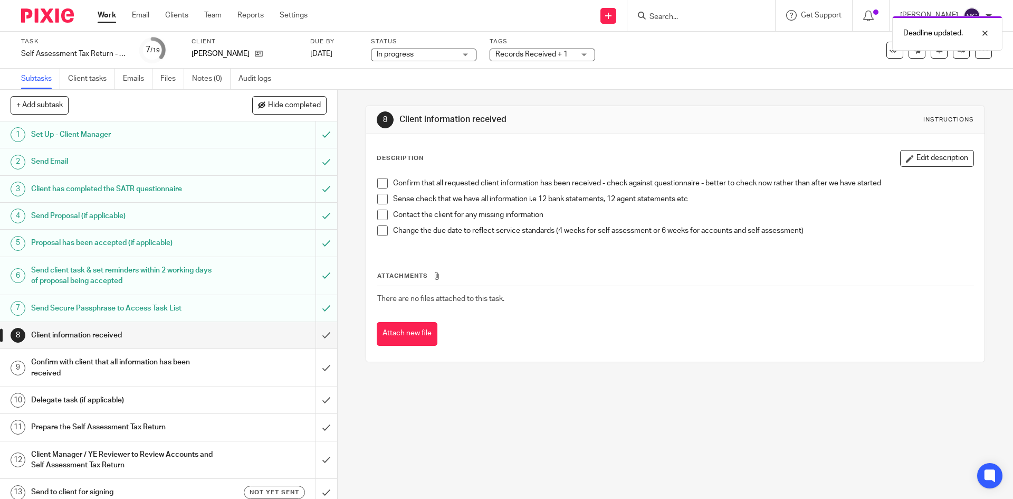
click at [638, 149] on div "Description Edit description Confirm that all requested client information has …" at bounding box center [675, 247] width 618 height 227
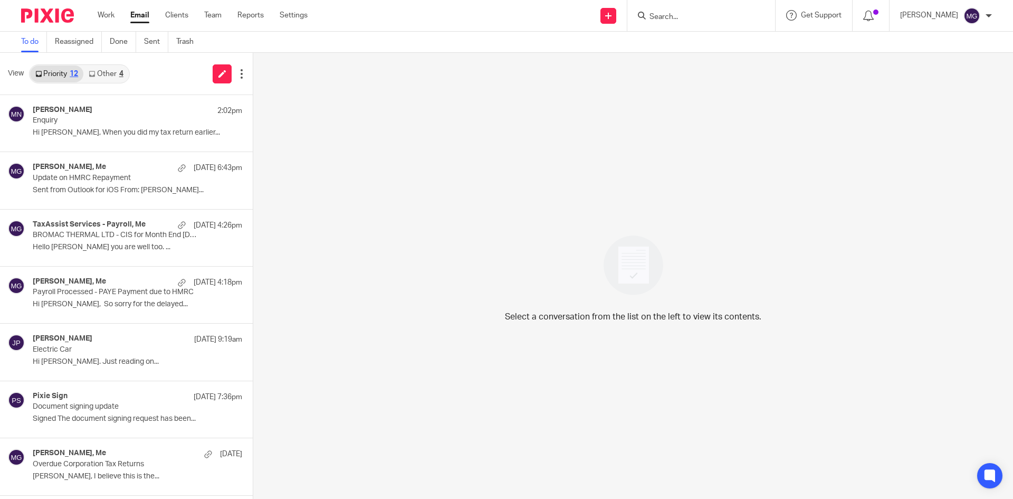
click at [139, 70] on div "View Priority 12 Other 4" at bounding box center [126, 74] width 253 height 42
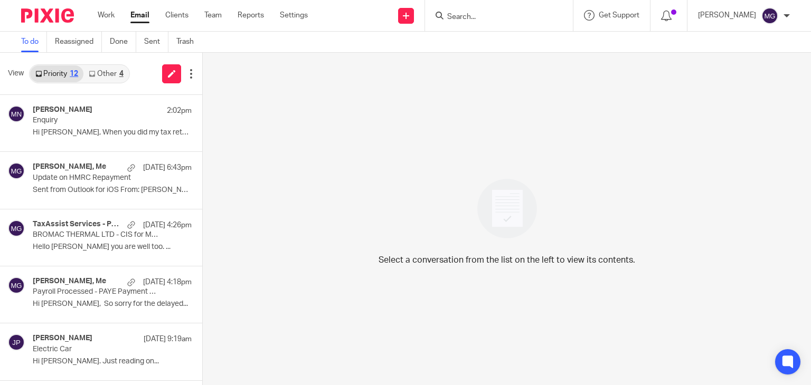
click at [102, 75] on link "Other 4" at bounding box center [105, 73] width 45 height 17
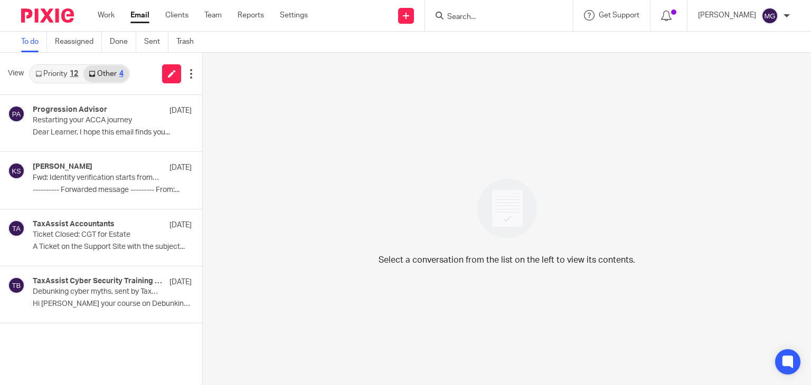
drag, startPoint x: 63, startPoint y: 72, endPoint x: 78, endPoint y: 81, distance: 16.8
click at [63, 72] on link "Priority 12" at bounding box center [56, 73] width 53 height 17
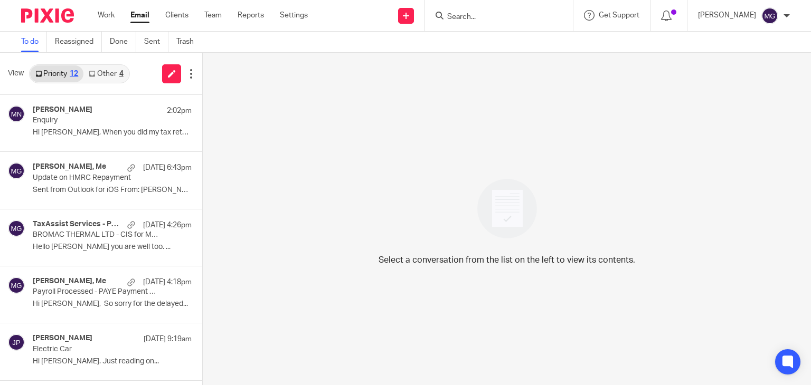
click at [295, 106] on div "Select a conversation from the list on the left to view its contents." at bounding box center [507, 219] width 608 height 333
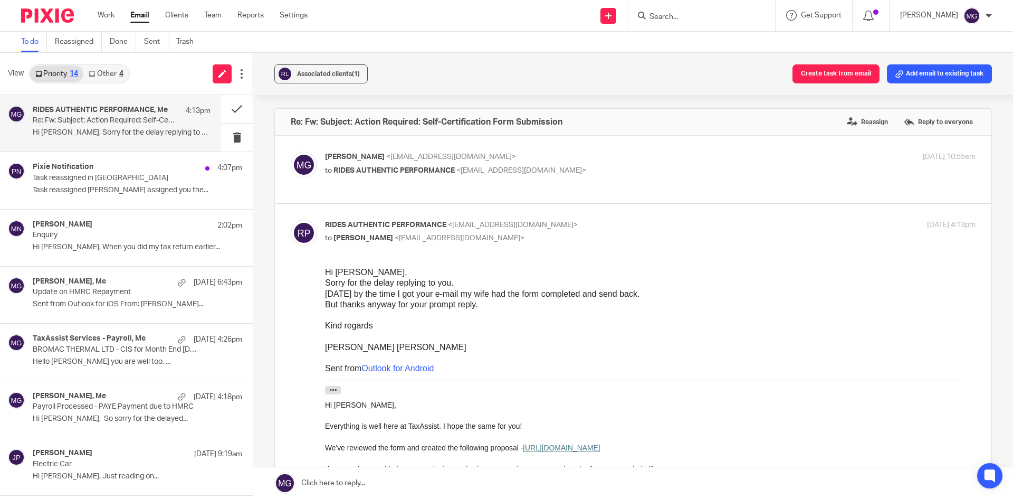
click at [560, 89] on div "Associated clients (1) Create task from email Add email to existing task" at bounding box center [633, 74] width 760 height 42
